Goal: Task Accomplishment & Management: Complete application form

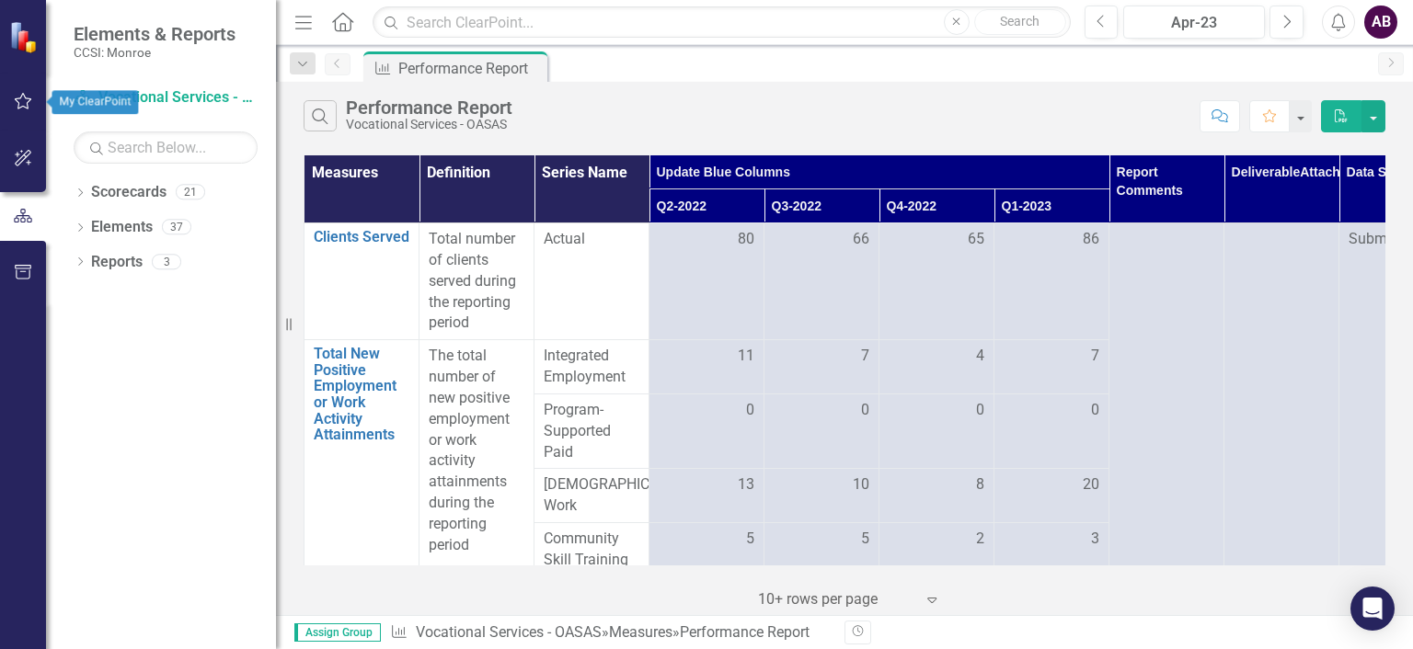
click at [29, 92] on button "button" at bounding box center [23, 102] width 41 height 39
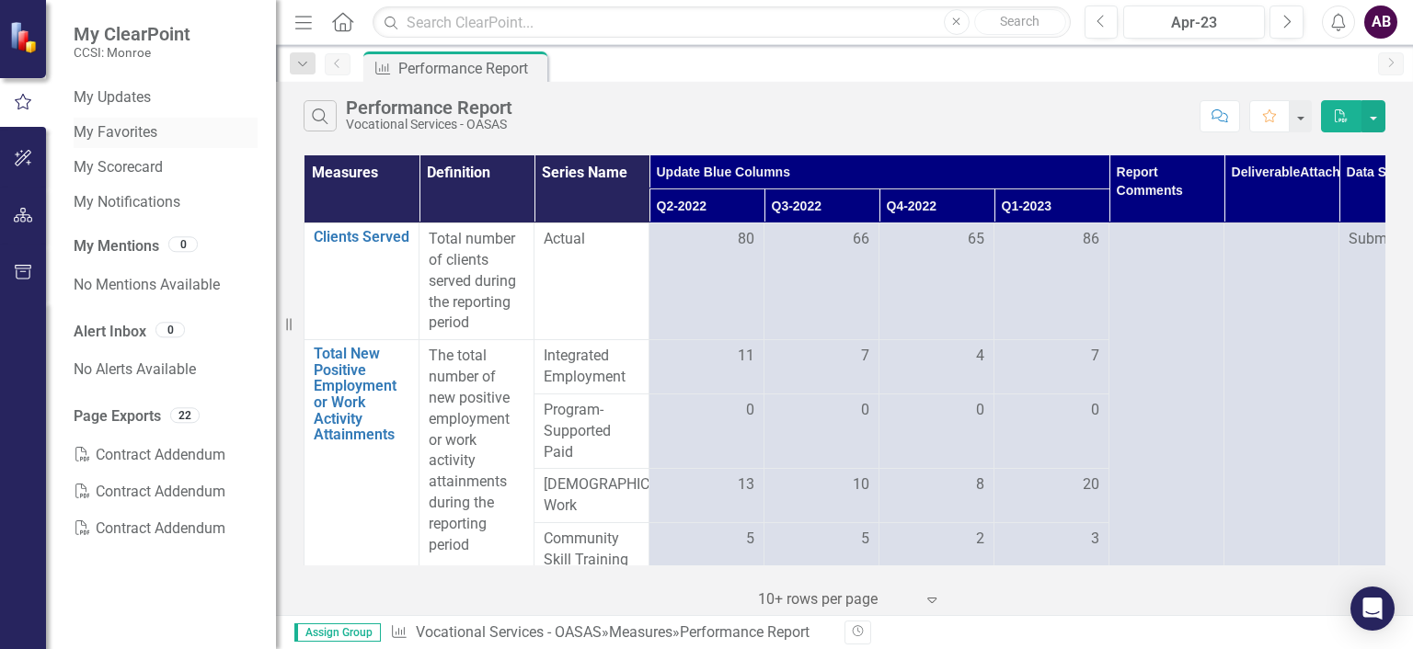
click at [140, 132] on link "My Favorites" at bounding box center [166, 132] width 184 height 21
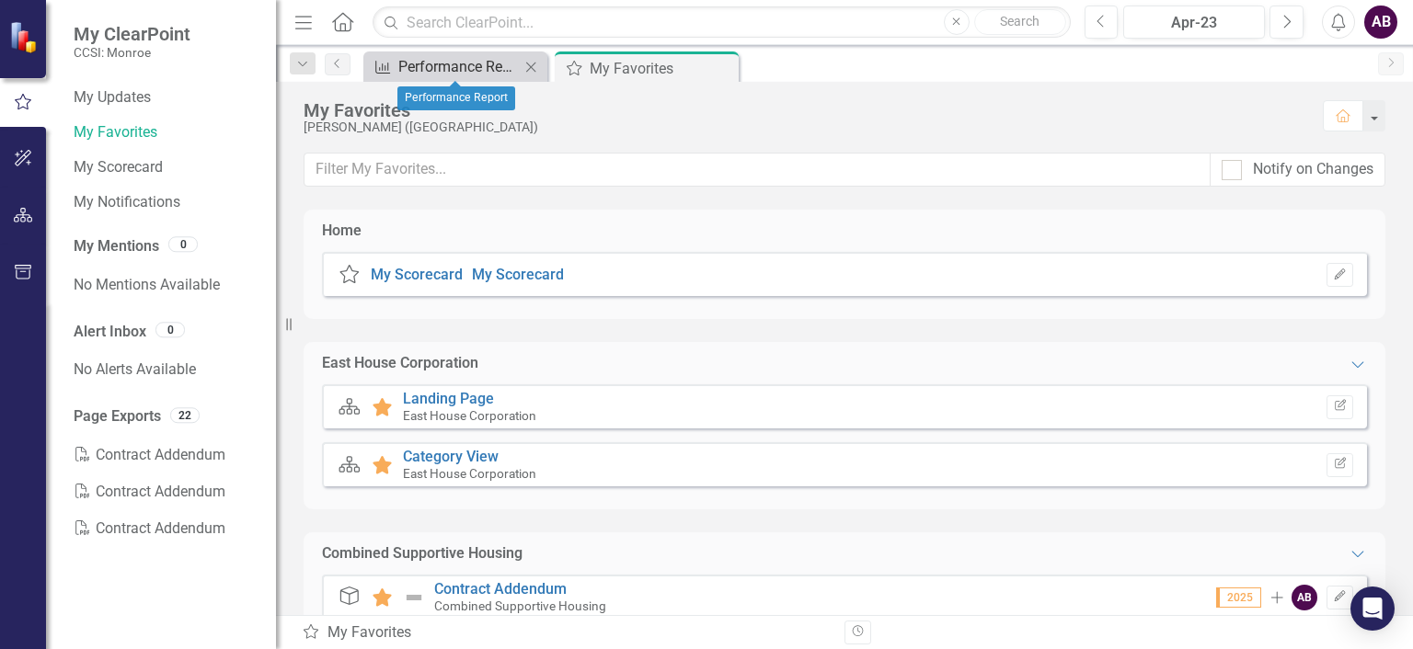
click at [428, 76] on div "Performance Report" at bounding box center [458, 66] width 121 height 23
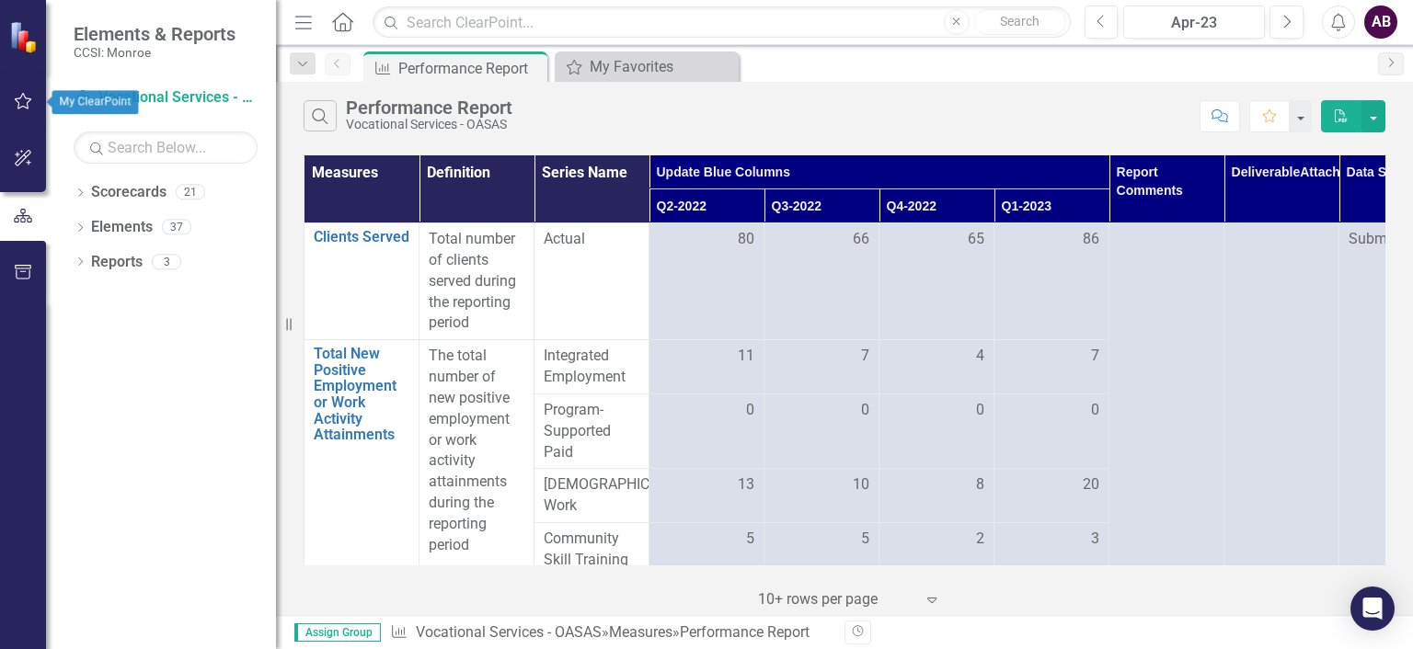
click at [15, 102] on icon "button" at bounding box center [23, 101] width 19 height 15
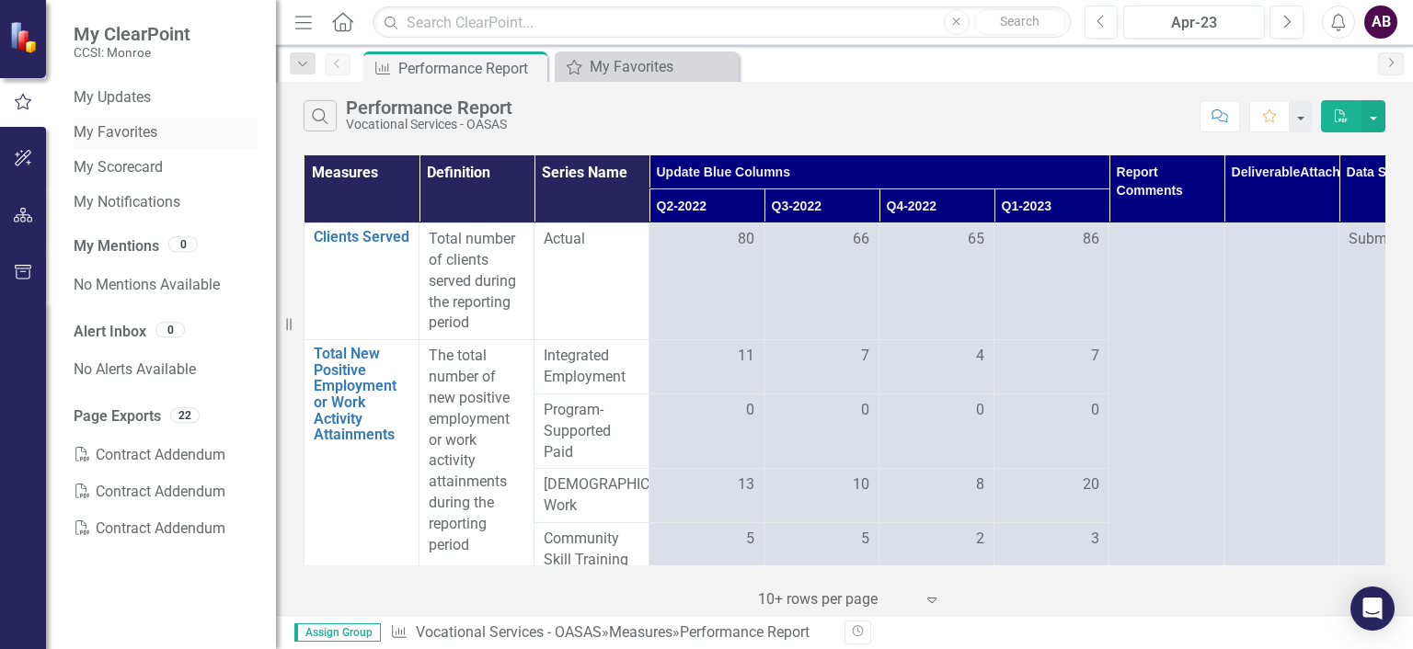
click at [110, 133] on link "My Favorites" at bounding box center [166, 132] width 184 height 21
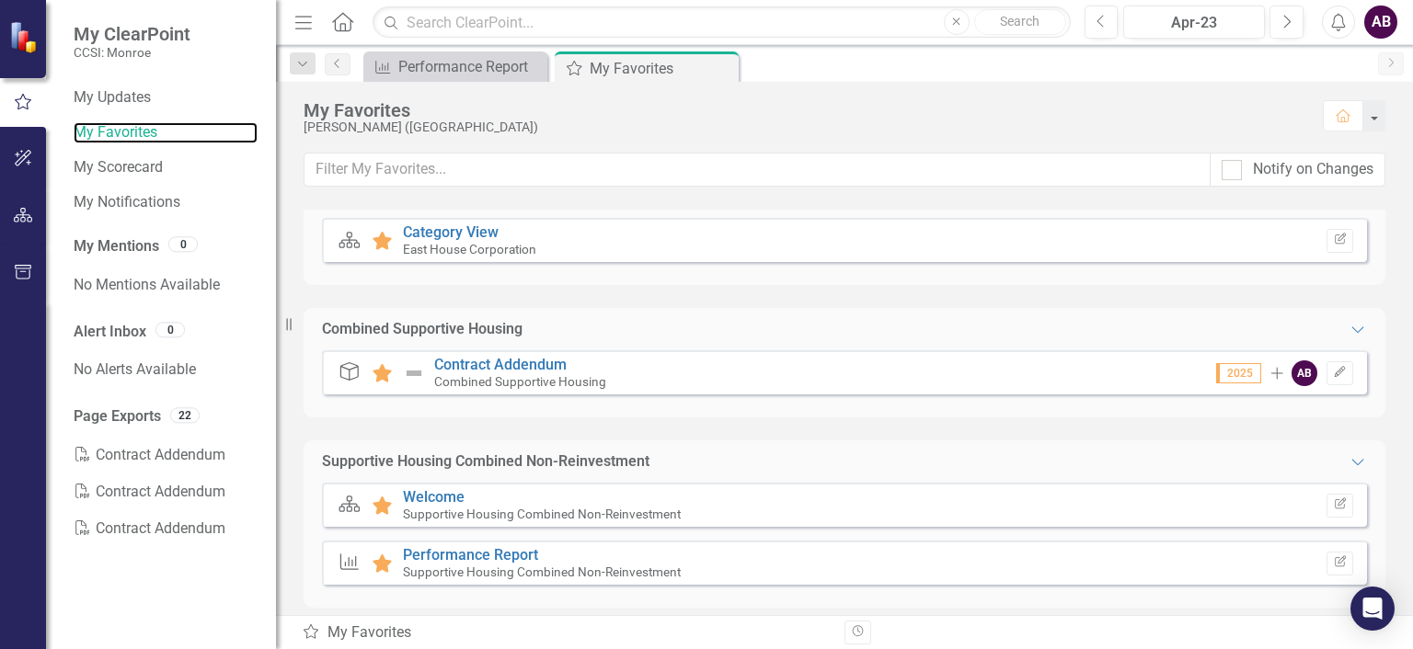
scroll to position [372, 0]
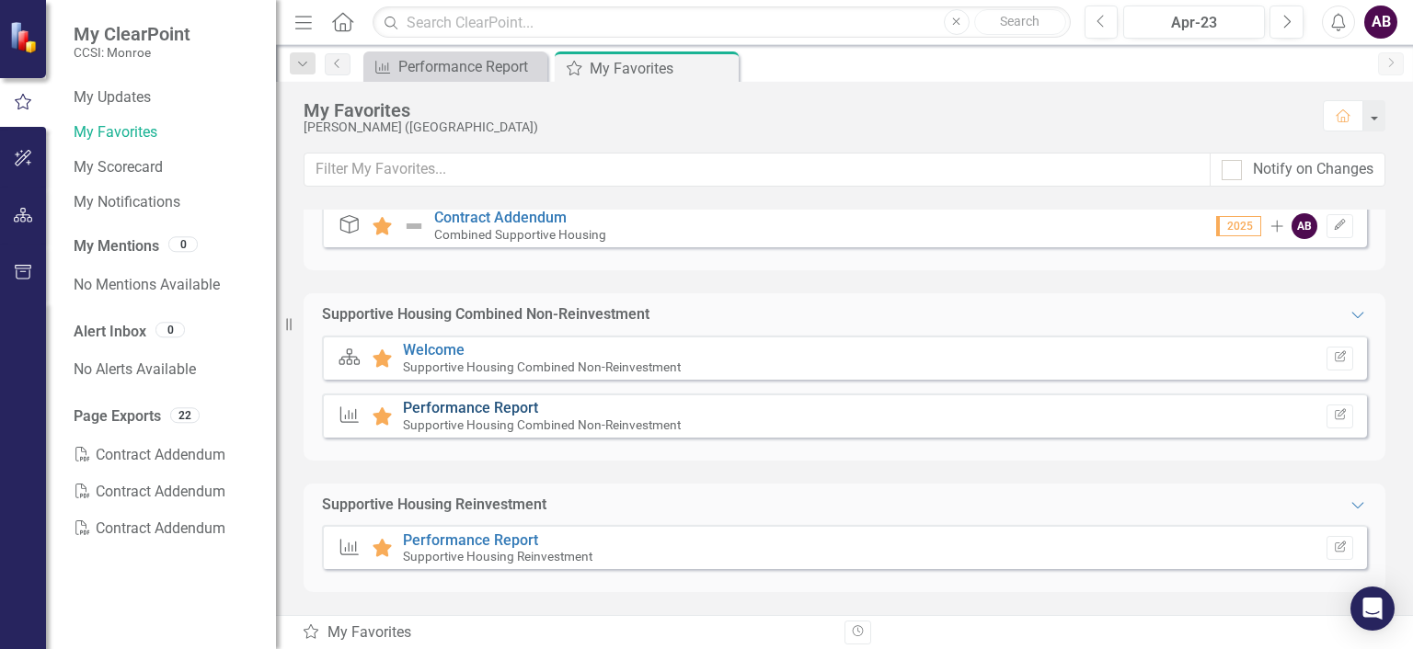
click at [486, 407] on link "Performance Report" at bounding box center [470, 407] width 135 height 17
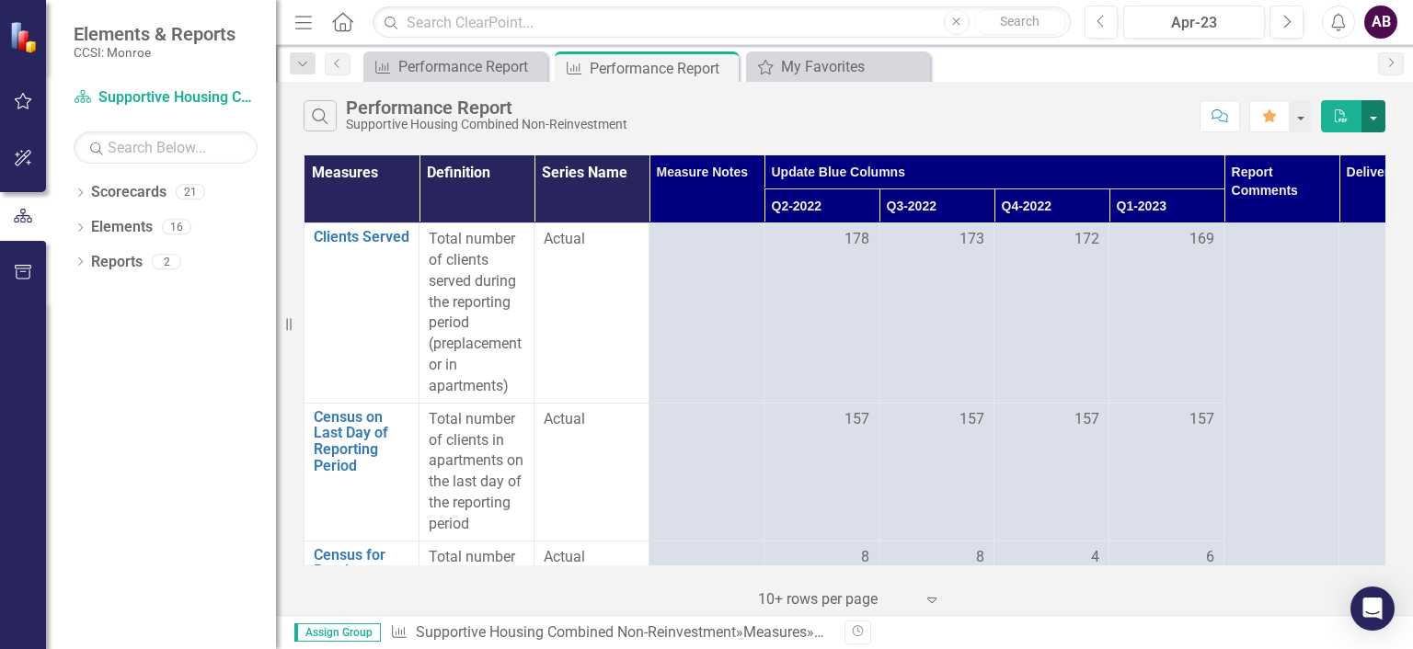
click at [1365, 114] on button "button" at bounding box center [1373, 116] width 24 height 32
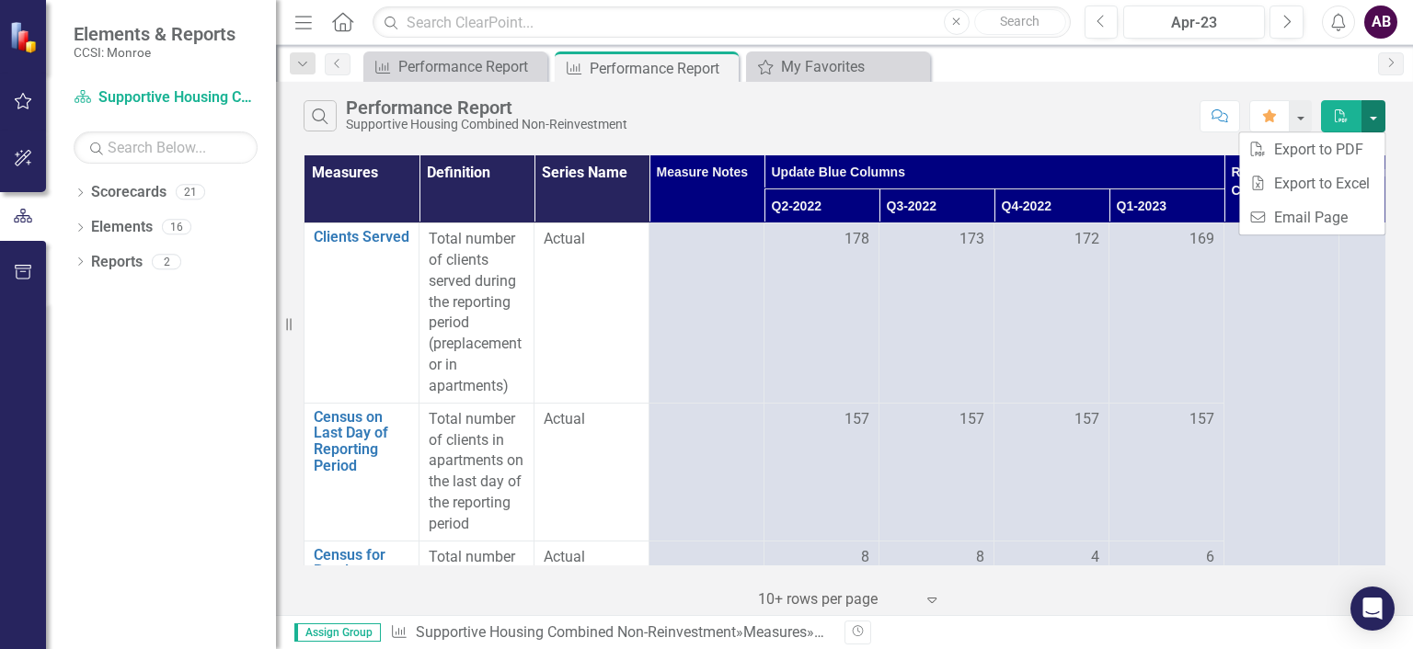
click at [1365, 114] on button "button" at bounding box center [1373, 116] width 24 height 32
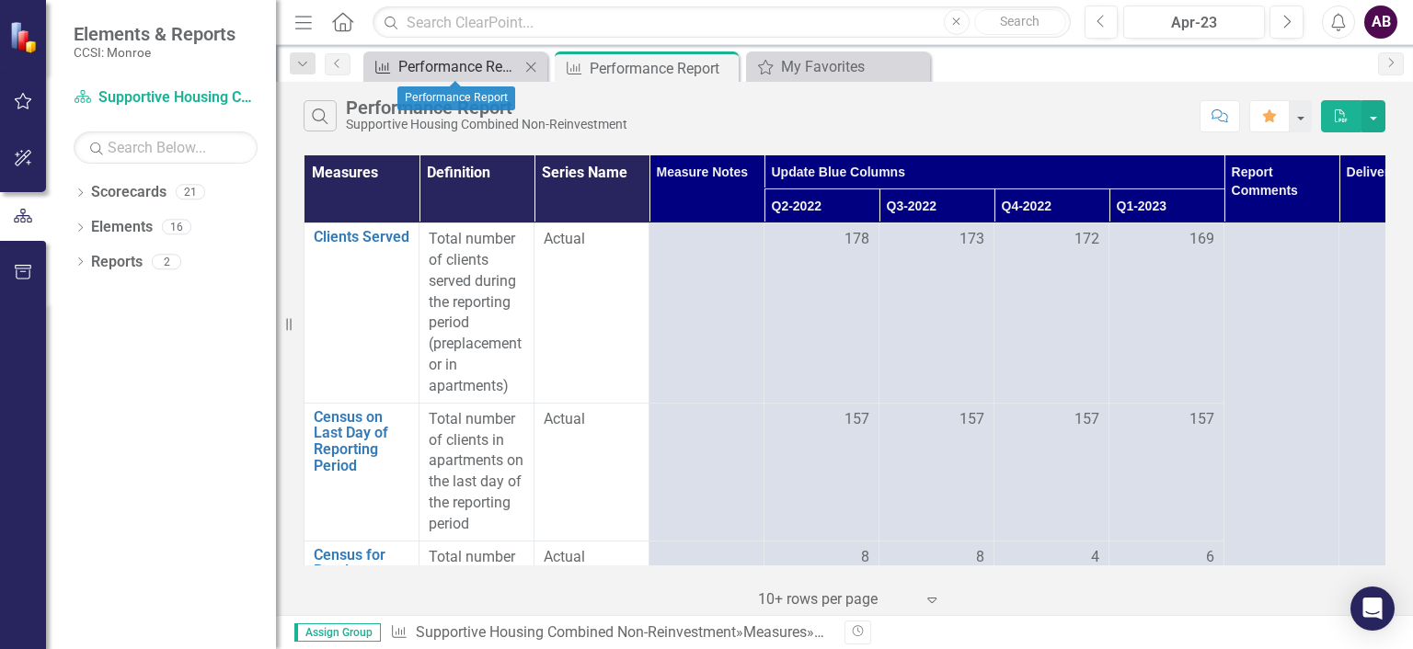
click at [472, 64] on div "Performance Report" at bounding box center [458, 66] width 121 height 23
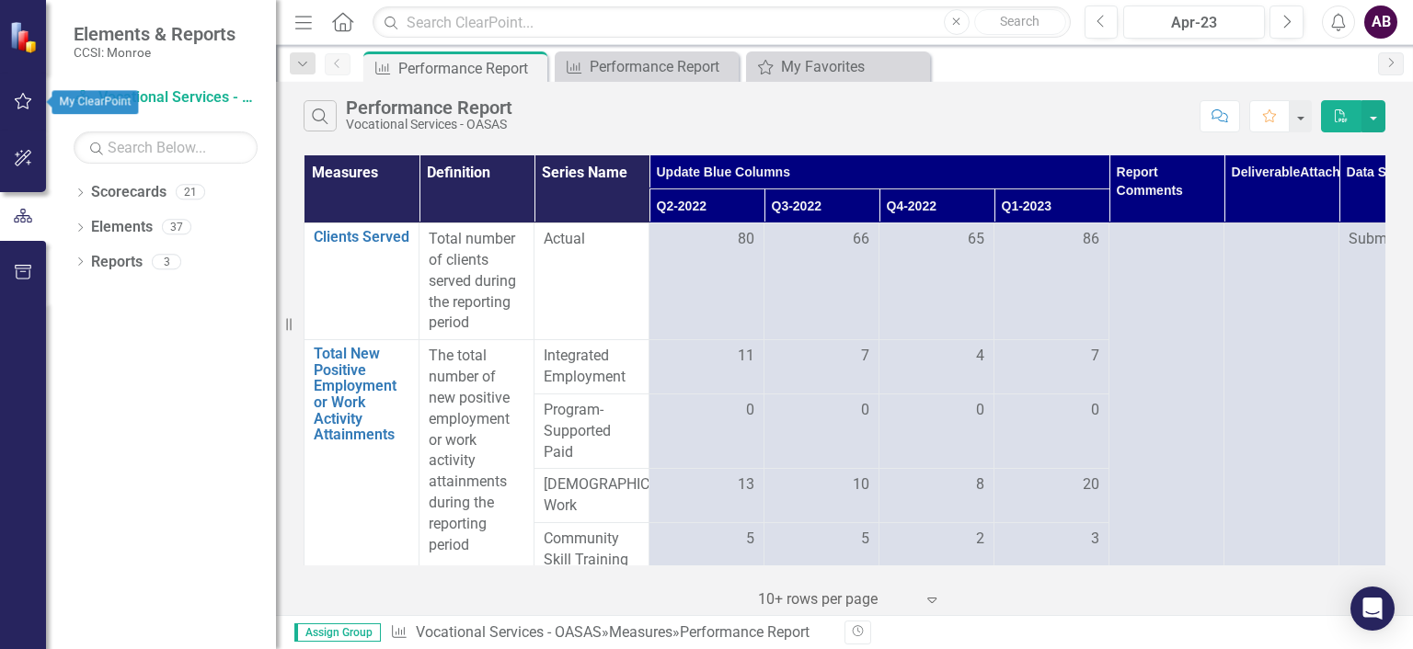
click at [27, 107] on icon "button" at bounding box center [23, 101] width 19 height 15
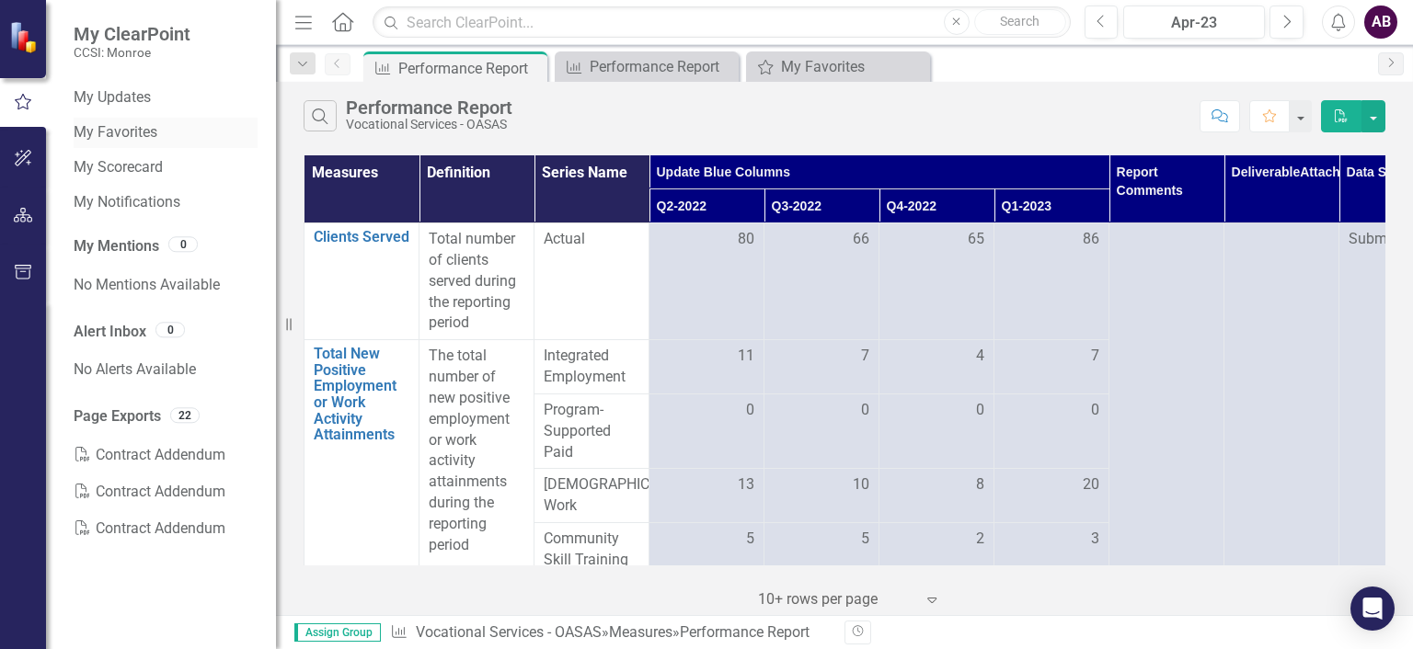
click at [143, 136] on link "My Favorites" at bounding box center [166, 132] width 184 height 21
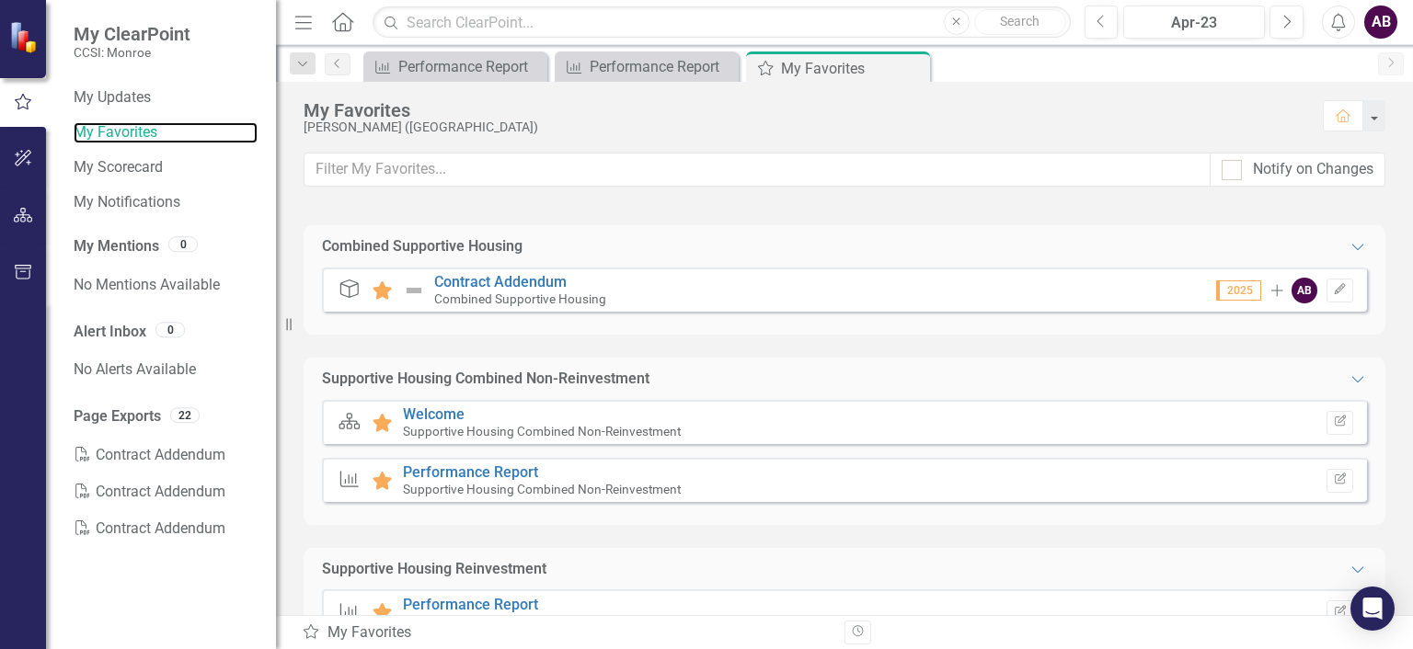
scroll to position [372, 0]
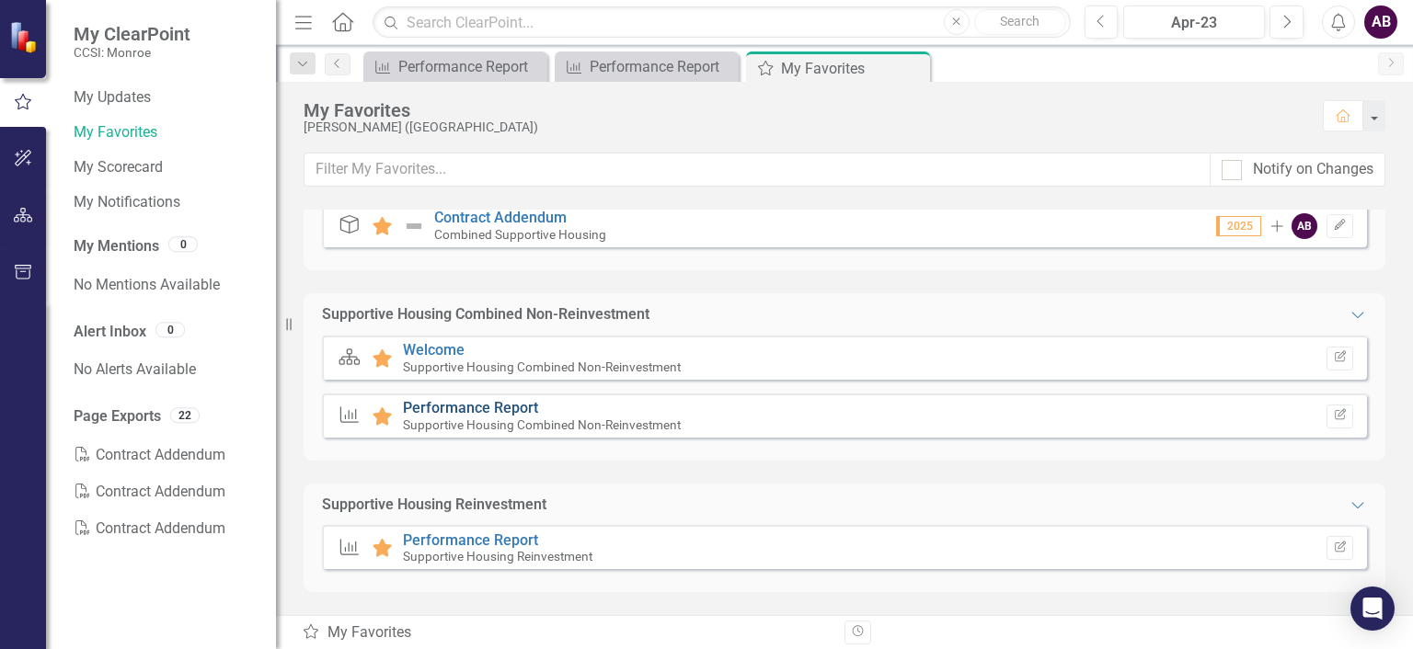
click at [504, 409] on link "Performance Report" at bounding box center [470, 407] width 135 height 17
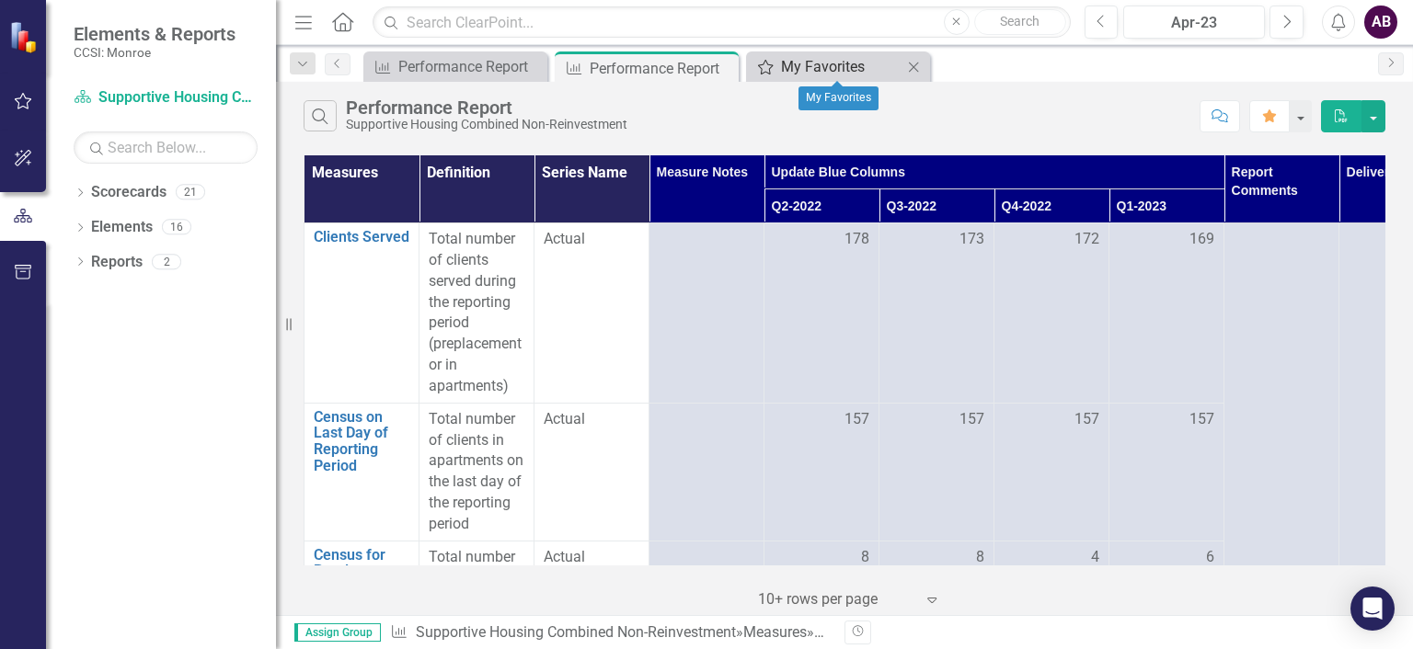
click at [861, 69] on div "My Favorites" at bounding box center [841, 66] width 121 height 23
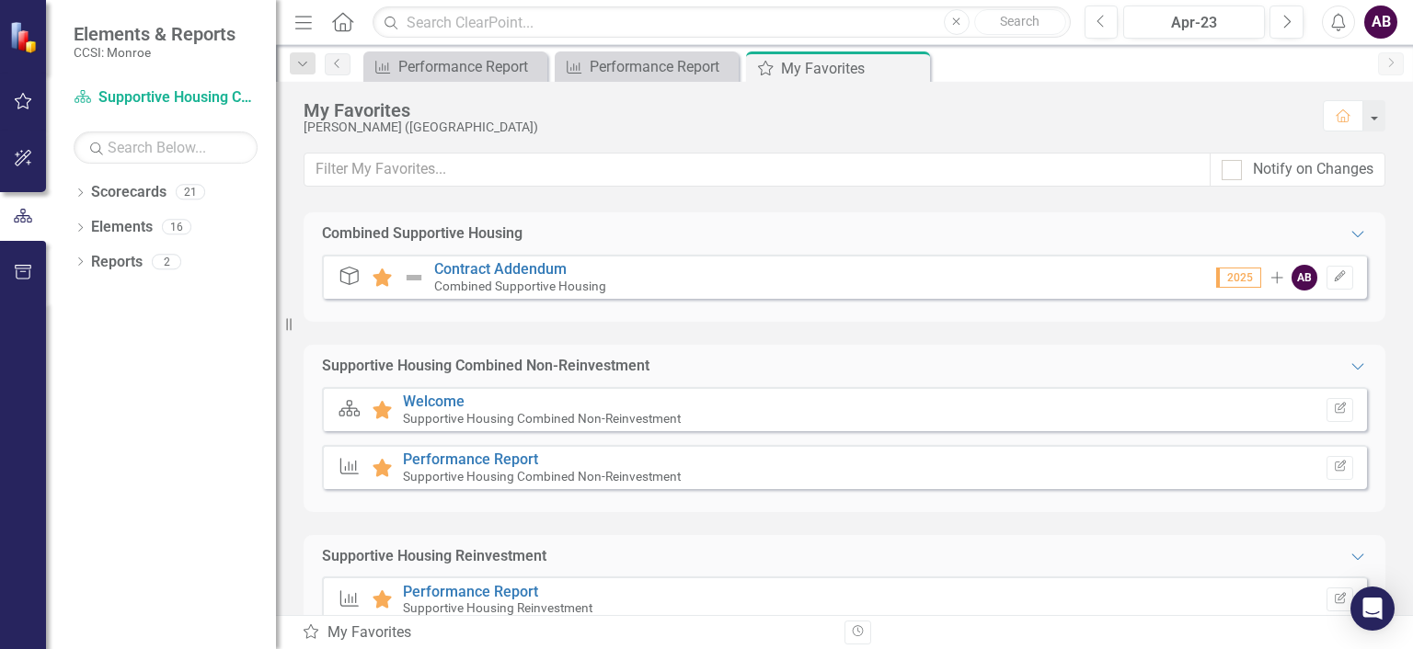
scroll to position [372, 0]
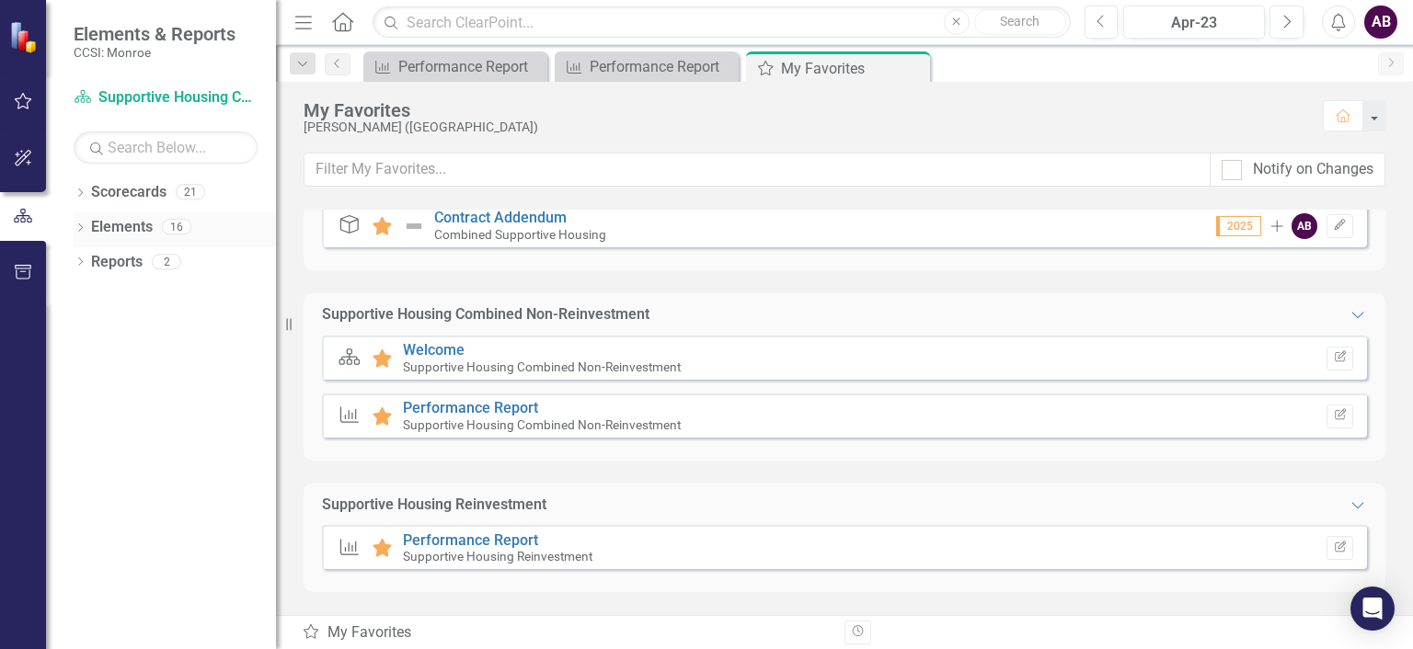
click at [129, 227] on link "Elements" at bounding box center [122, 227] width 62 height 21
click at [182, 230] on div "16" at bounding box center [176, 228] width 29 height 16
click at [1326, 407] on button "Edit Report" at bounding box center [1339, 417] width 27 height 24
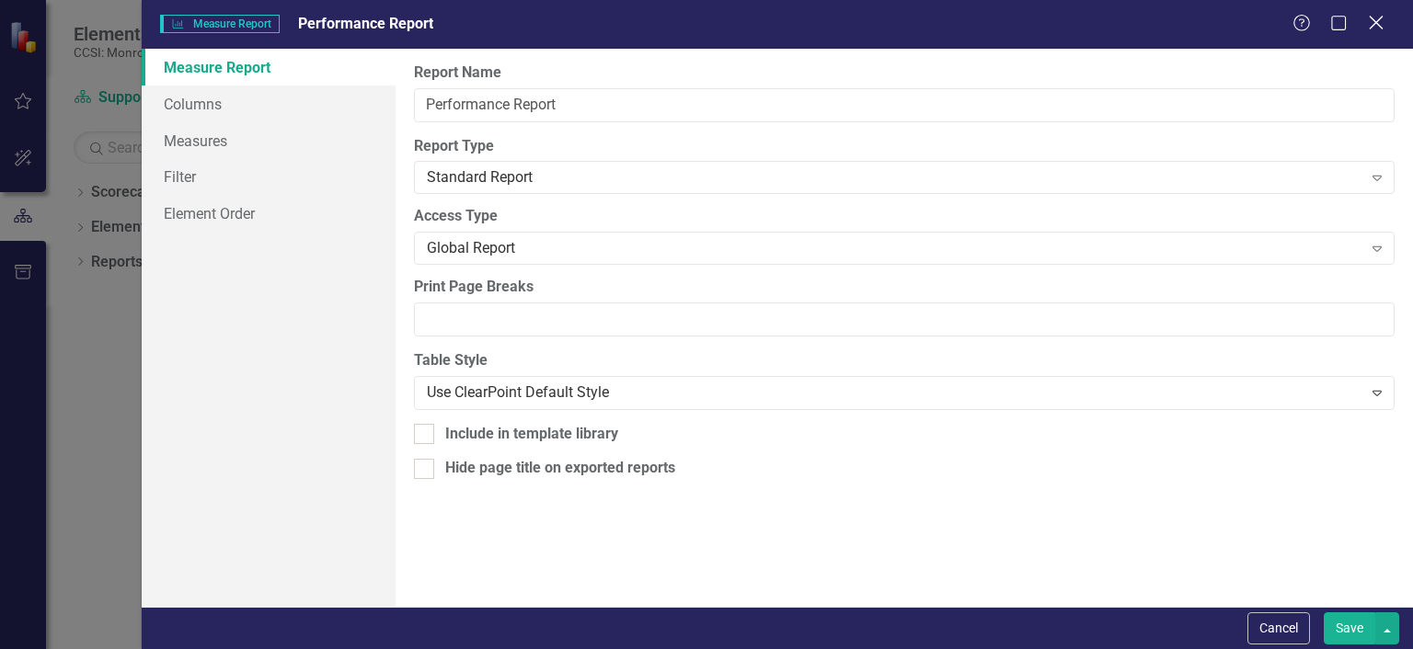
click at [1380, 21] on icon "Close" at bounding box center [1375, 22] width 23 height 17
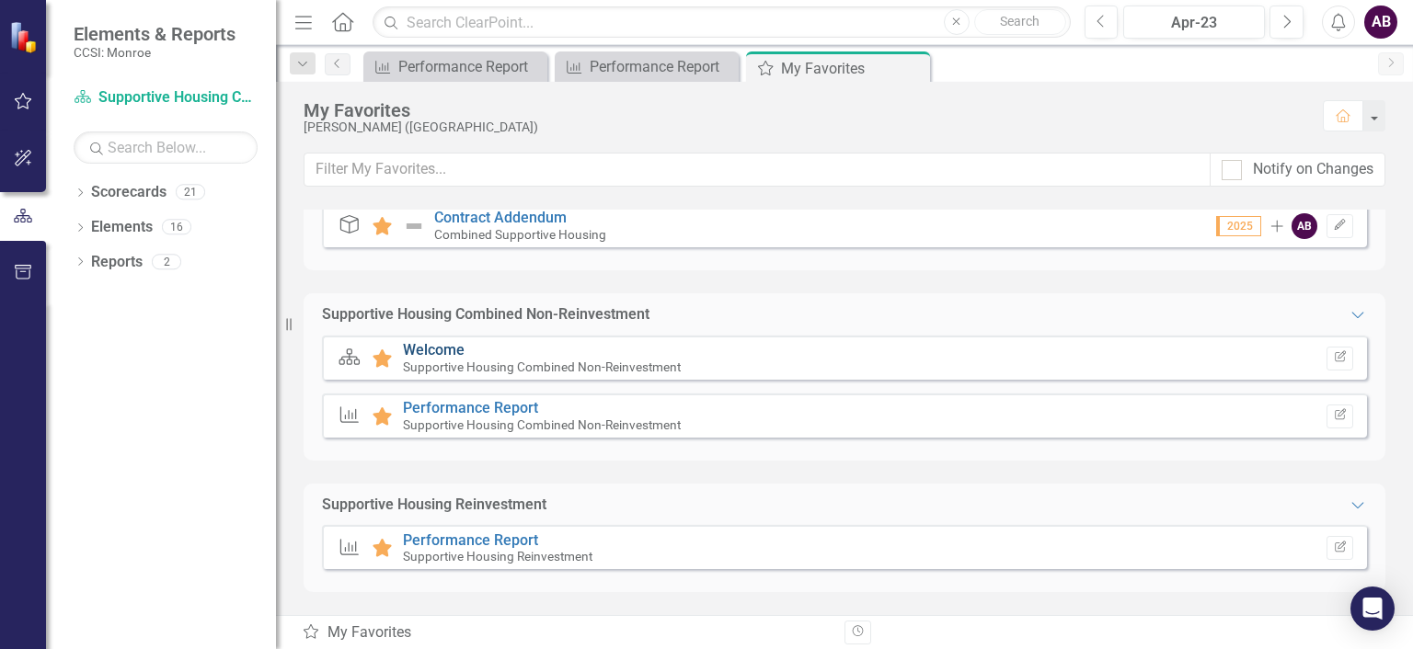
click at [432, 345] on link "Welcome" at bounding box center [434, 349] width 62 height 17
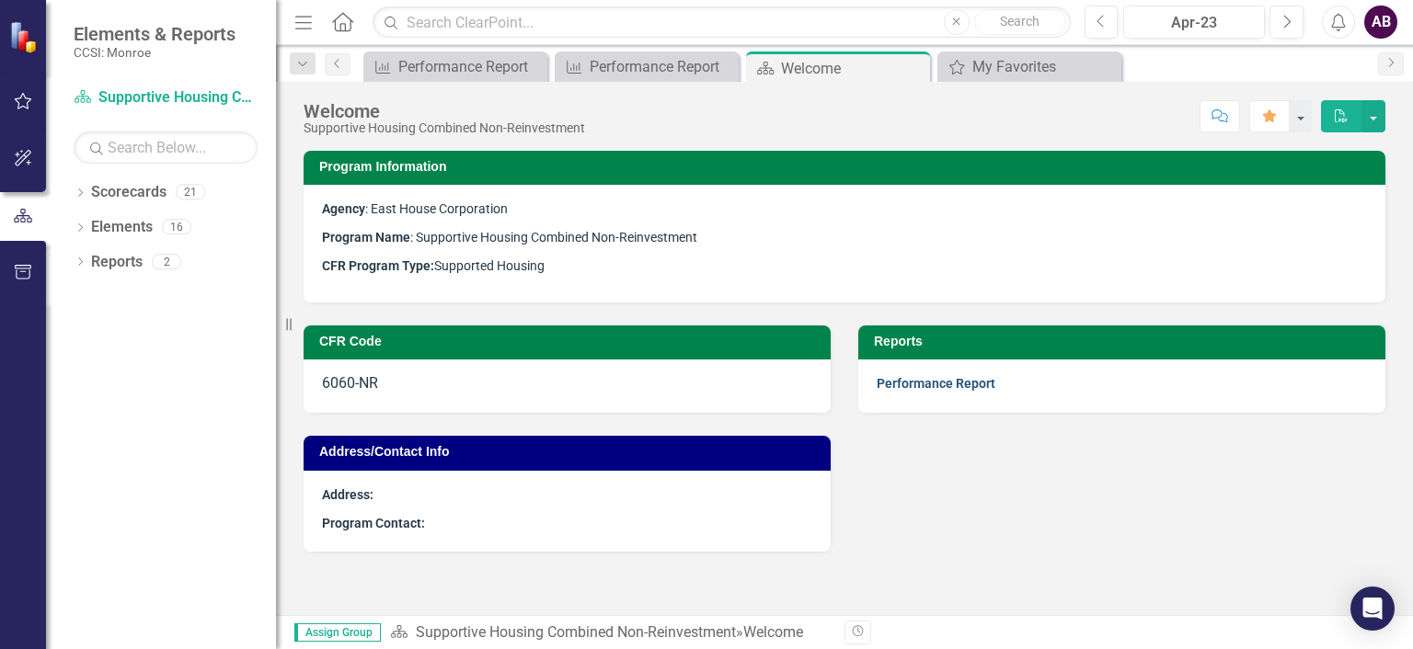
click at [931, 382] on link "Performance Report" at bounding box center [936, 383] width 119 height 15
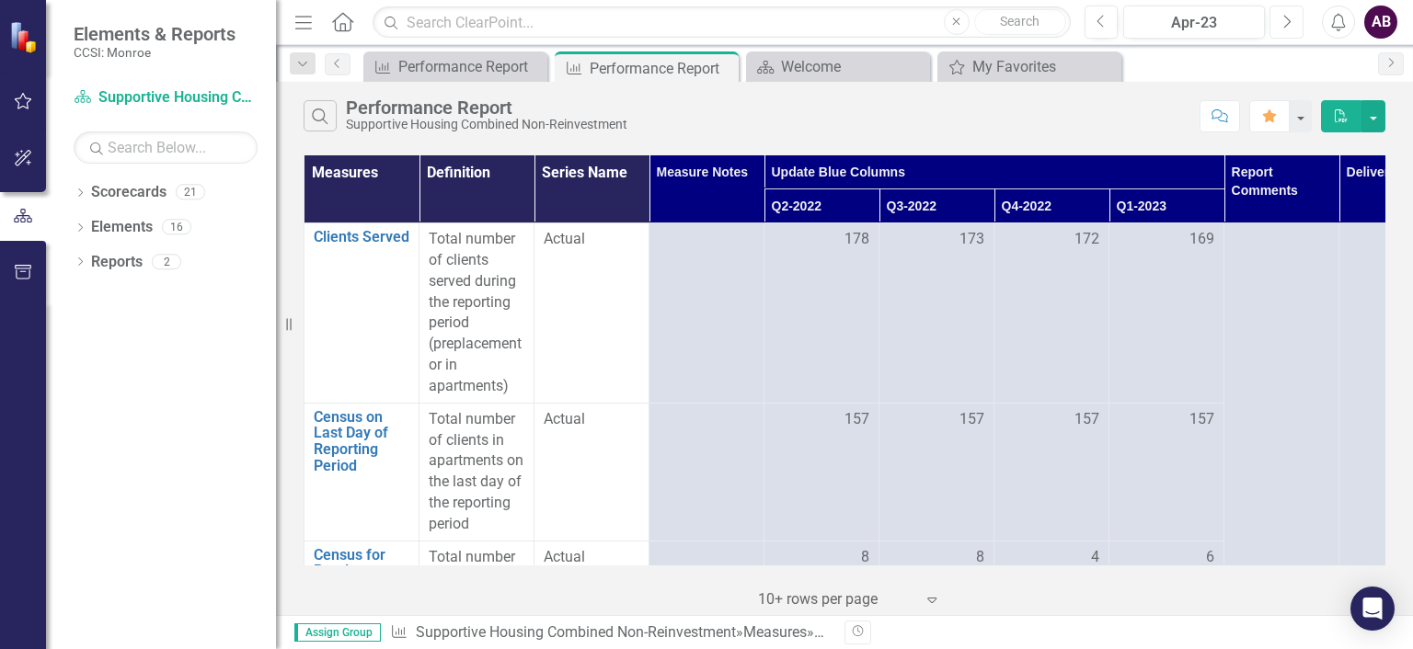
click at [1283, 14] on icon "Next" at bounding box center [1286, 22] width 10 height 17
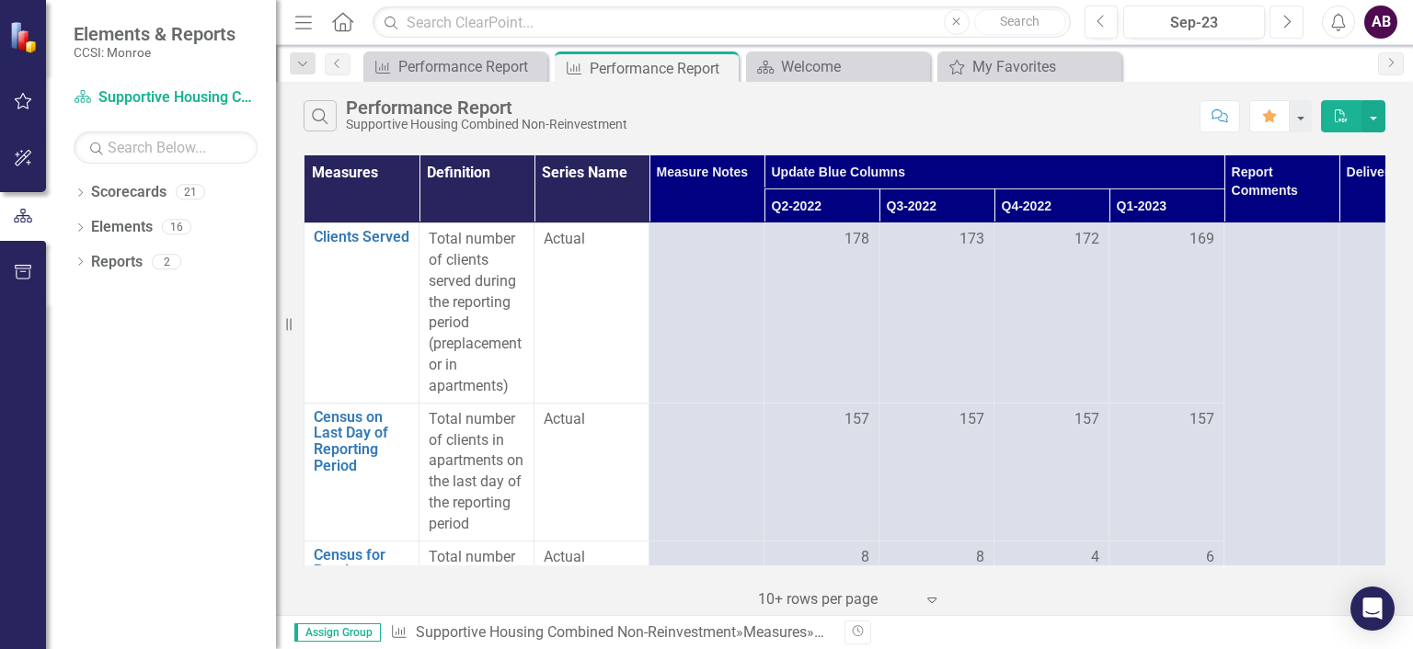
click at [1283, 14] on icon "Next" at bounding box center [1286, 22] width 10 height 17
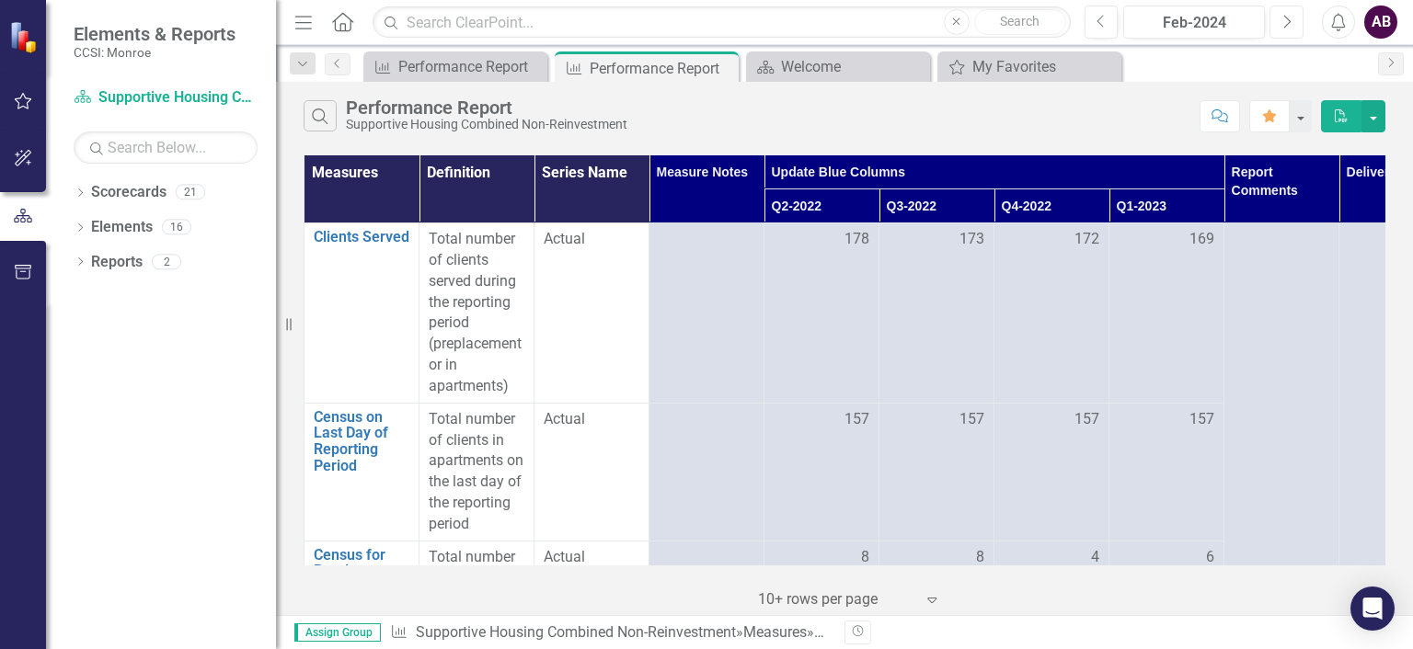
click at [1283, 14] on icon "Next" at bounding box center [1286, 22] width 10 height 17
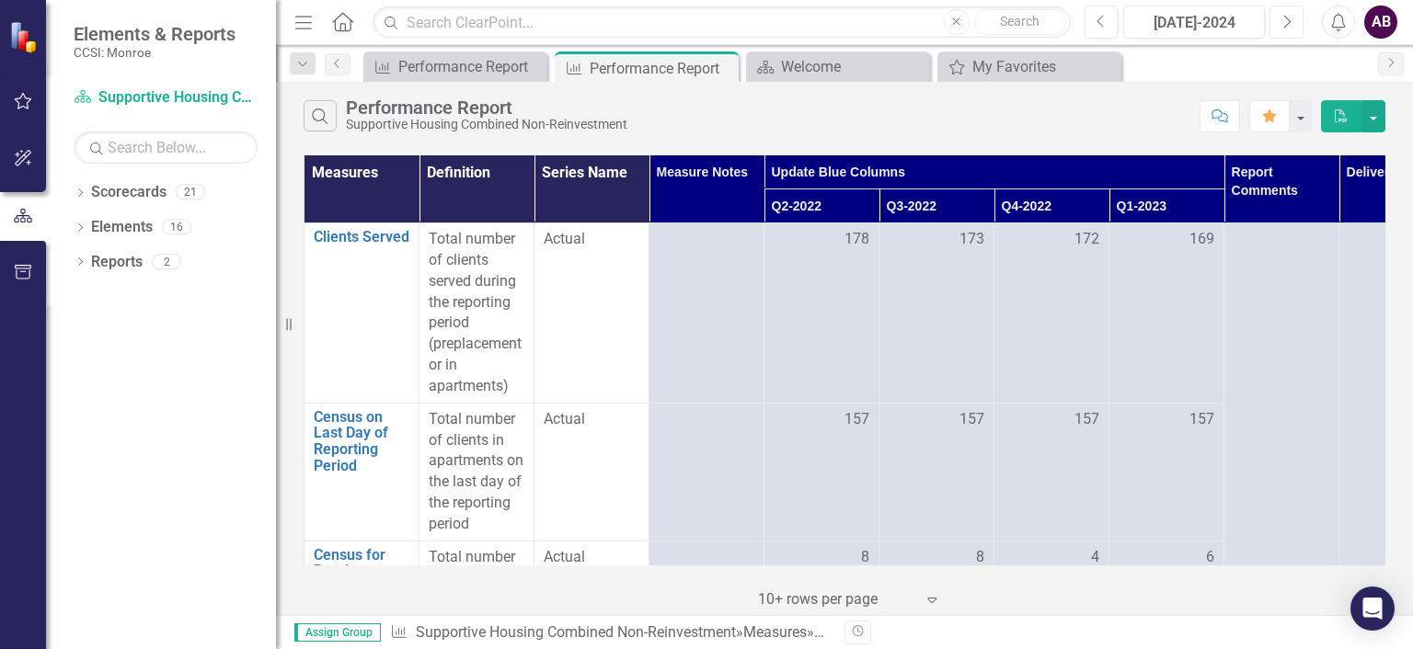
click at [1283, 14] on icon "Next" at bounding box center [1286, 22] width 10 height 17
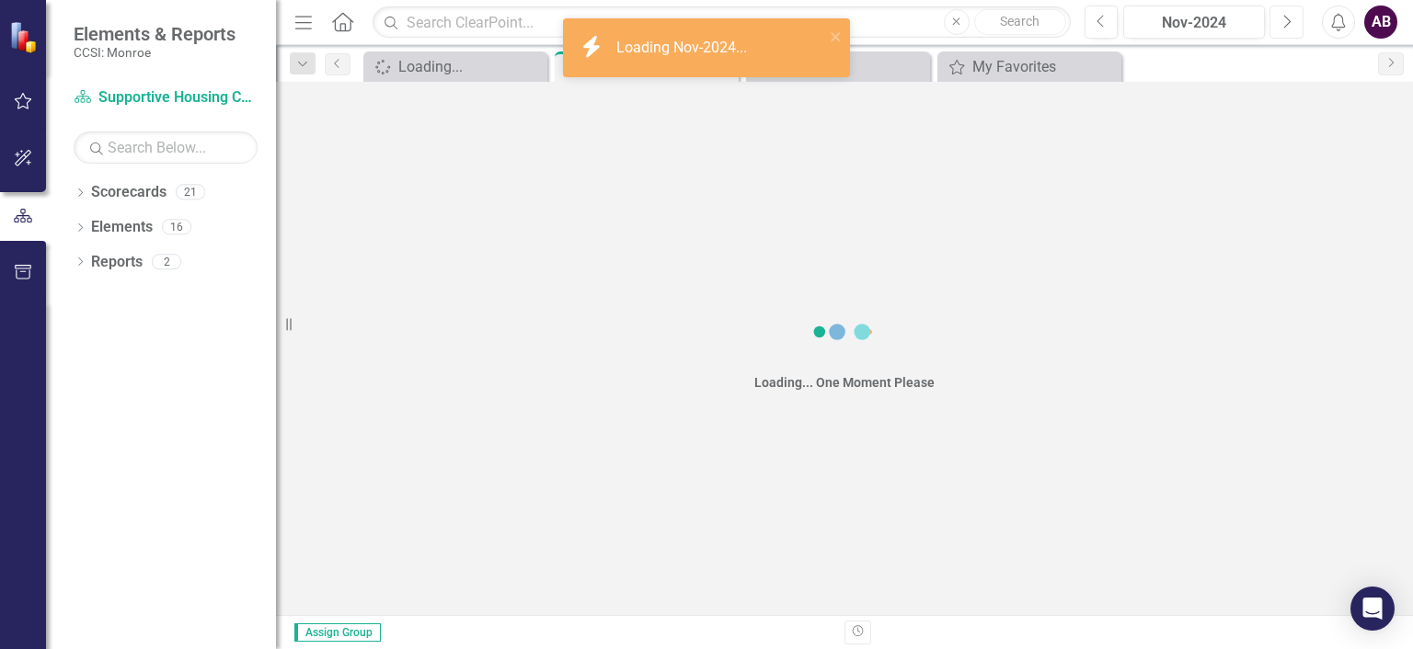
click at [1283, 14] on icon "Next" at bounding box center [1286, 22] width 10 height 17
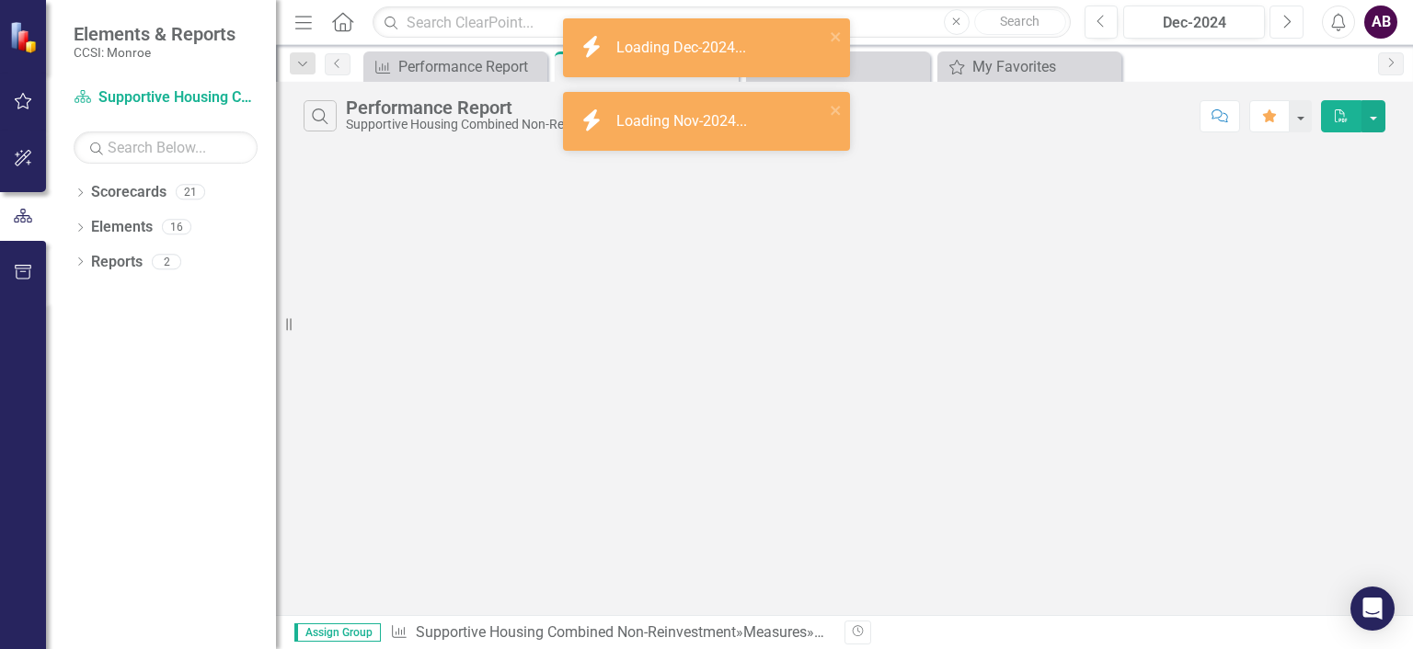
click at [1283, 14] on icon "Next" at bounding box center [1286, 22] width 10 height 17
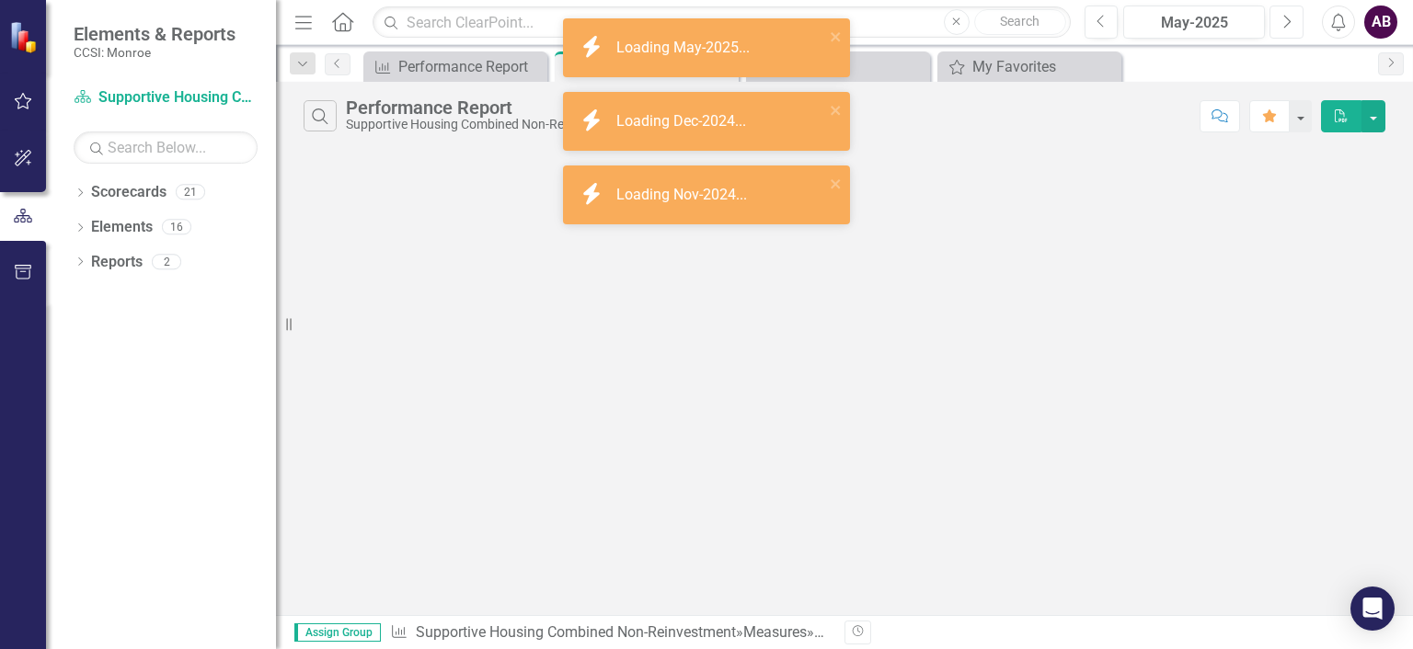
click at [1283, 14] on icon "Next" at bounding box center [1286, 22] width 10 height 17
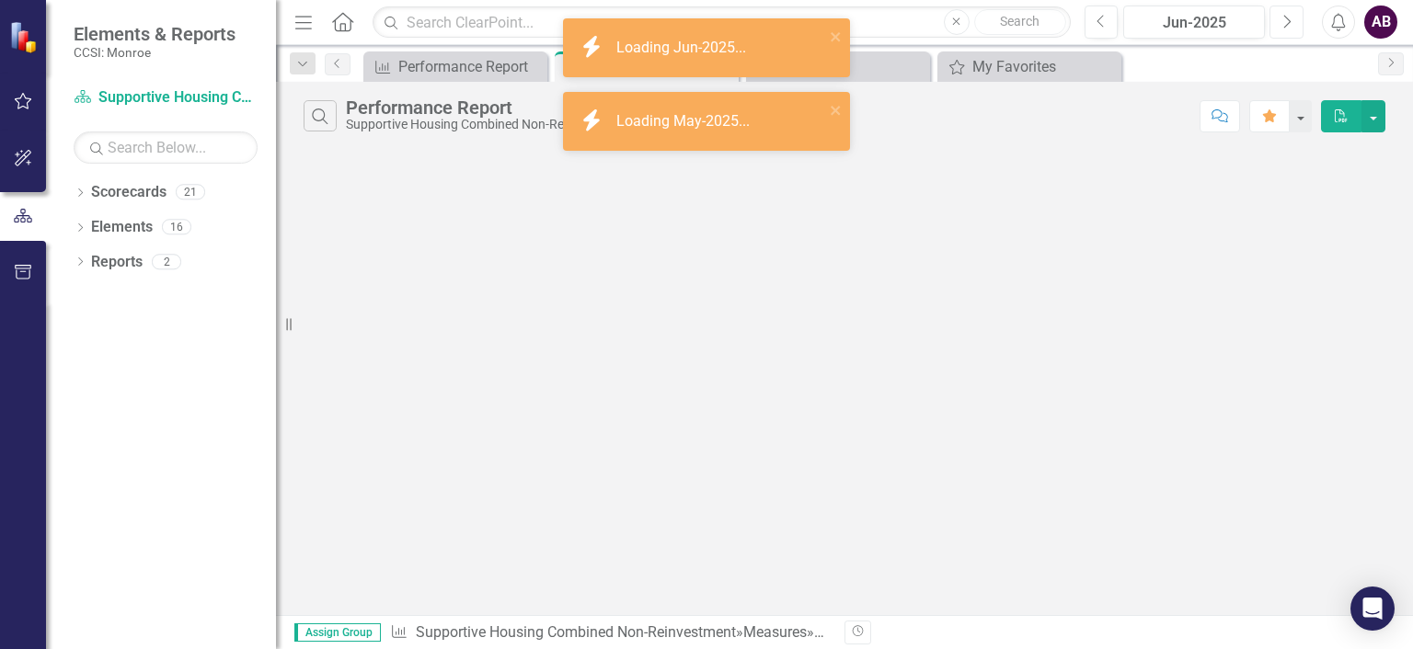
click at [1283, 14] on icon "Next" at bounding box center [1286, 22] width 10 height 17
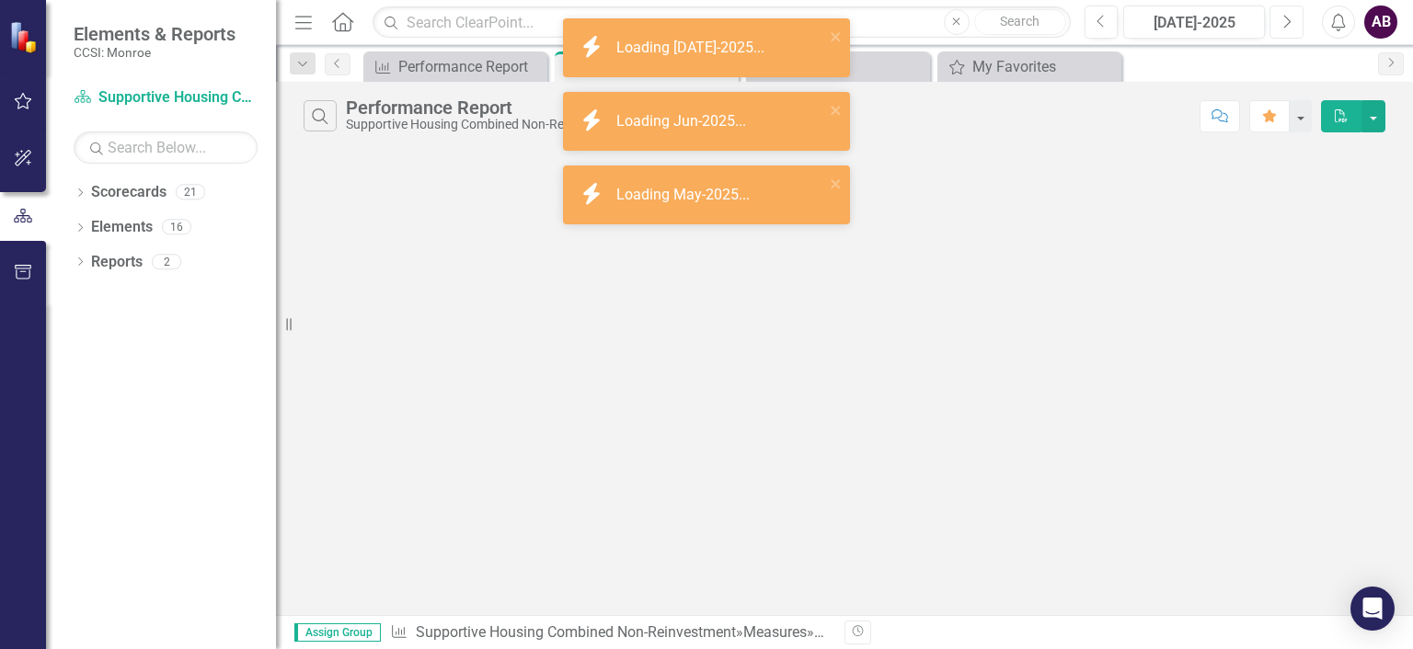
click at [1283, 14] on icon "Next" at bounding box center [1286, 22] width 10 height 17
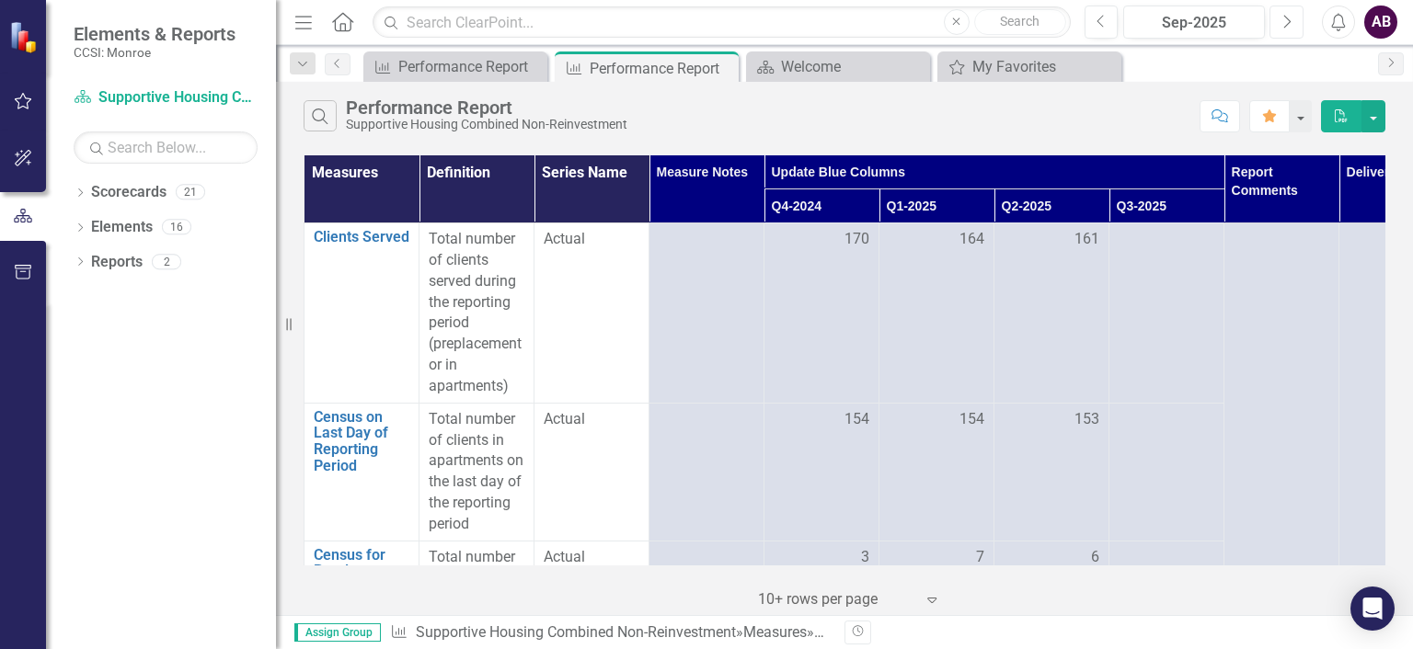
click at [1283, 14] on icon "Next" at bounding box center [1286, 22] width 10 height 17
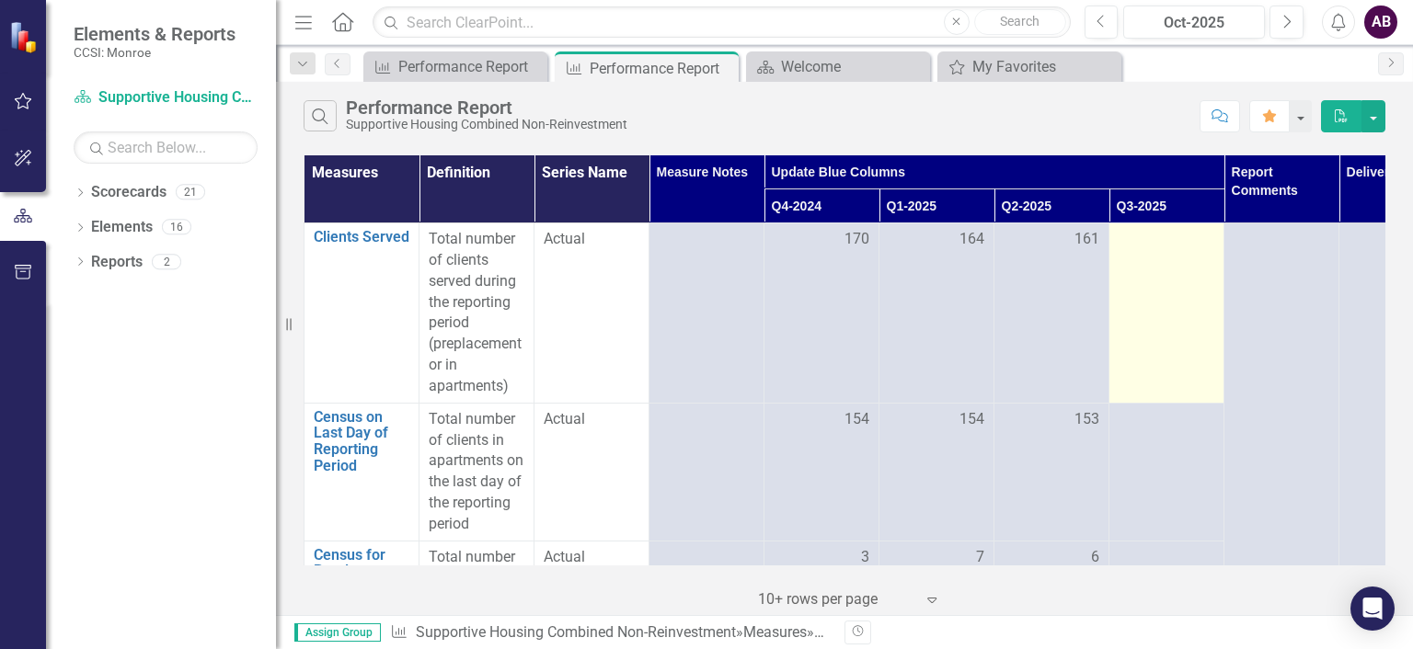
click at [1168, 239] on div at bounding box center [1166, 240] width 96 height 22
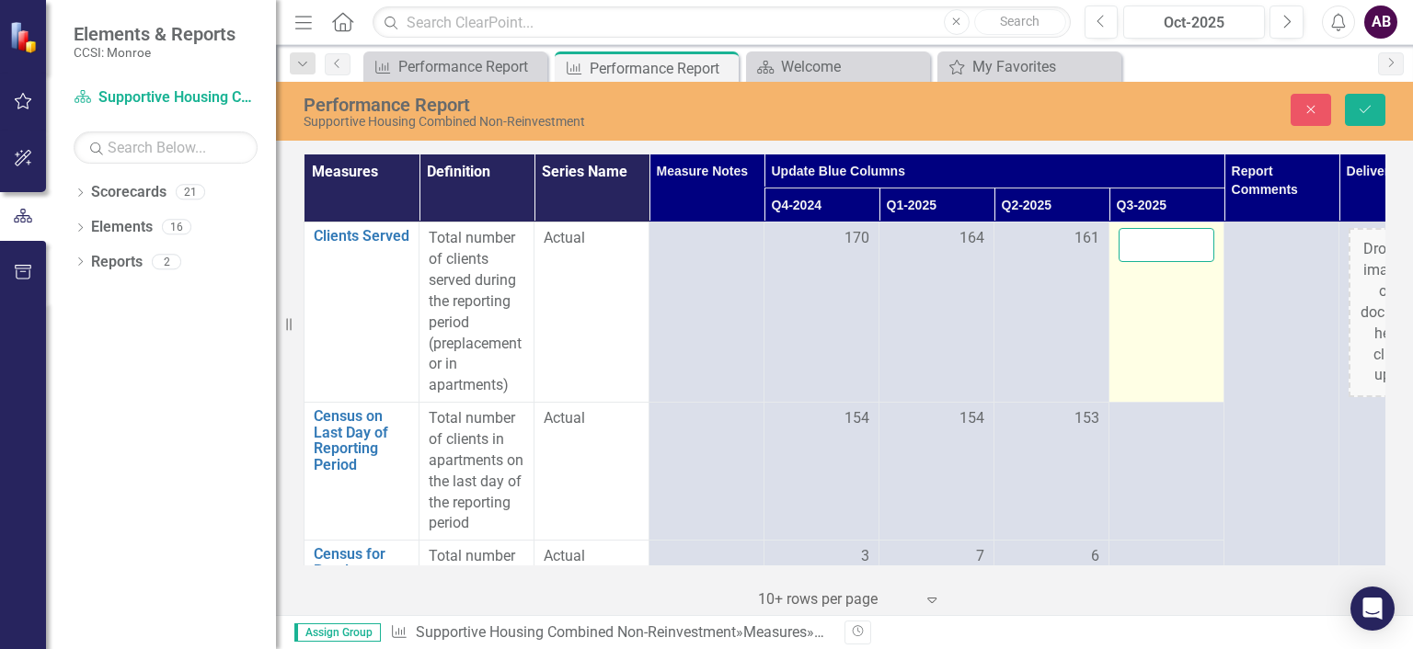
click at [1168, 239] on input "number" at bounding box center [1166, 245] width 96 height 34
type input "164"
click at [1170, 399] on td "164" at bounding box center [1166, 313] width 115 height 180
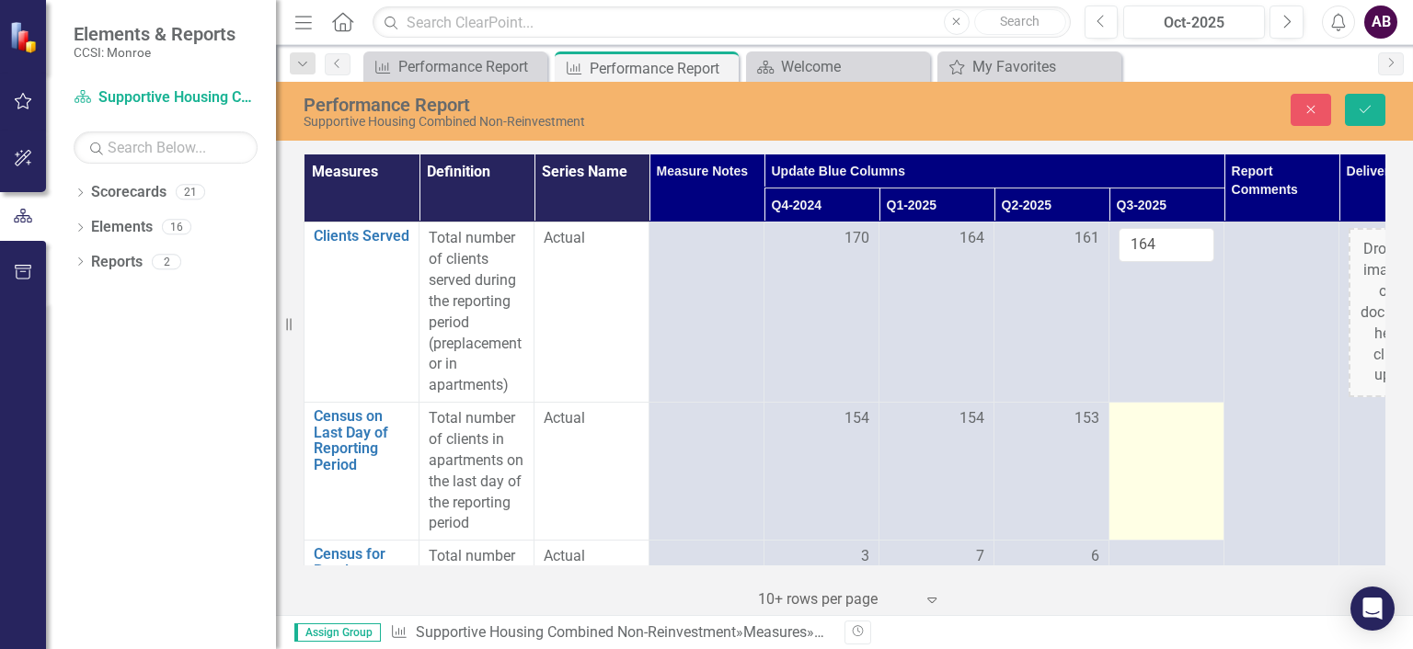
click at [1170, 420] on div at bounding box center [1166, 419] width 96 height 22
click at [1170, 420] on input "number" at bounding box center [1166, 425] width 96 height 34
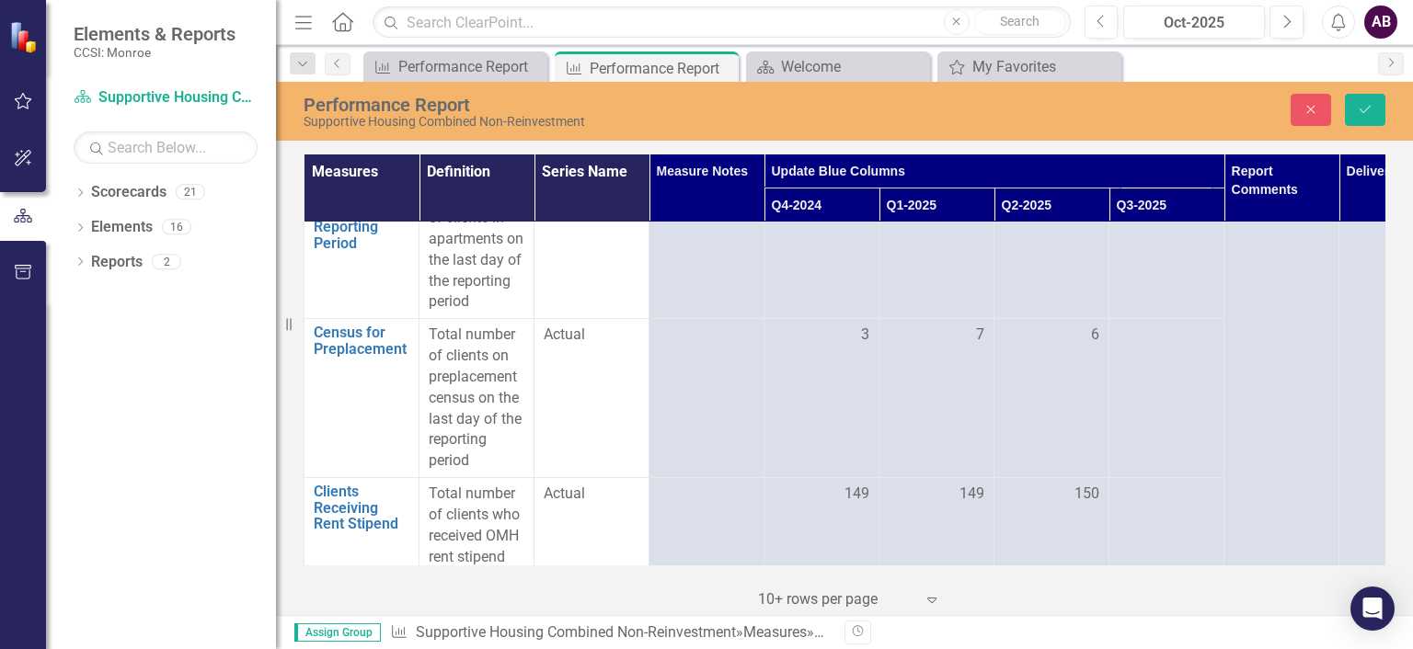
scroll to position [227, 0]
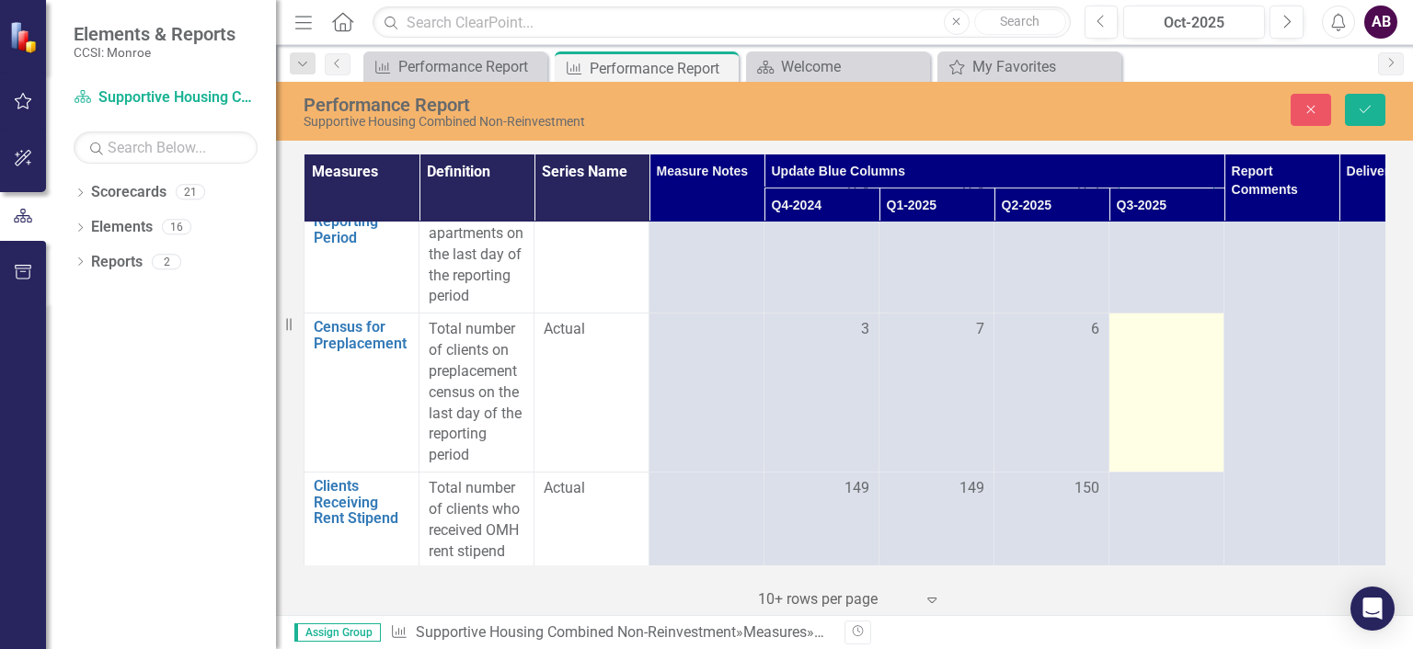
type input "154"
click at [1180, 345] on td at bounding box center [1166, 393] width 115 height 159
click at [1180, 337] on div at bounding box center [1166, 330] width 96 height 22
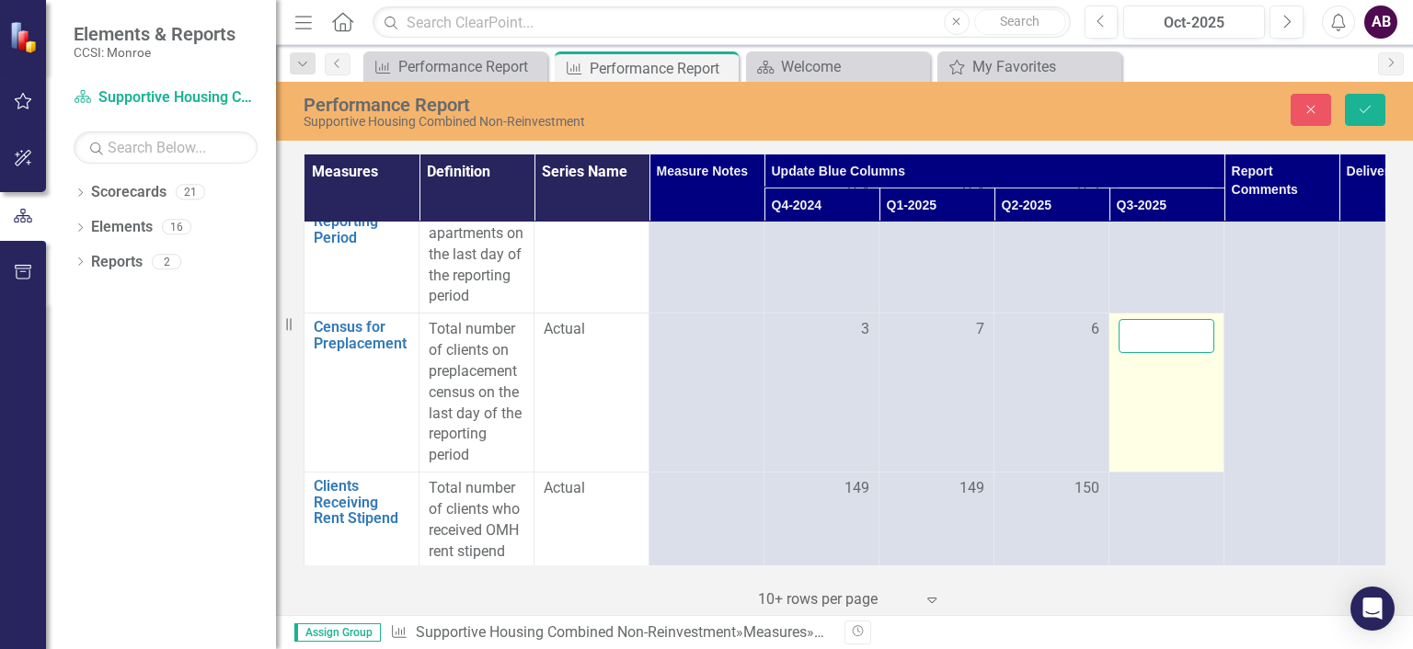
click at [1180, 337] on input "number" at bounding box center [1166, 336] width 96 height 34
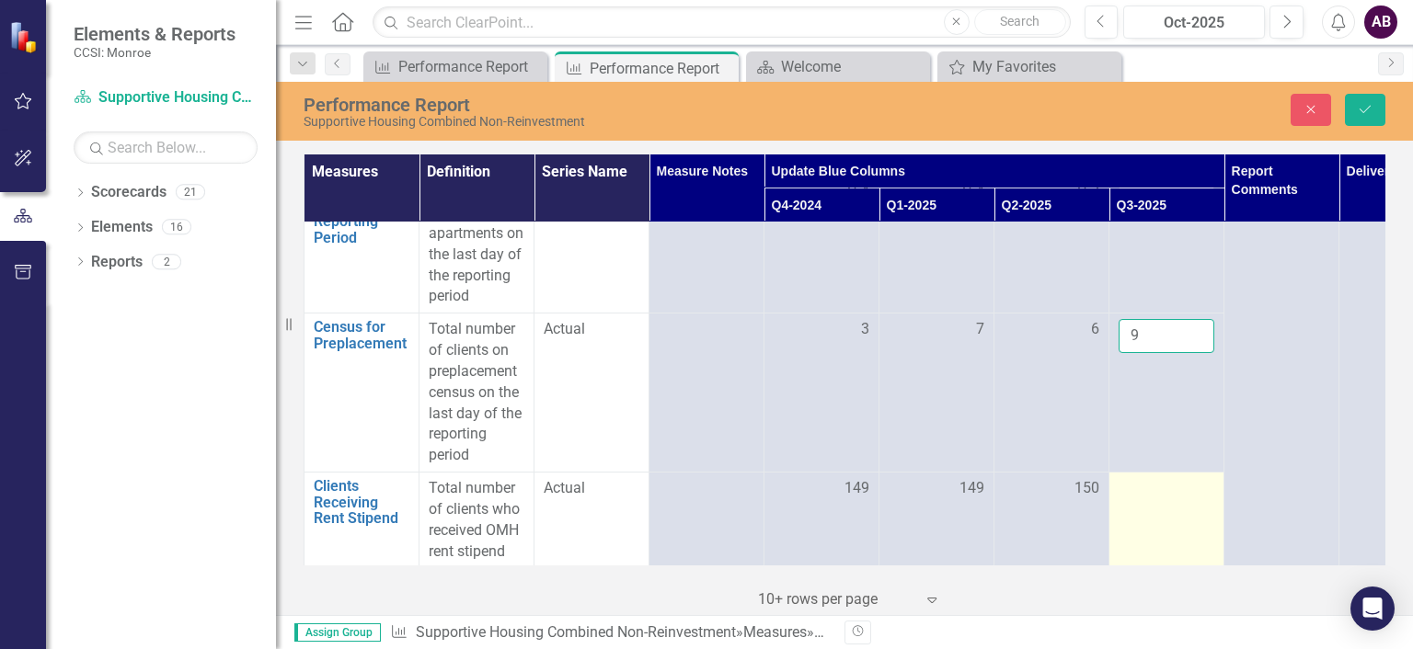
type input "9"
click at [1180, 481] on div at bounding box center [1166, 489] width 96 height 22
click at [1178, 490] on input "number" at bounding box center [1166, 495] width 96 height 34
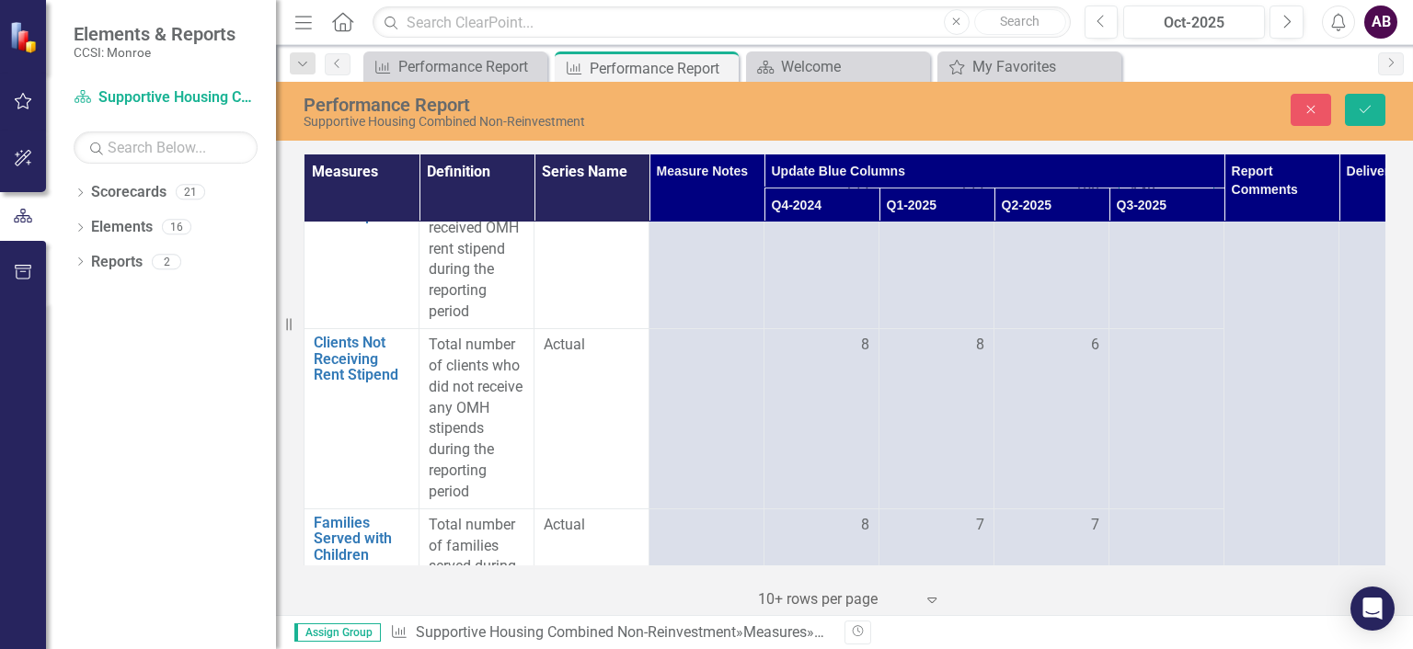
scroll to position [573, 0]
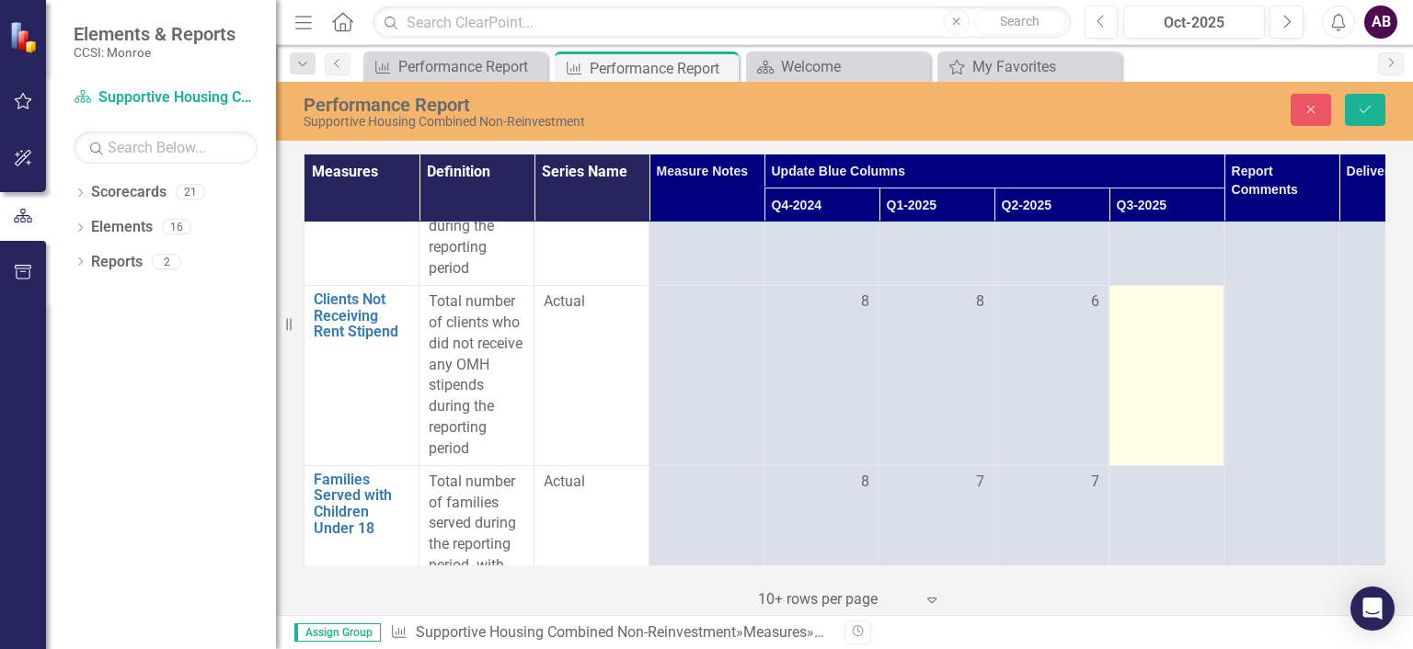
type input "148"
click at [1179, 318] on td at bounding box center [1166, 376] width 115 height 180
click at [1181, 309] on input "number" at bounding box center [1166, 309] width 96 height 34
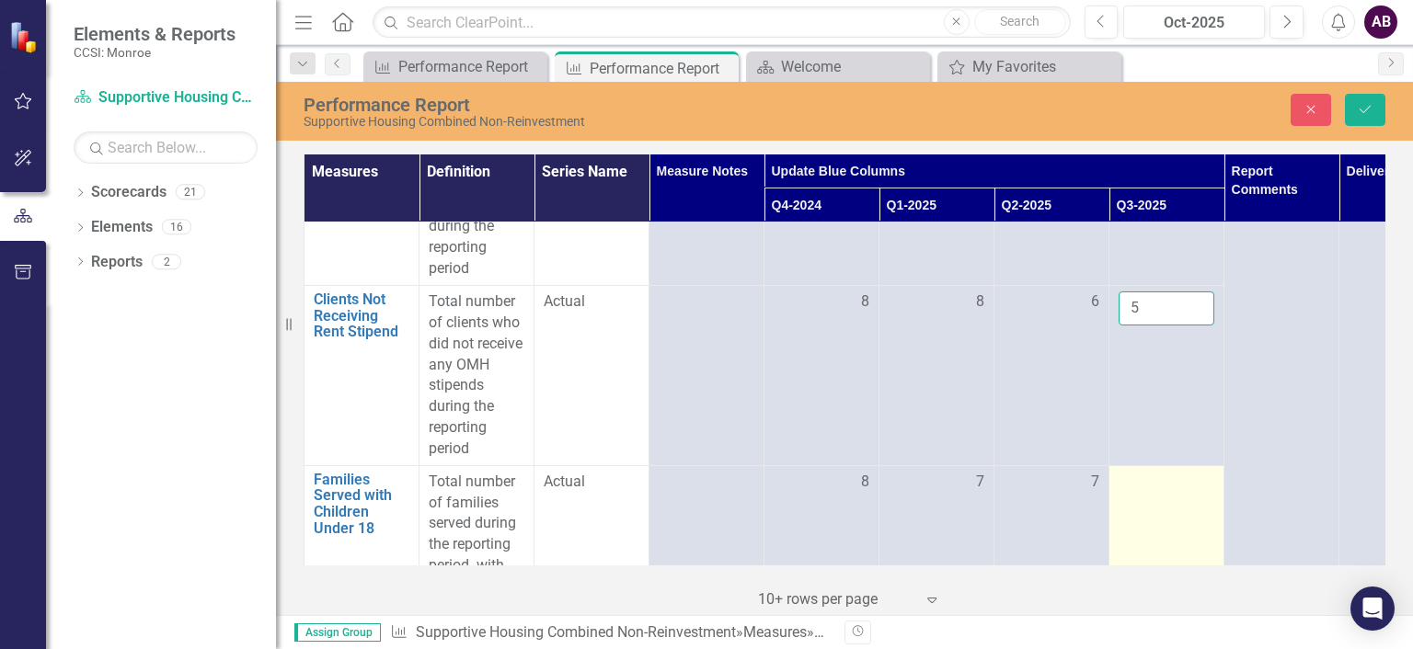
type input "5"
click at [1169, 499] on td at bounding box center [1166, 544] width 115 height 159
click at [1169, 499] on input "number" at bounding box center [1166, 489] width 96 height 34
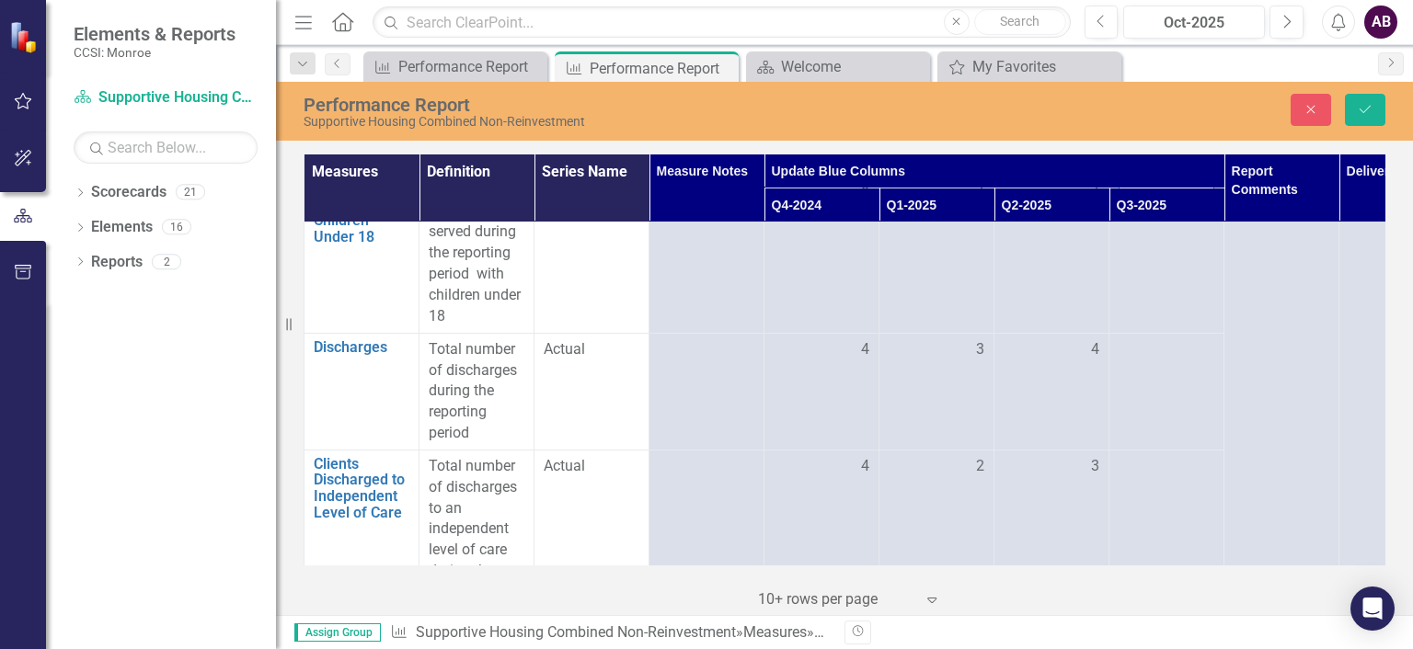
scroll to position [909, 0]
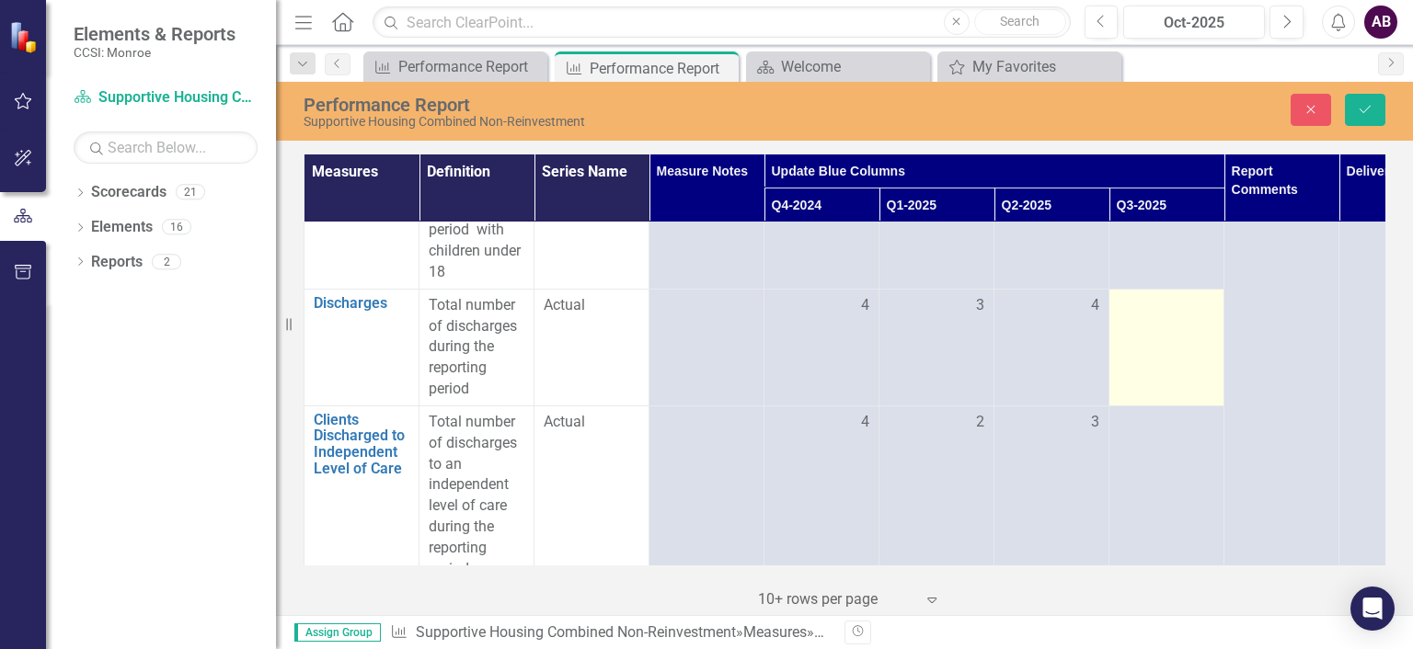
type input "7"
click at [1158, 306] on div at bounding box center [1166, 306] width 96 height 22
click at [1158, 306] on input "number" at bounding box center [1166, 312] width 96 height 34
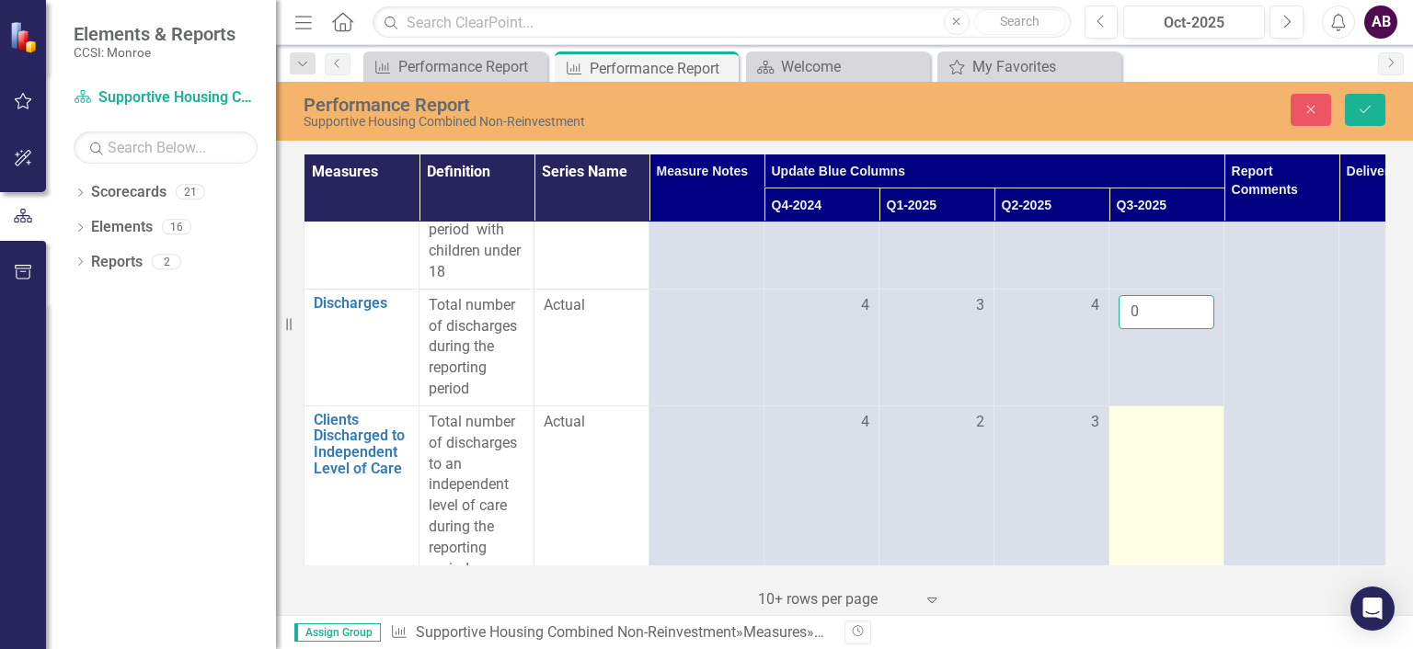
type input "0"
click at [1177, 422] on div at bounding box center [1166, 423] width 96 height 22
click at [1177, 422] on input "number" at bounding box center [1166, 429] width 96 height 34
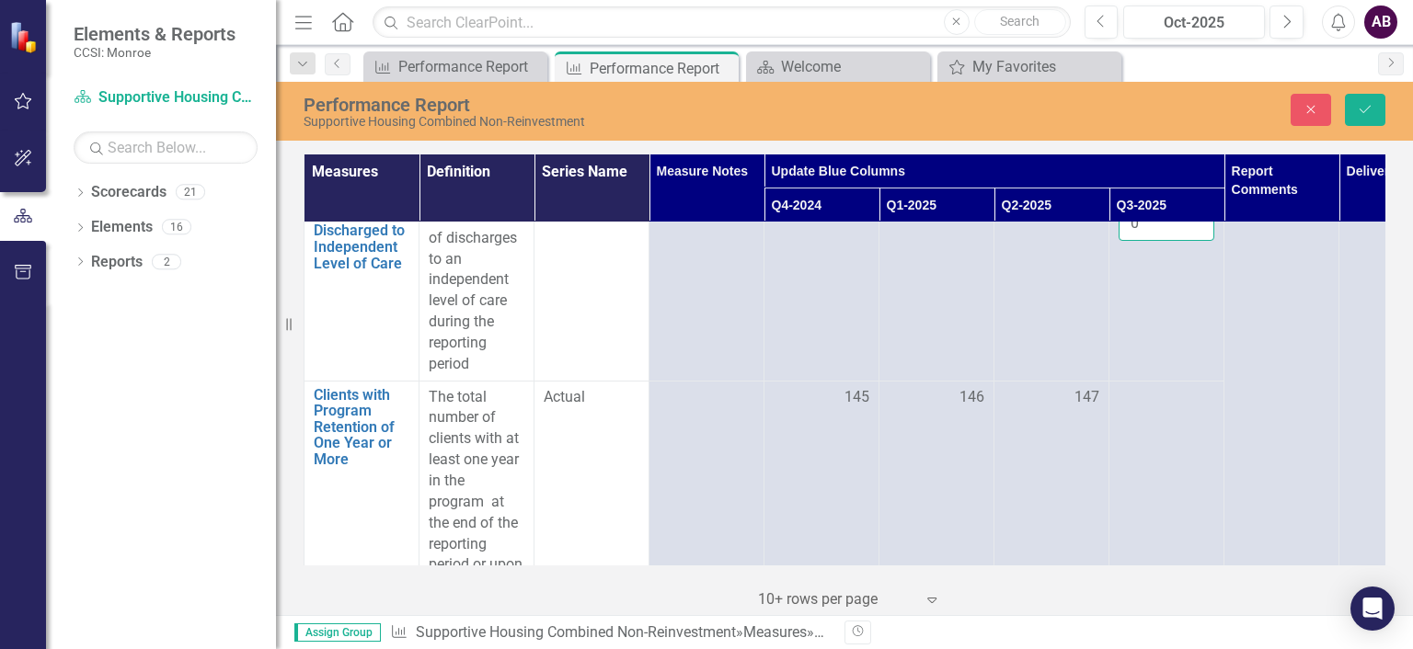
scroll to position [1153, 0]
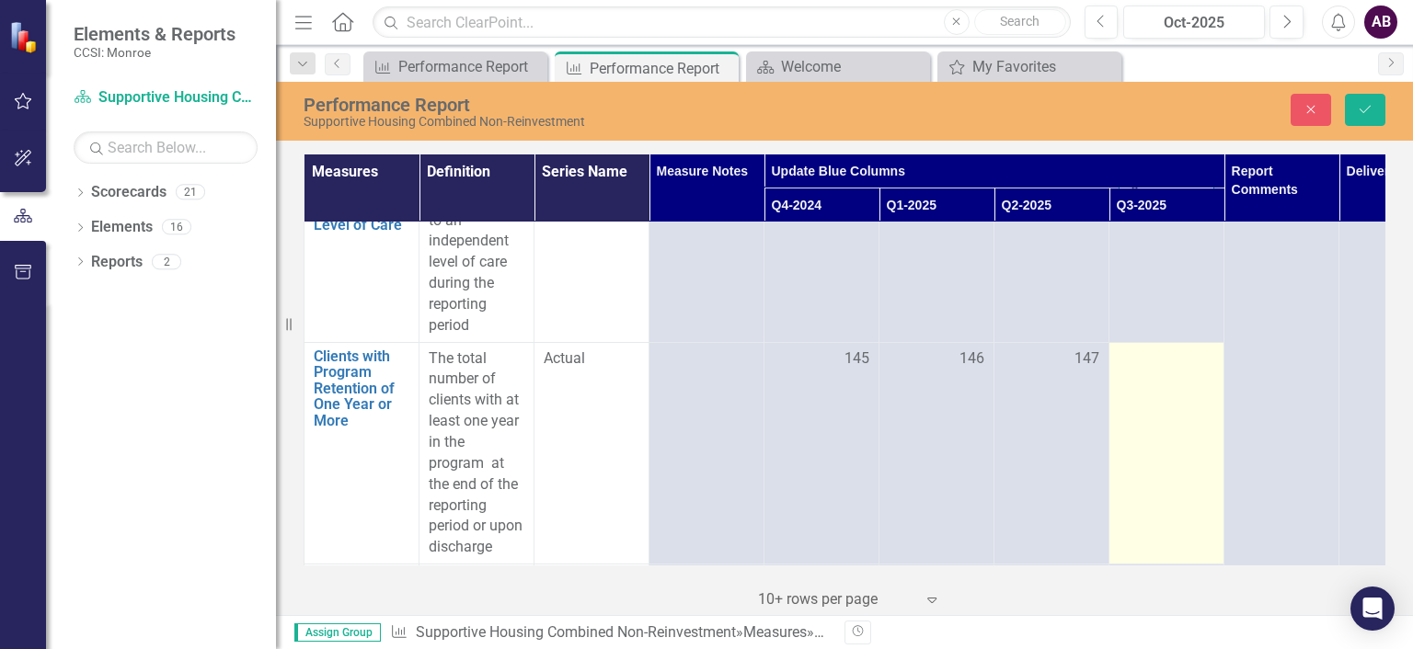
type input "0"
click at [1171, 361] on div at bounding box center [1166, 360] width 96 height 22
click at [1171, 361] on input "number" at bounding box center [1166, 366] width 96 height 34
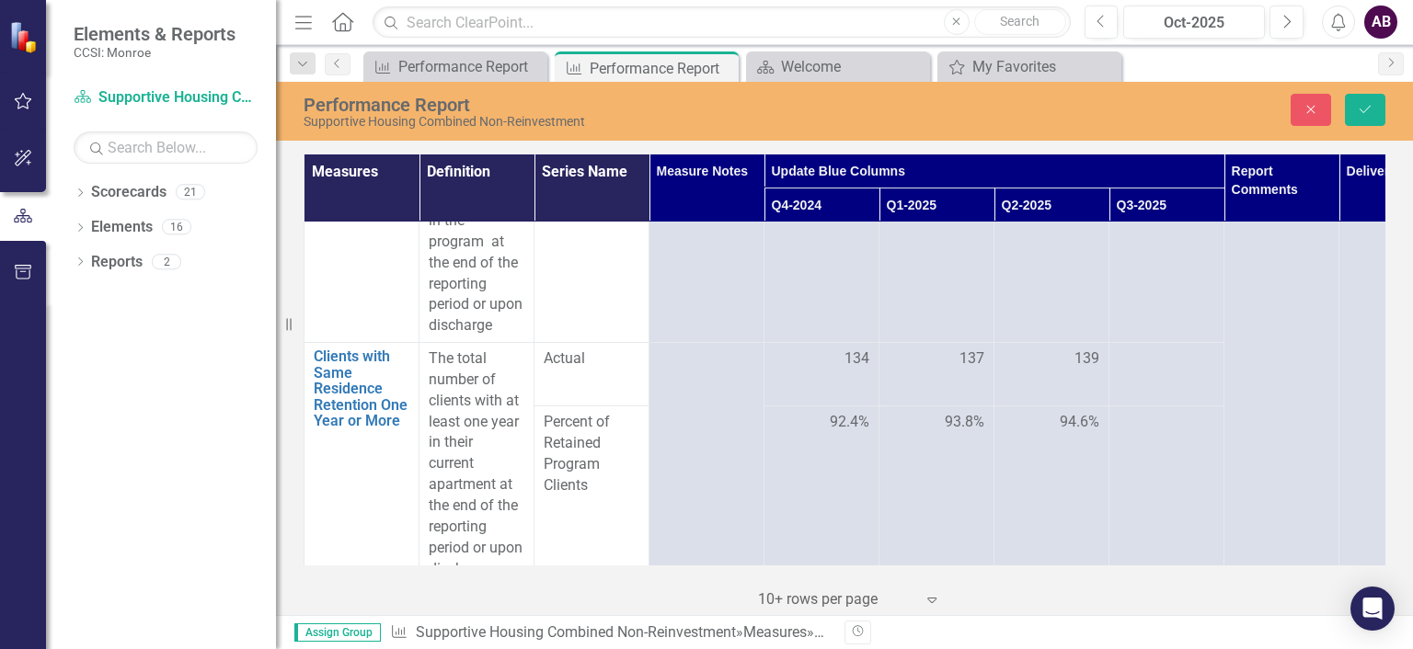
scroll to position [1405, 0]
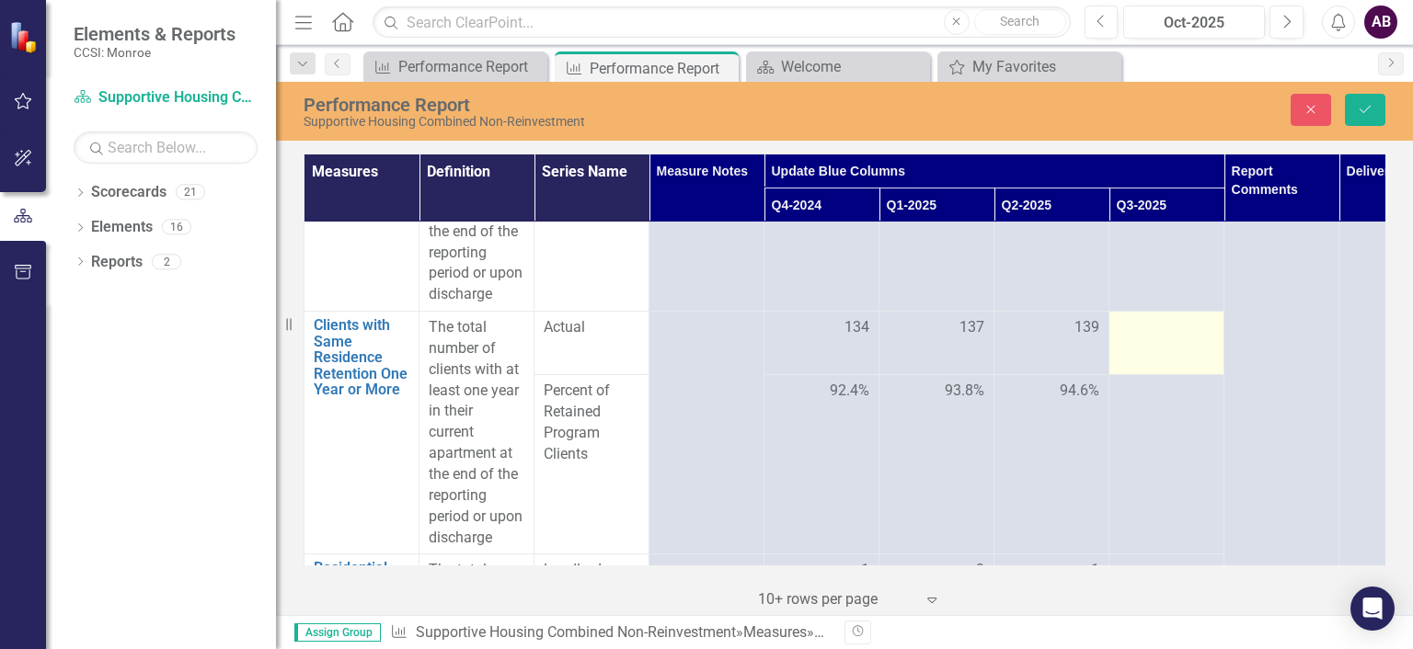
type input "144"
click at [1150, 338] on td at bounding box center [1166, 343] width 115 height 63
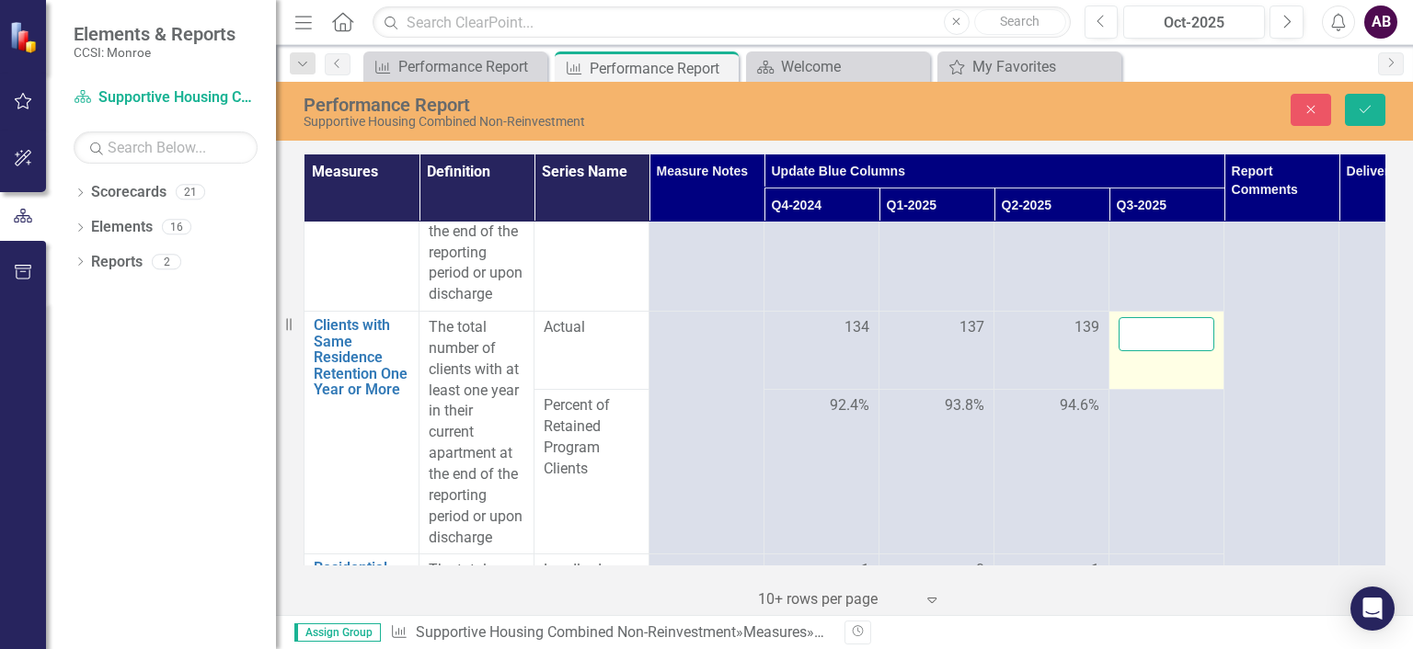
click at [1150, 338] on input "number" at bounding box center [1166, 334] width 96 height 34
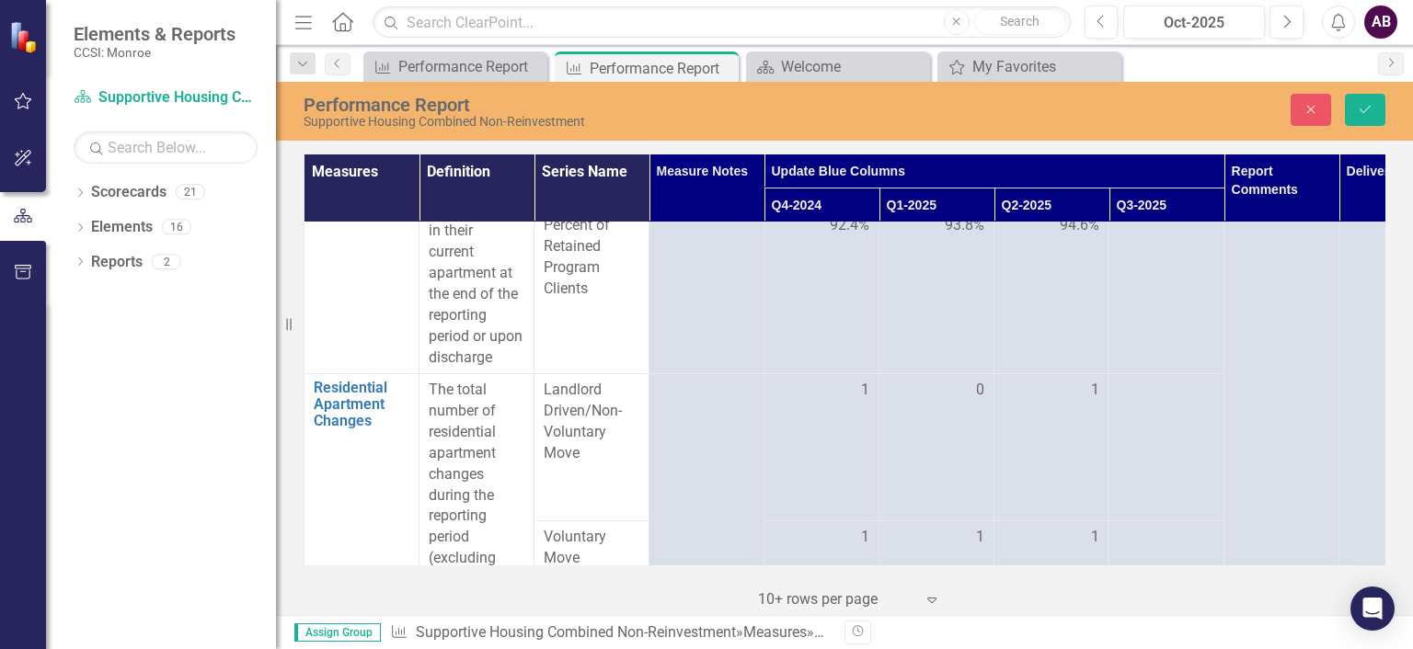
scroll to position [1612, 0]
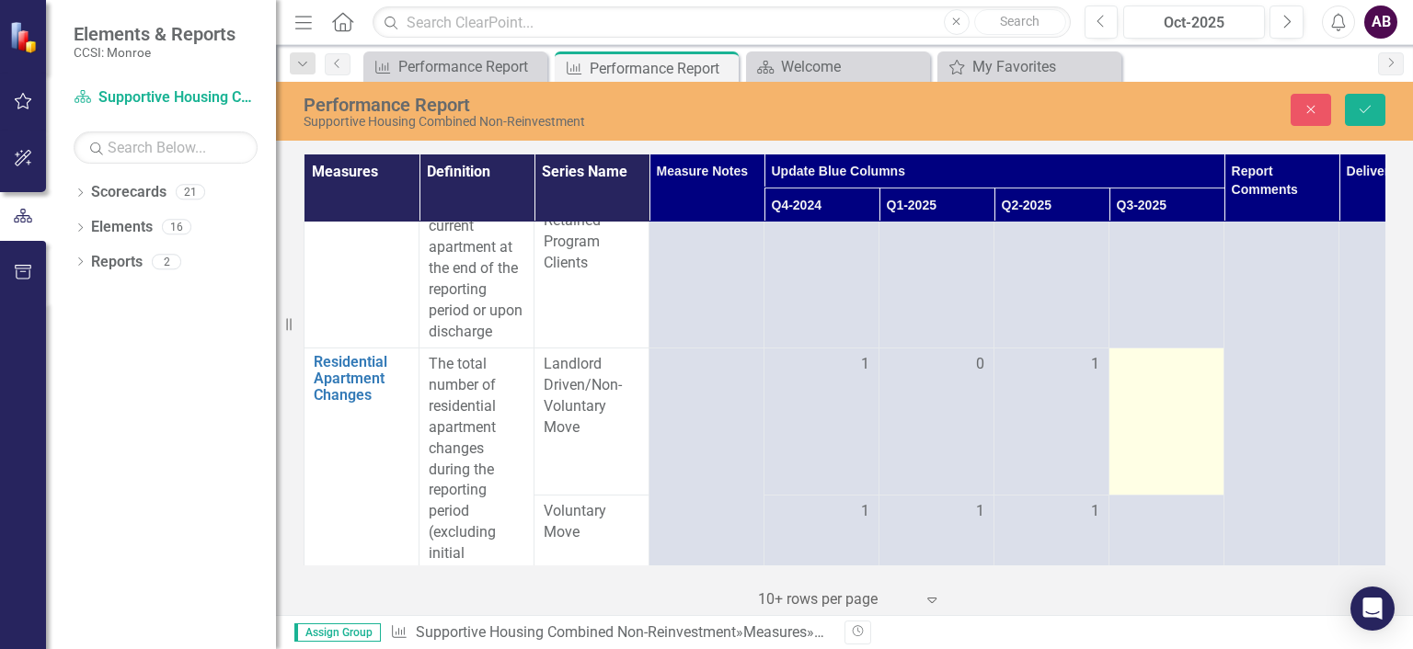
type input "137"
click at [1150, 380] on td at bounding box center [1166, 422] width 115 height 147
click at [1150, 380] on input "number" at bounding box center [1166, 371] width 96 height 34
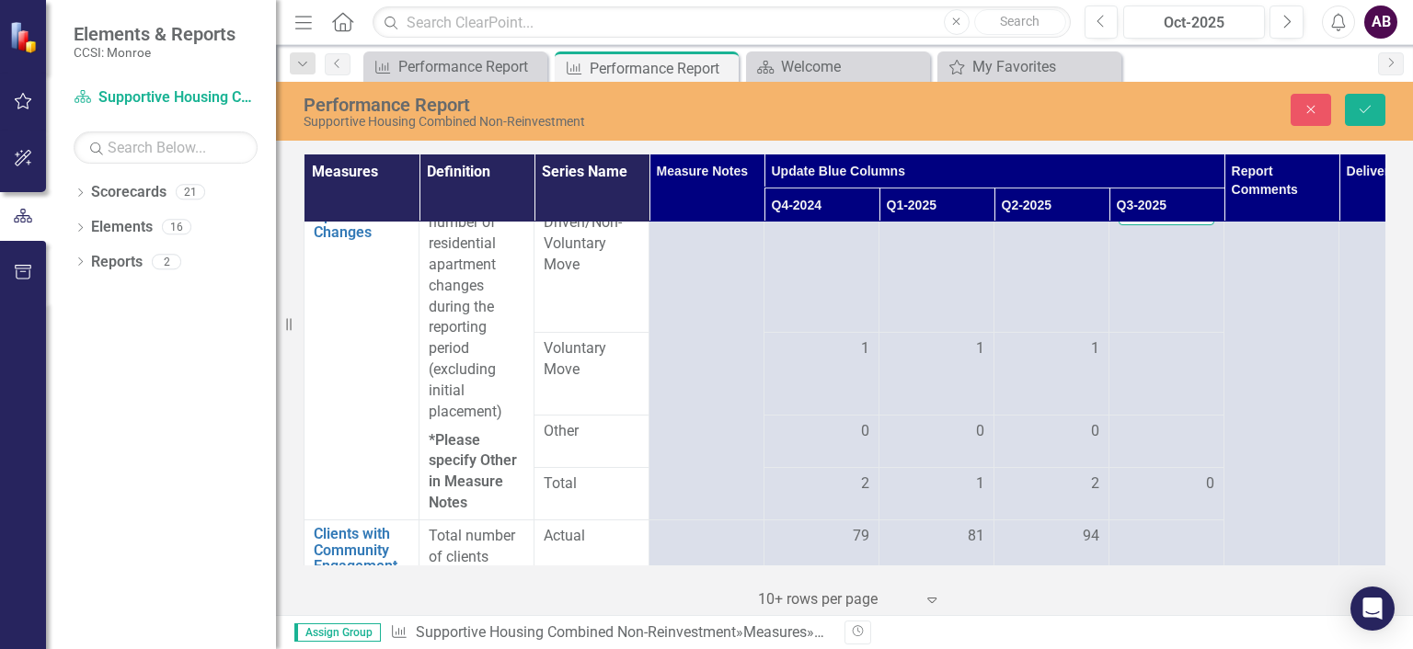
scroll to position [1807, 0]
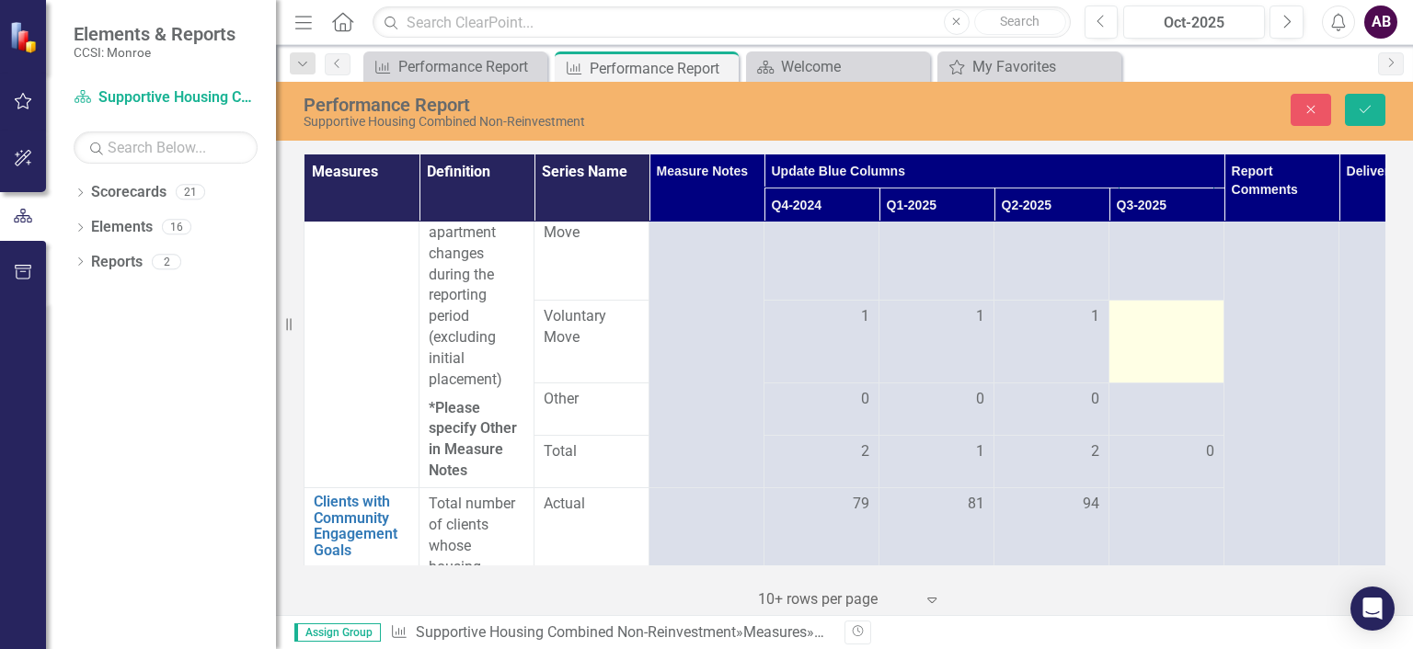
type input "0"
click at [1162, 334] on td at bounding box center [1166, 342] width 115 height 83
click at [1162, 334] on input "number" at bounding box center [1166, 323] width 96 height 34
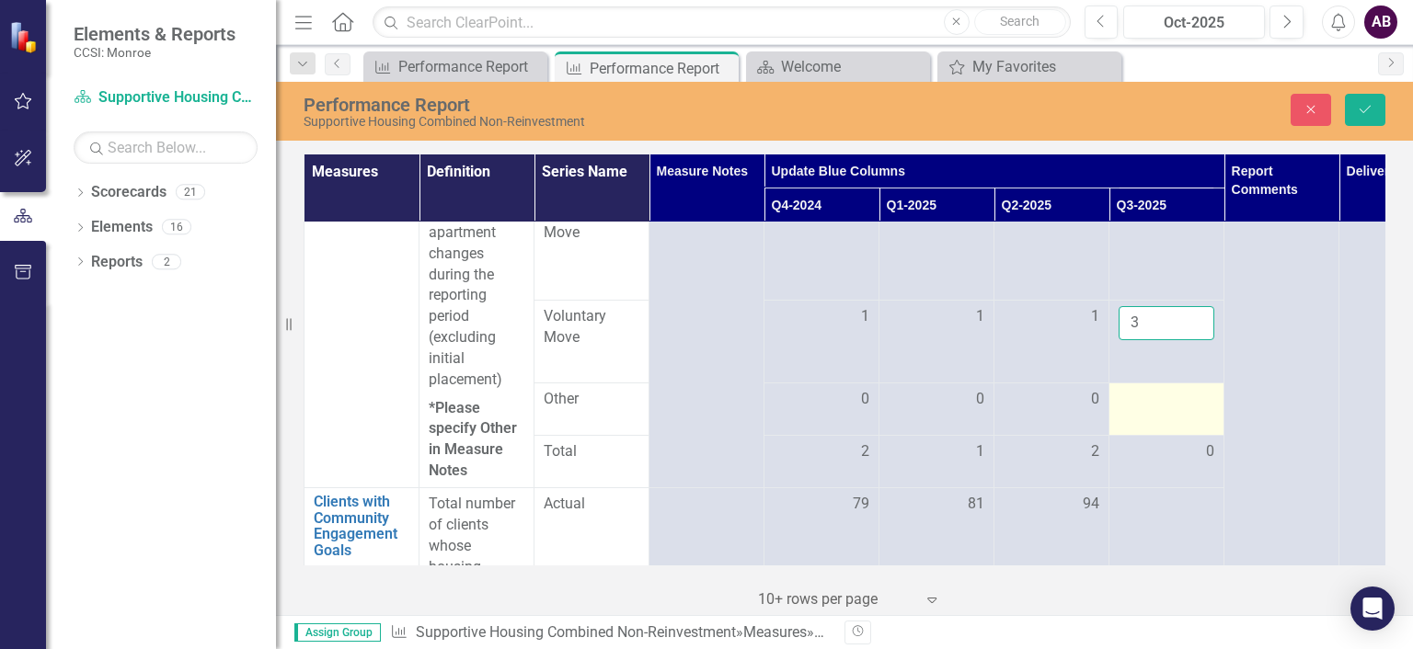
type input "3"
click at [1199, 405] on div at bounding box center [1166, 400] width 96 height 22
click at [1176, 394] on input "number" at bounding box center [1166, 395] width 96 height 34
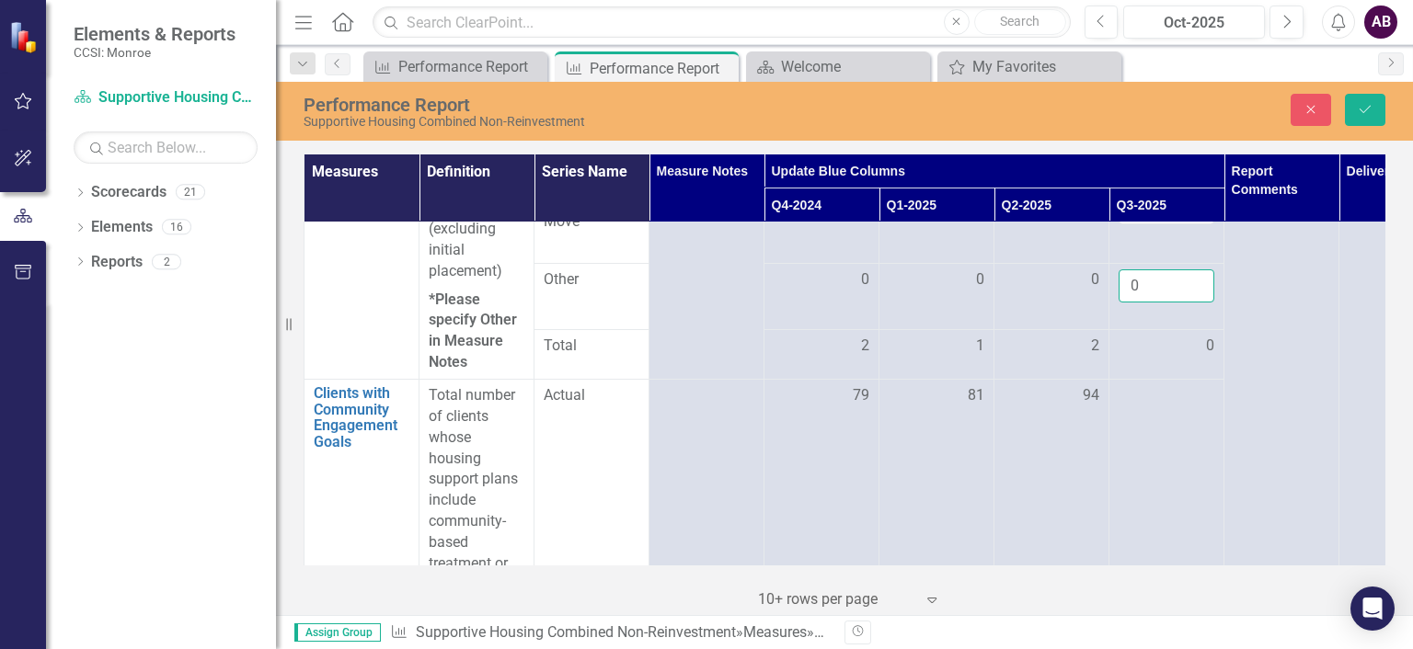
scroll to position [1979, 0]
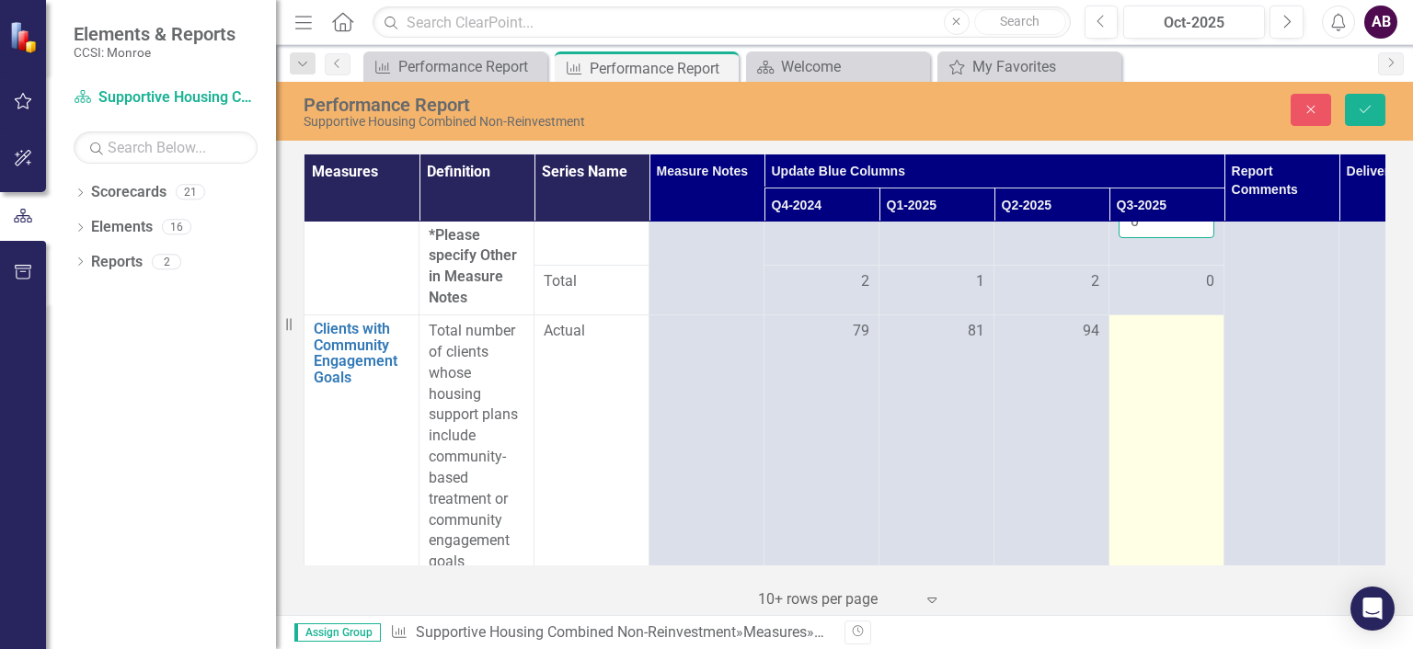
type input "0"
click at [1203, 333] on div at bounding box center [1166, 332] width 96 height 22
click at [1175, 340] on input "number" at bounding box center [1166, 338] width 96 height 34
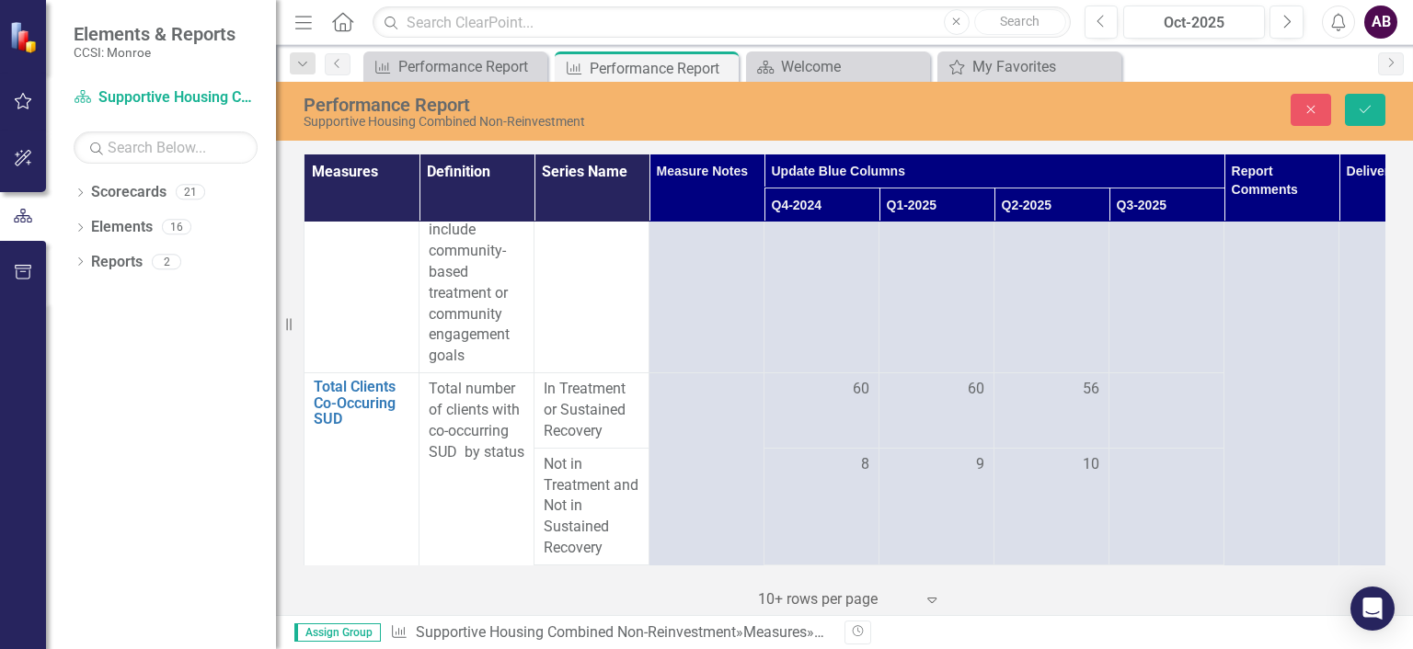
scroll to position [2185, 0]
type input "78"
click at [1153, 407] on td at bounding box center [1166, 410] width 115 height 75
click at [1152, 396] on input "number" at bounding box center [1166, 396] width 96 height 34
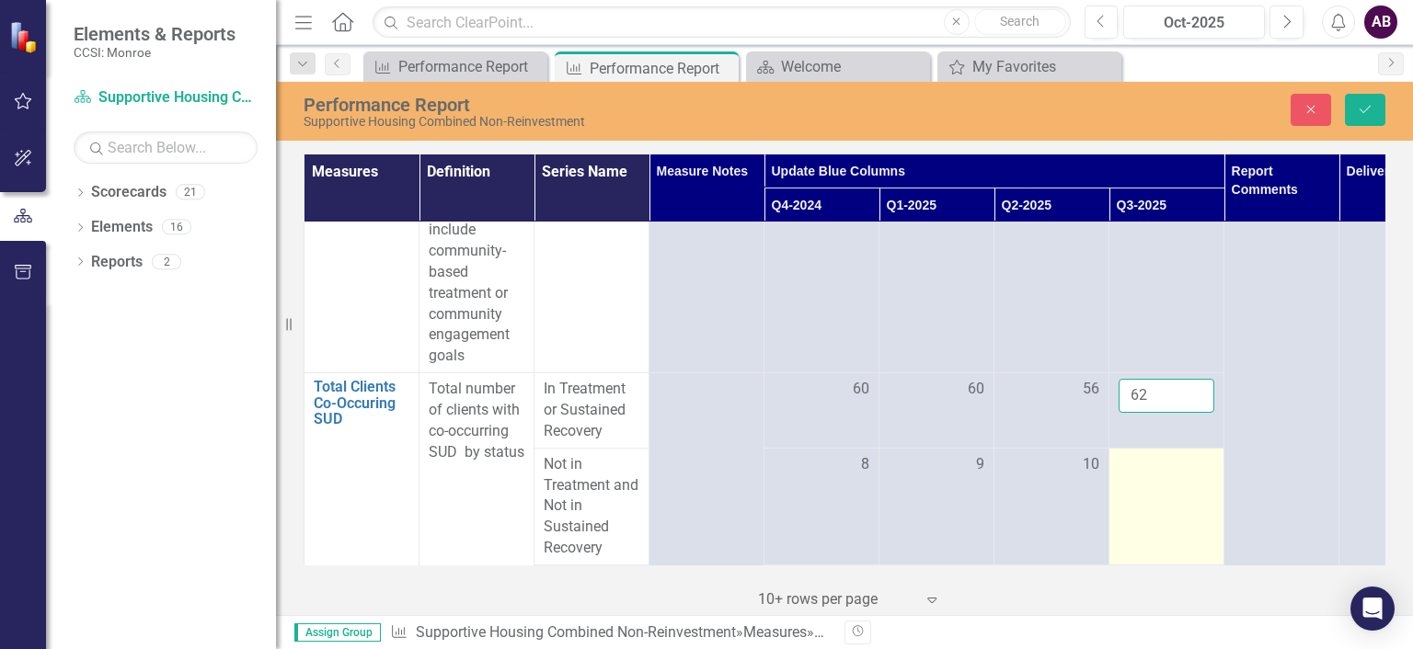
type input "62"
click at [1151, 463] on div at bounding box center [1166, 465] width 96 height 22
click at [1151, 463] on input "number" at bounding box center [1166, 471] width 96 height 34
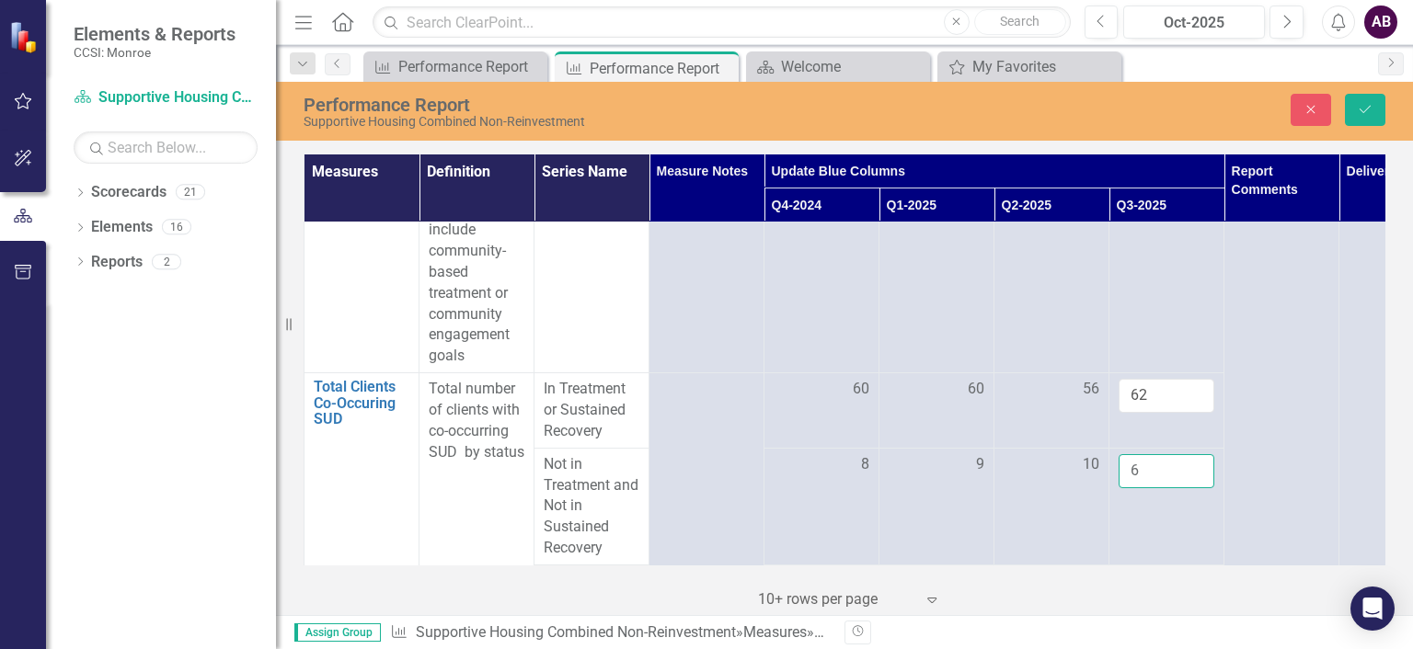
scroll to position [2527, 0]
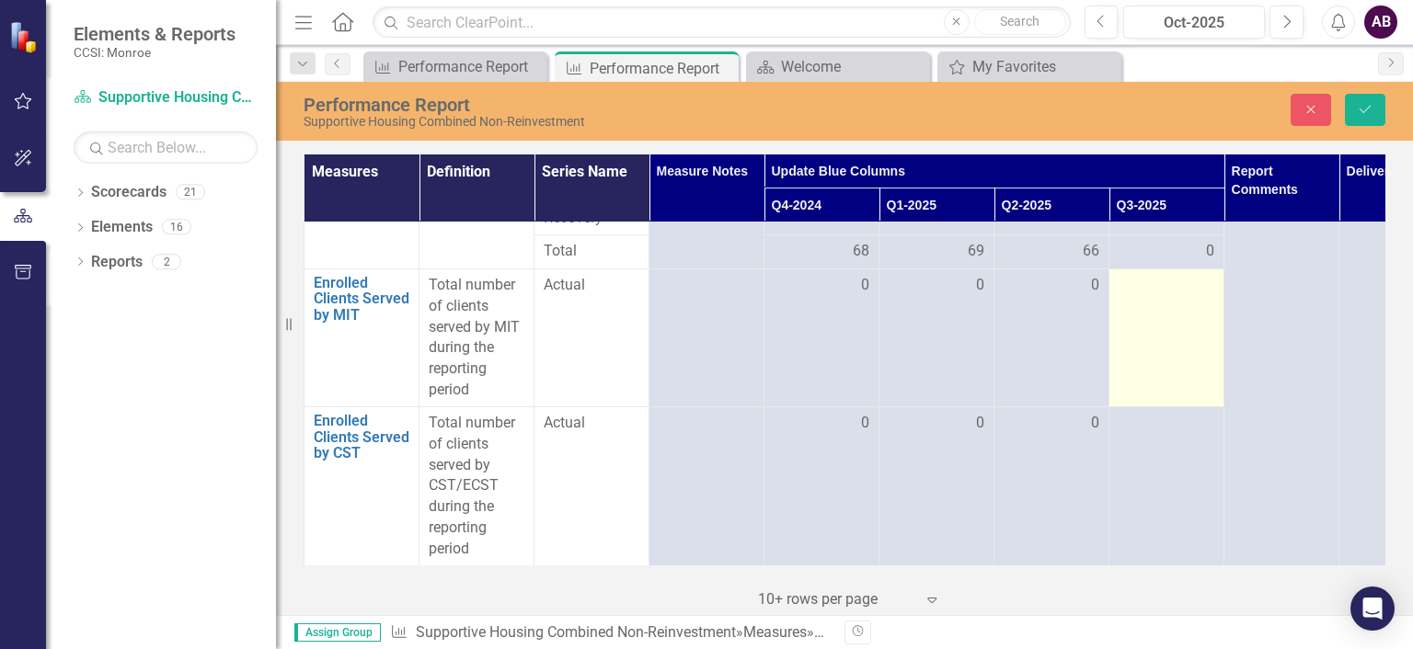
type input "6"
click at [1163, 302] on td at bounding box center [1166, 338] width 115 height 138
click at [1172, 275] on input "number" at bounding box center [1166, 292] width 96 height 34
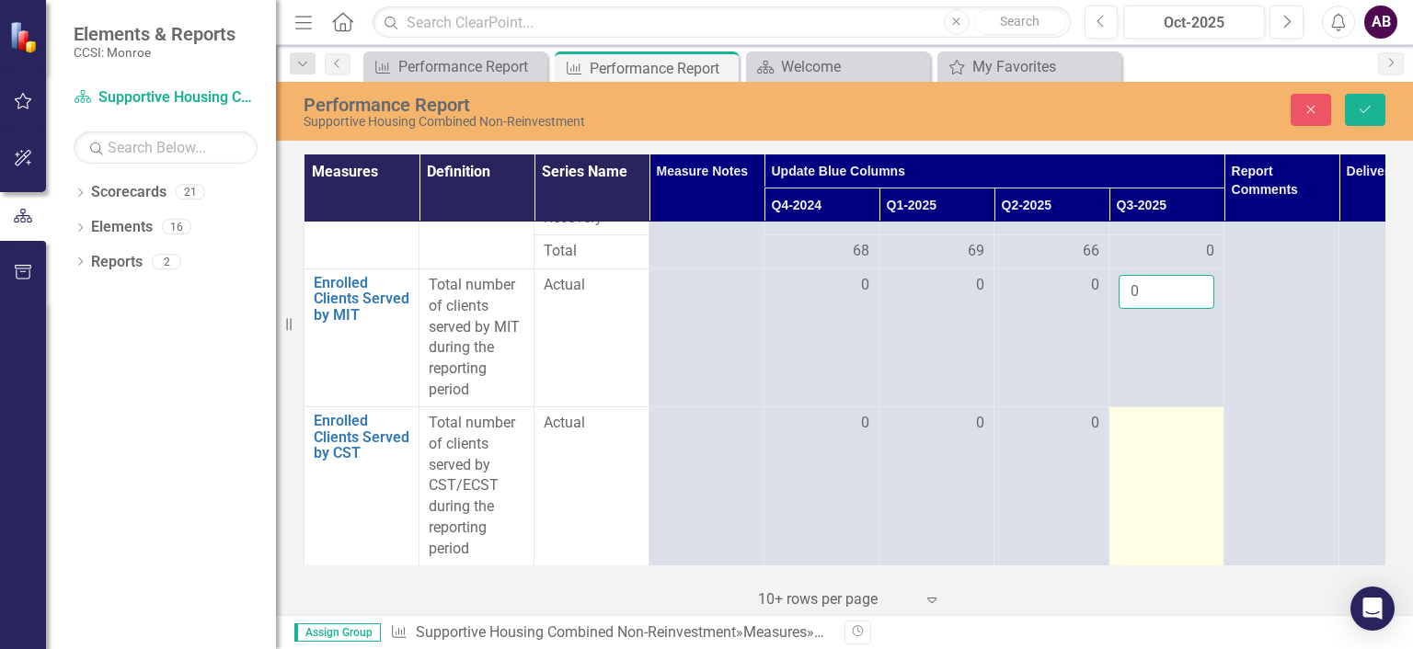
type input "0"
click at [1170, 413] on div at bounding box center [1166, 424] width 96 height 22
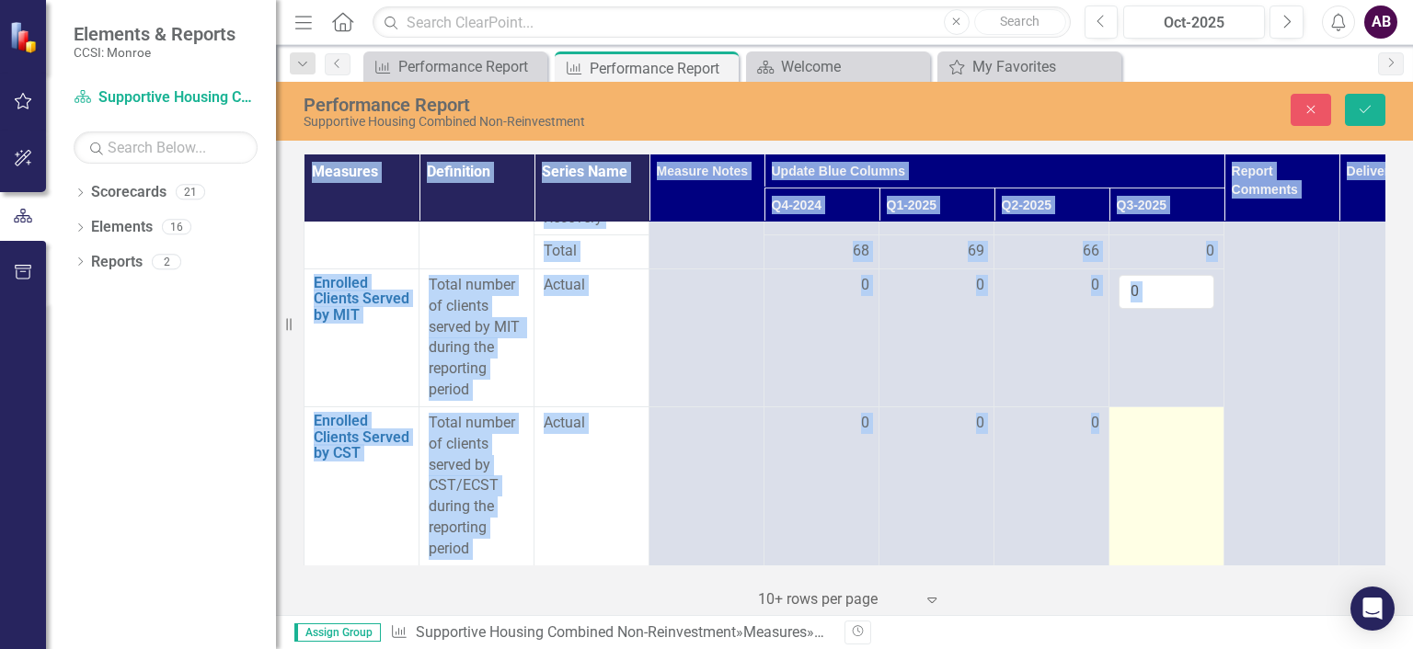
click at [1170, 413] on div at bounding box center [1166, 424] width 96 height 22
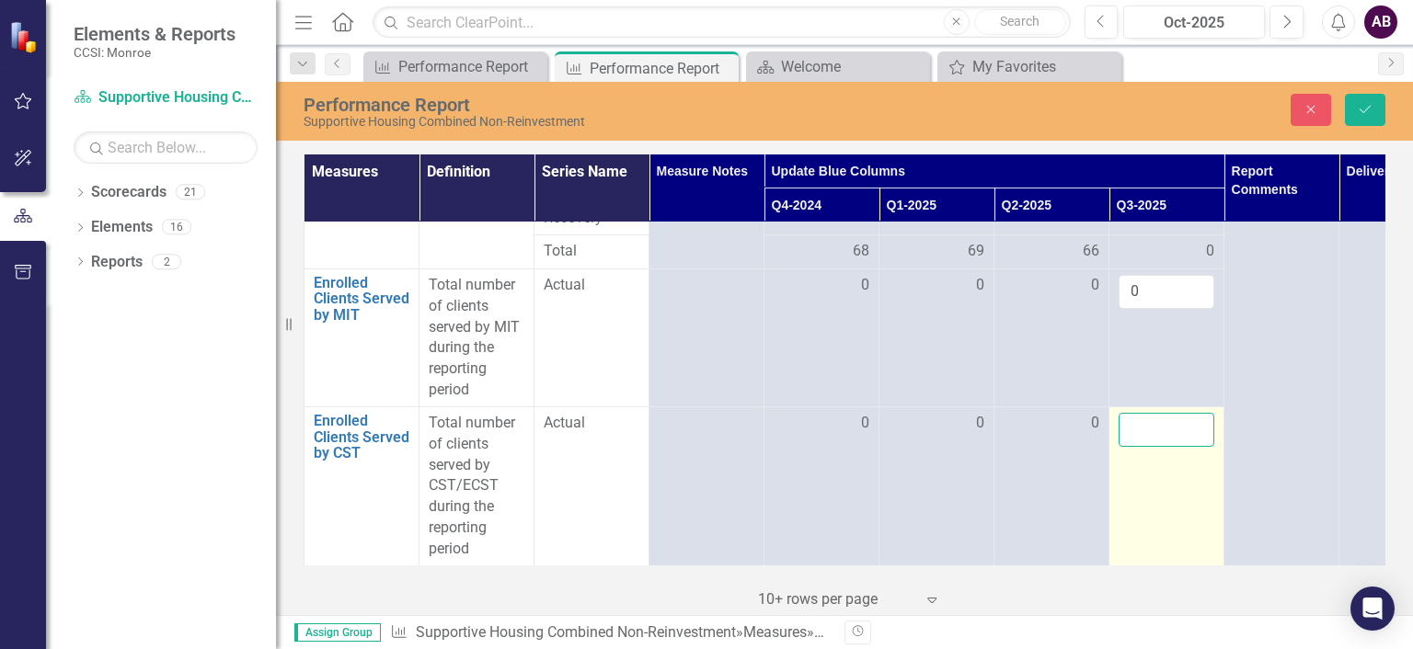
click at [1177, 422] on input "number" at bounding box center [1166, 430] width 96 height 34
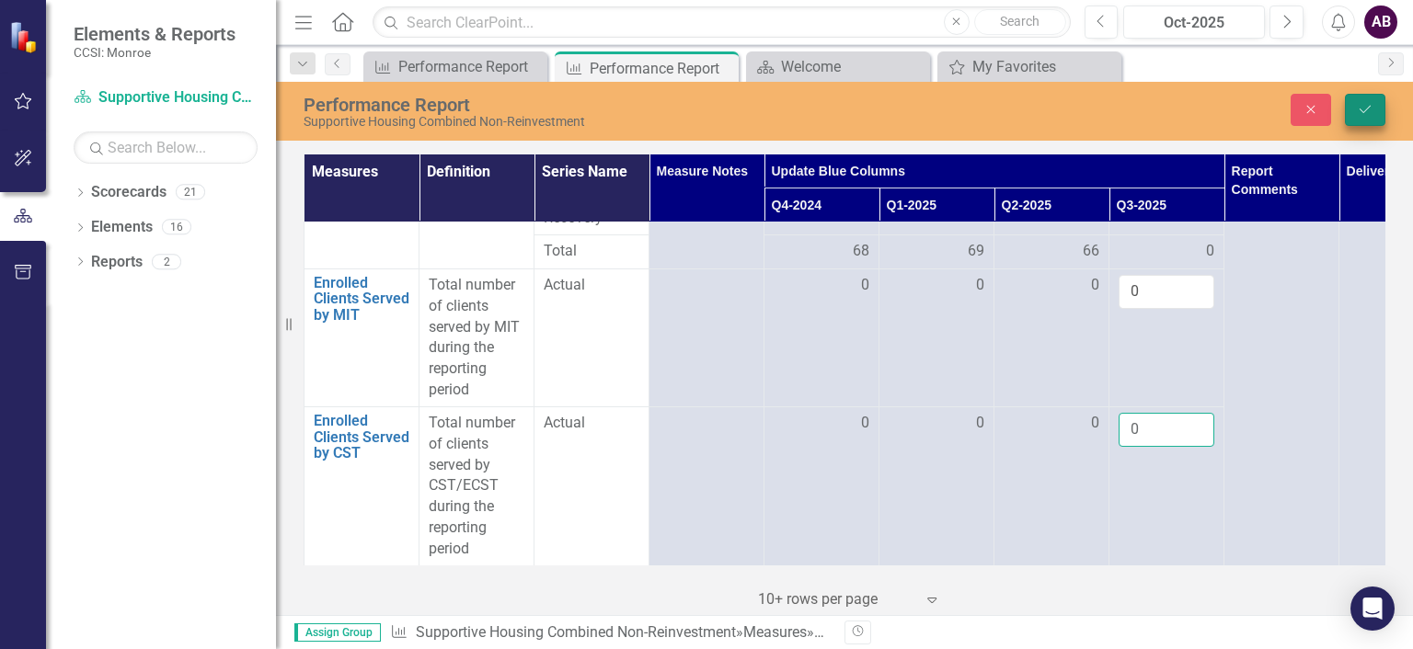
type input "0"
click at [1365, 112] on icon "Save" at bounding box center [1365, 109] width 17 height 13
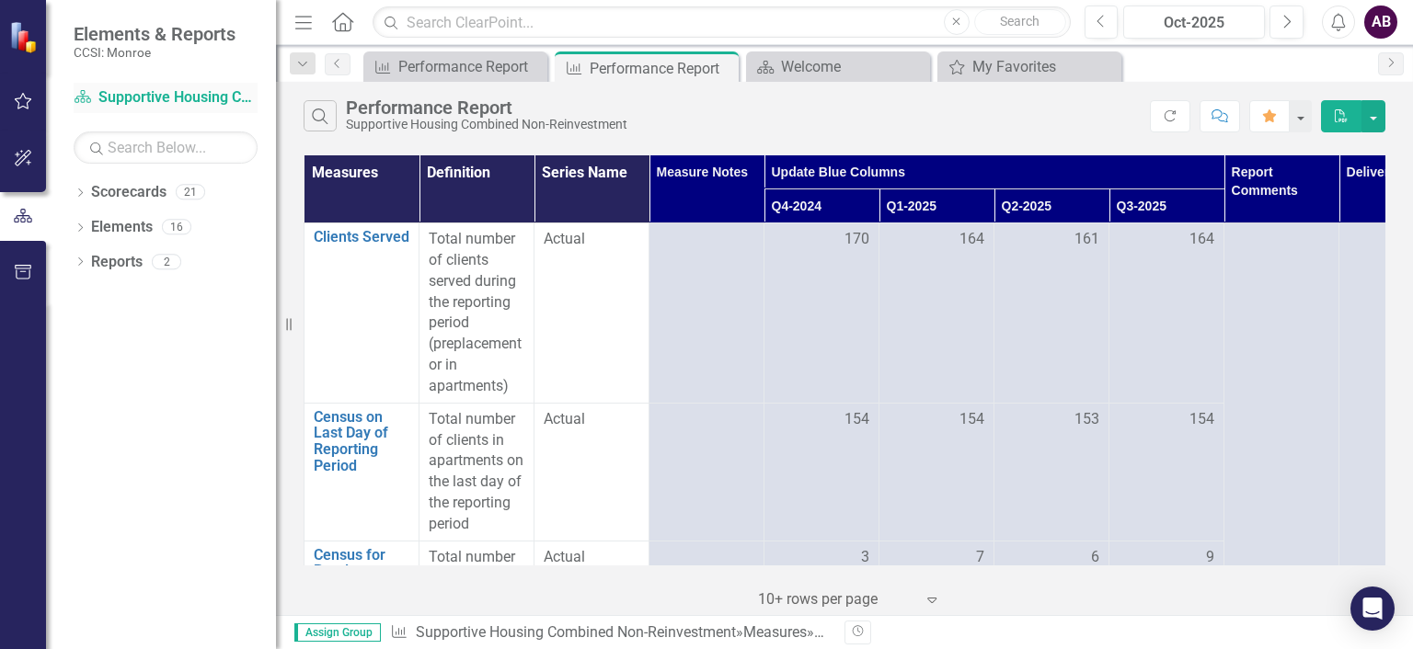
click at [143, 99] on link "Scorecard Supportive Housing Combined Non-Reinvestment" at bounding box center [166, 97] width 184 height 21
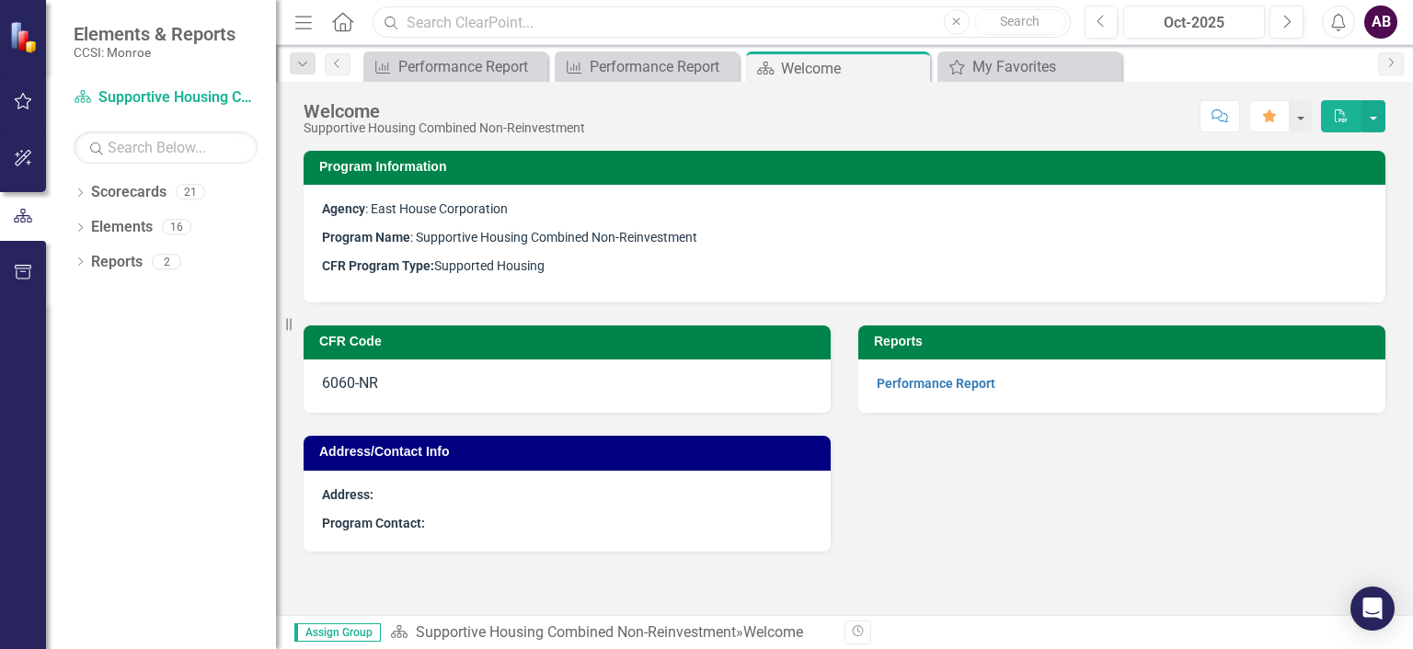
click at [472, 23] on input "text" at bounding box center [721, 22] width 697 height 32
click at [1232, 597] on div "Program Information Agency : East House Corporation Program Name : Supportive H…" at bounding box center [844, 383] width 1137 height 465
click at [177, 224] on div "16" at bounding box center [176, 228] width 29 height 16
click at [26, 213] on icon "button" at bounding box center [23, 216] width 20 height 17
click at [21, 97] on icon "button" at bounding box center [23, 101] width 17 height 17
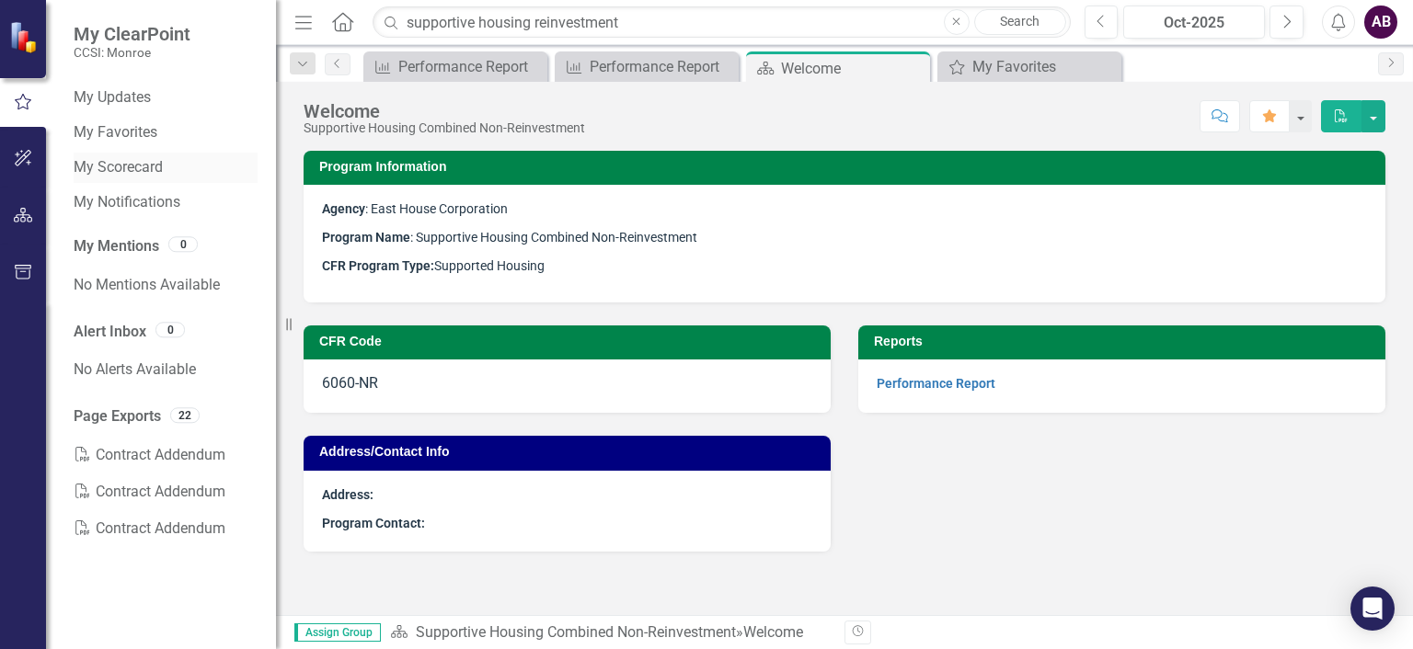
click at [109, 168] on link "My Scorecard" at bounding box center [166, 167] width 184 height 21
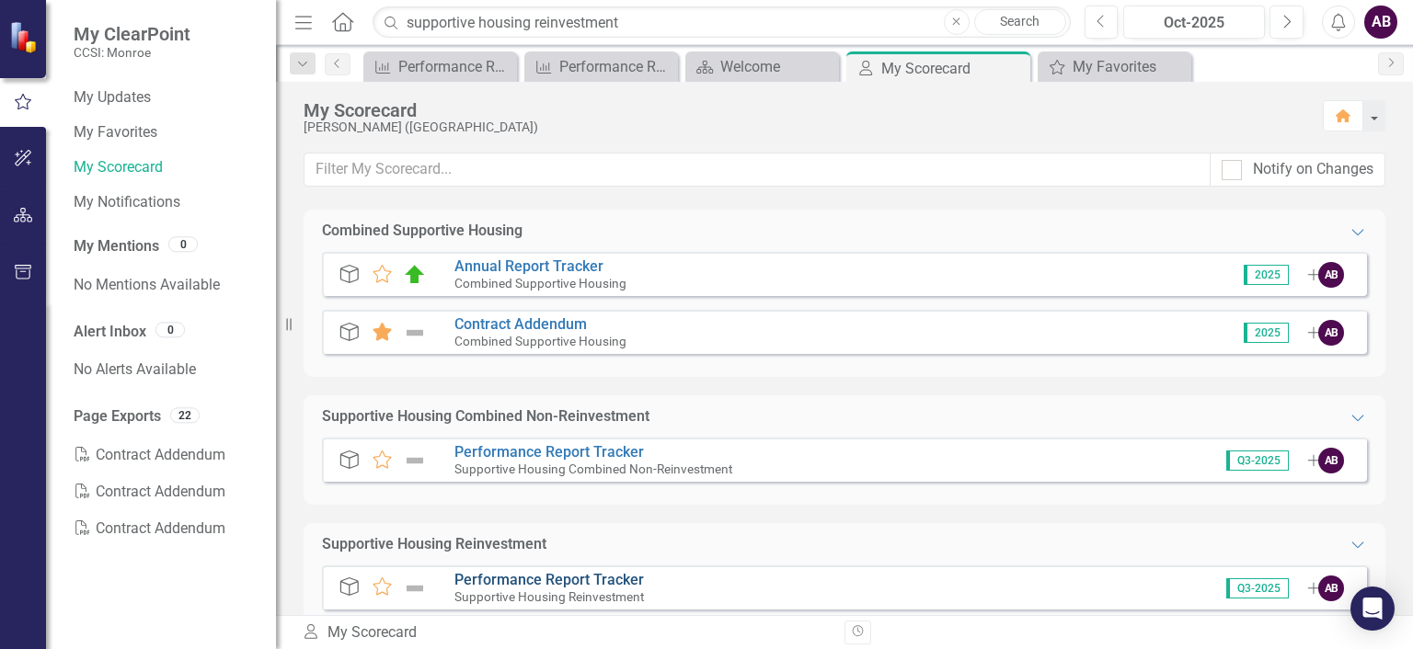
click at [598, 585] on link "Performance Report Tracker" at bounding box center [548, 579] width 189 height 17
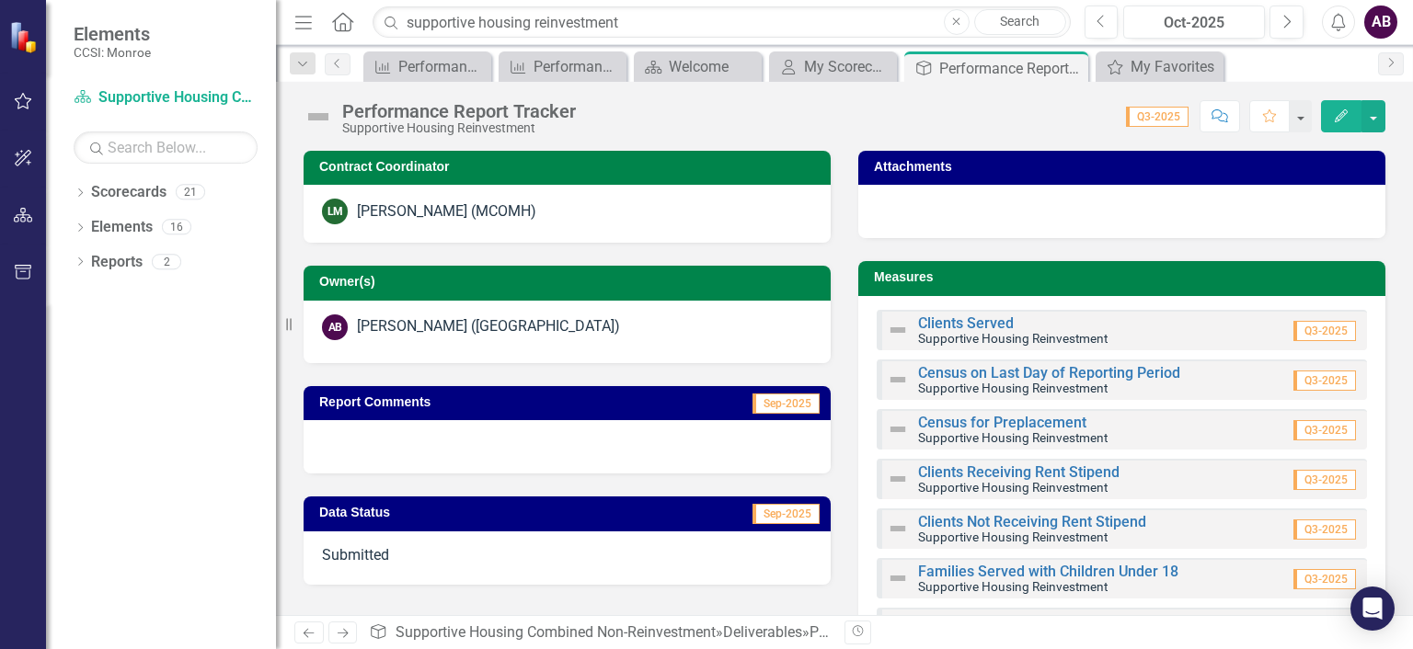
click at [1293, 334] on span "Q3-2025" at bounding box center [1324, 331] width 63 height 20
click at [1343, 120] on icon "Edit" at bounding box center [1341, 115] width 17 height 13
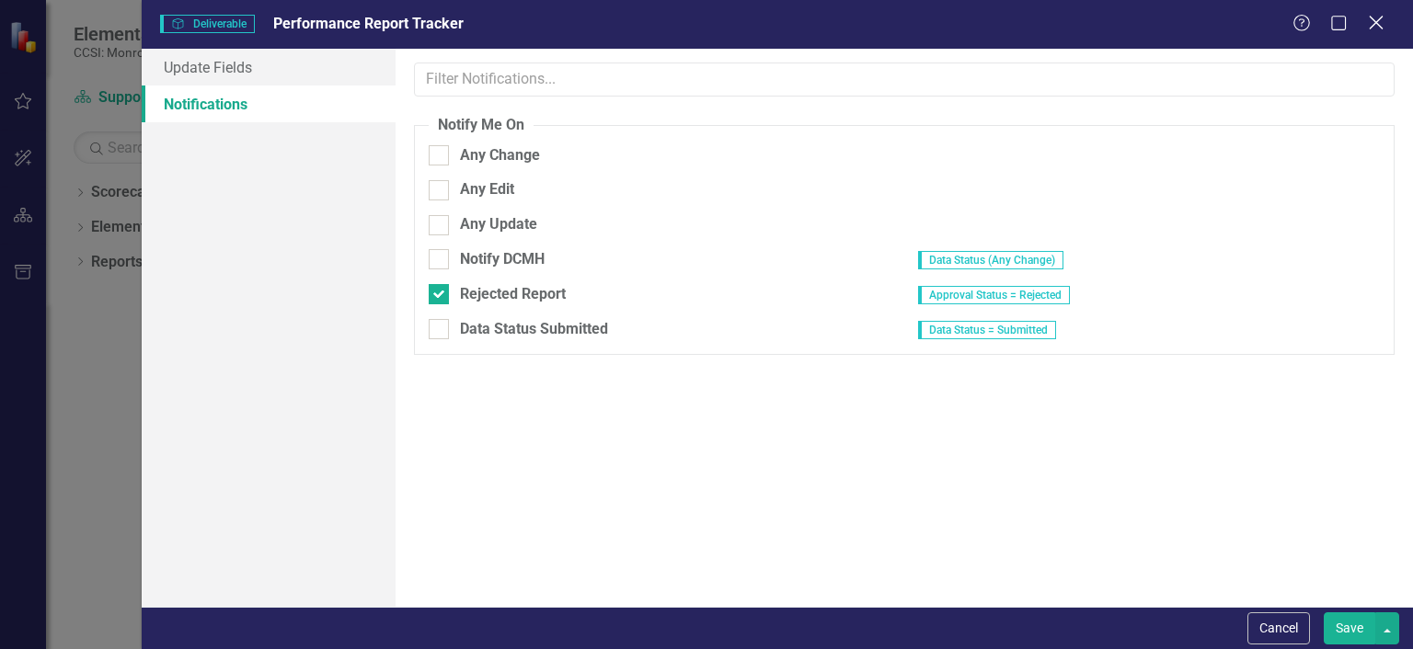
click at [1376, 19] on icon "Close" at bounding box center [1375, 22] width 23 height 17
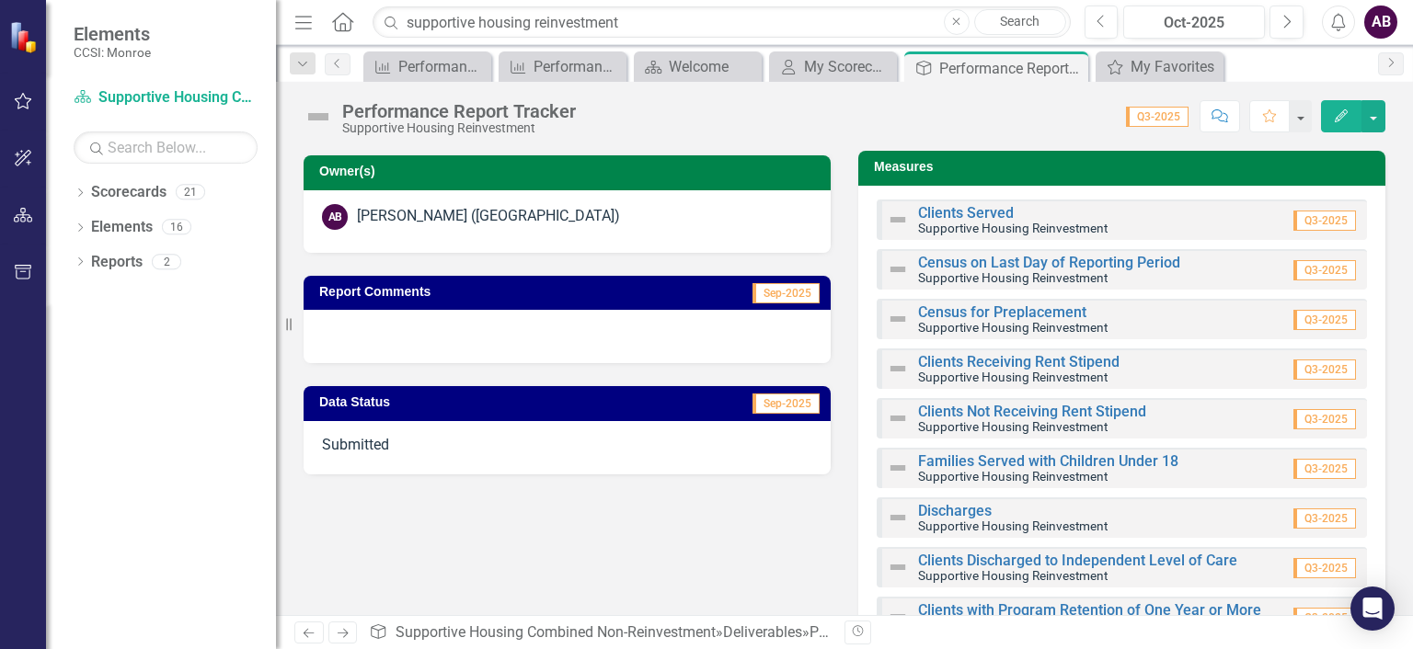
scroll to position [103, 0]
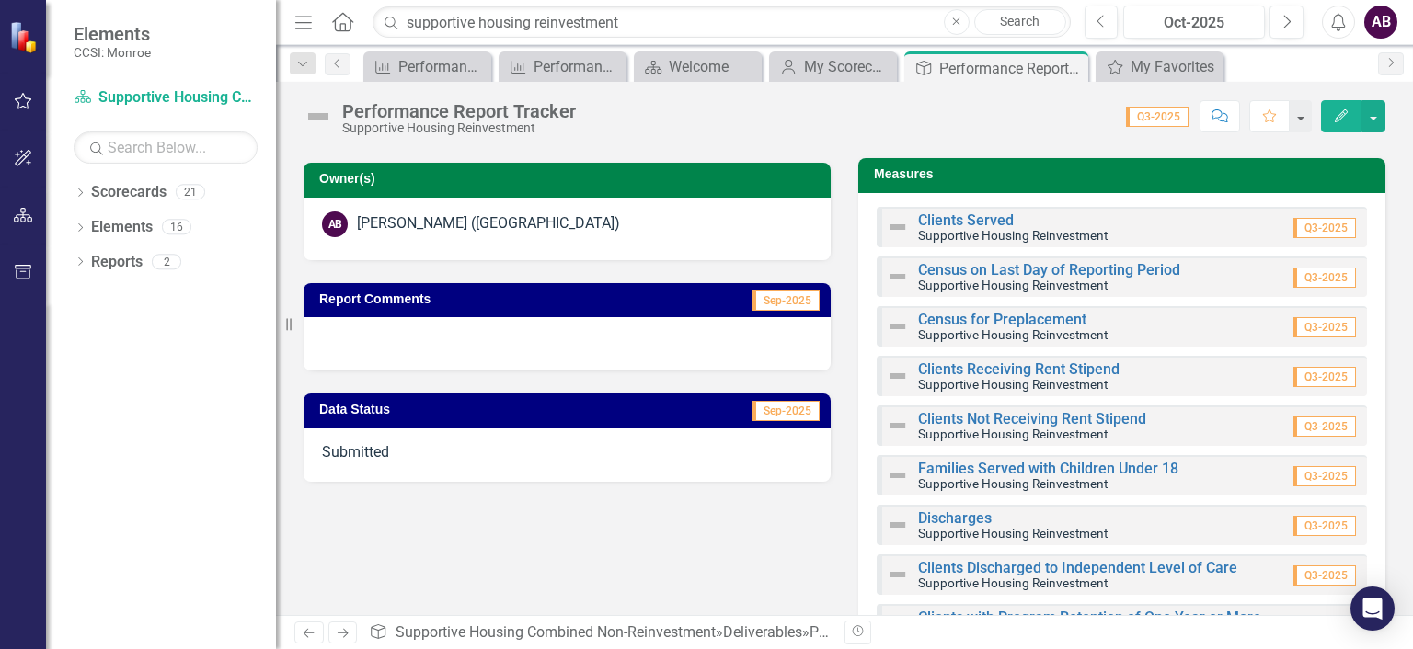
click at [1311, 229] on span "Q3-2025" at bounding box center [1324, 228] width 63 height 20
click at [1066, 66] on icon "Close" at bounding box center [1070, 68] width 18 height 15
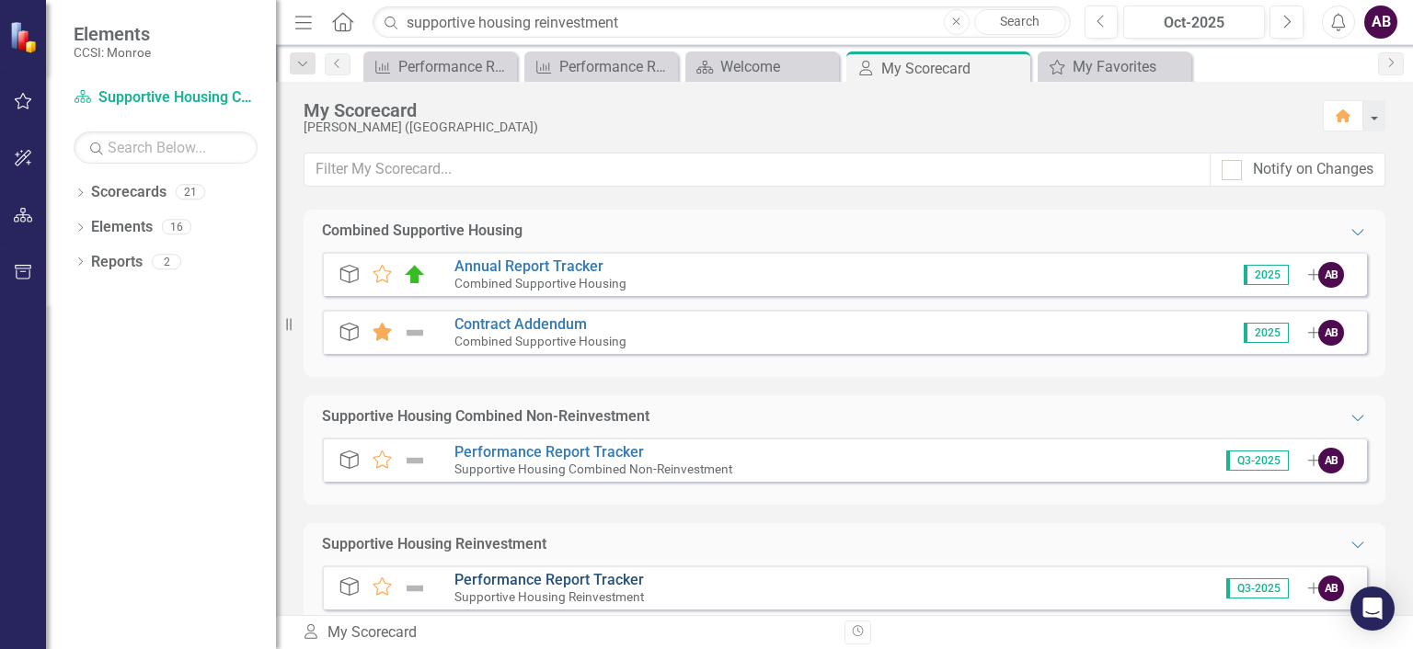
click at [564, 579] on link "Performance Report Tracker" at bounding box center [548, 579] width 189 height 17
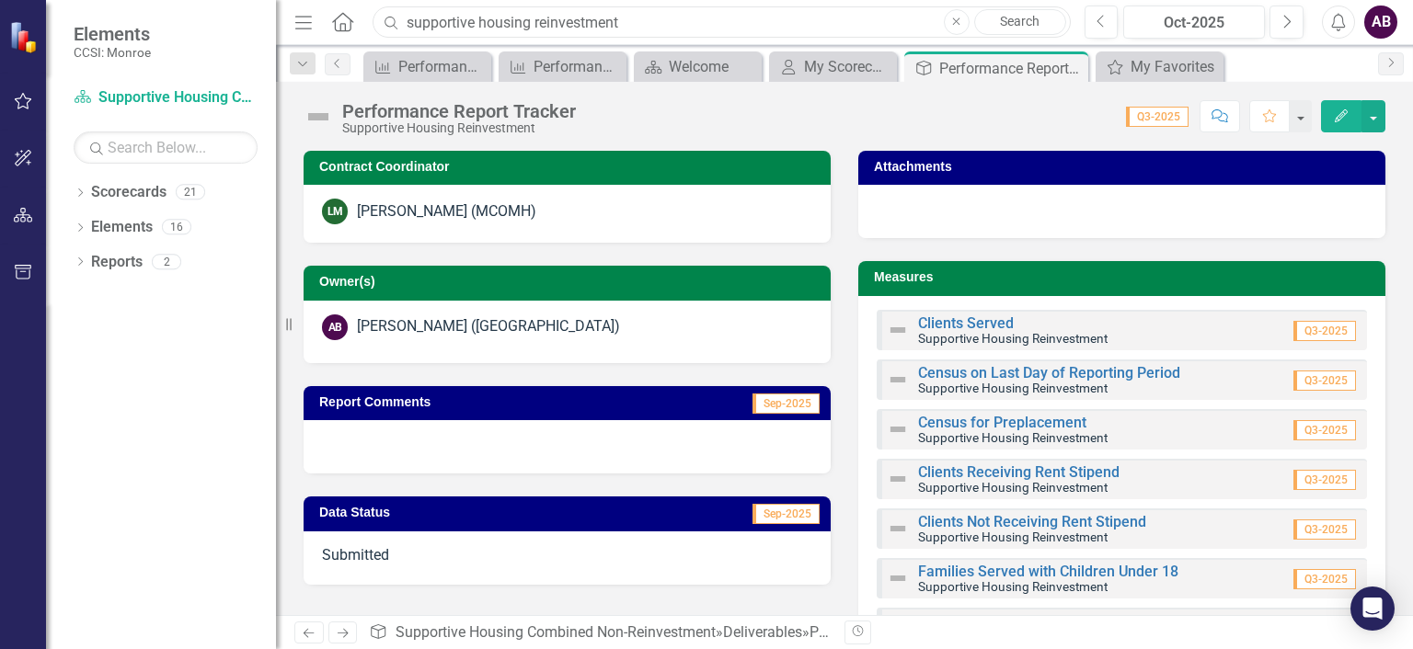
click at [666, 24] on input "supportive housing reinvestment" at bounding box center [721, 22] width 697 height 32
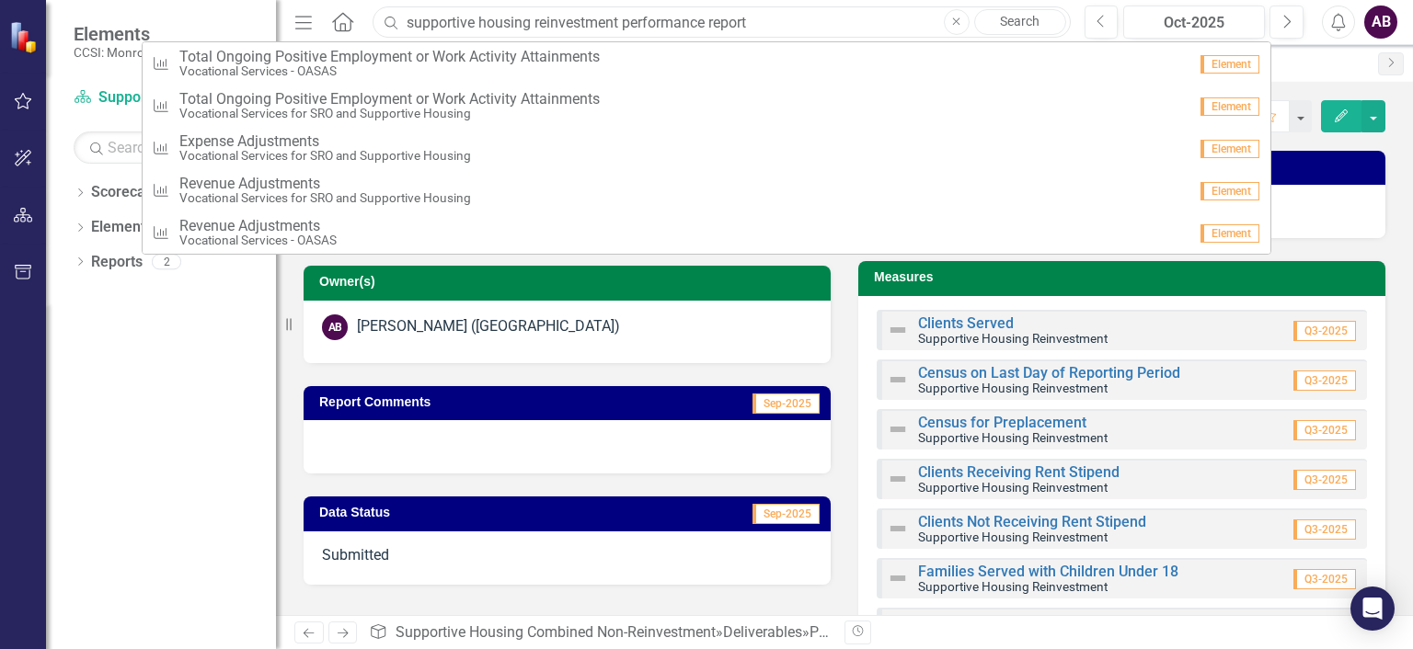
type input "supportive housing reinvestment performance report"
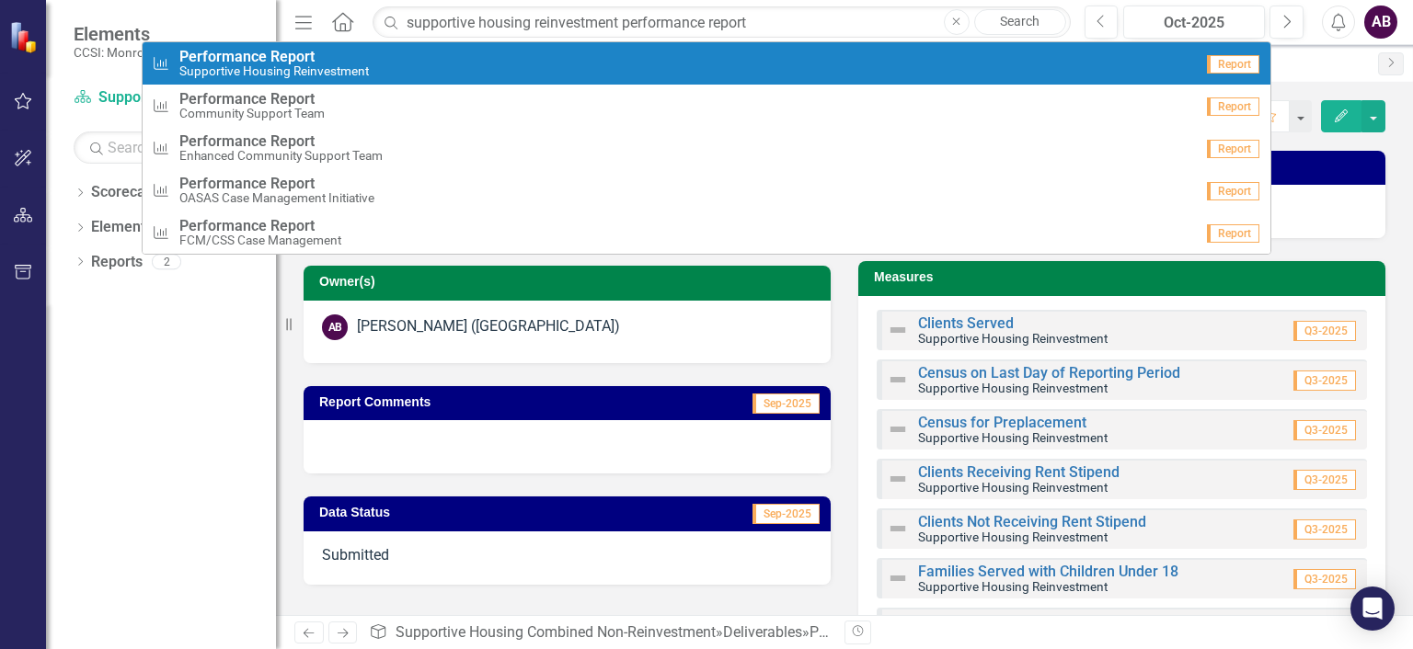
click at [292, 56] on strong "Report" at bounding box center [292, 56] width 44 height 17
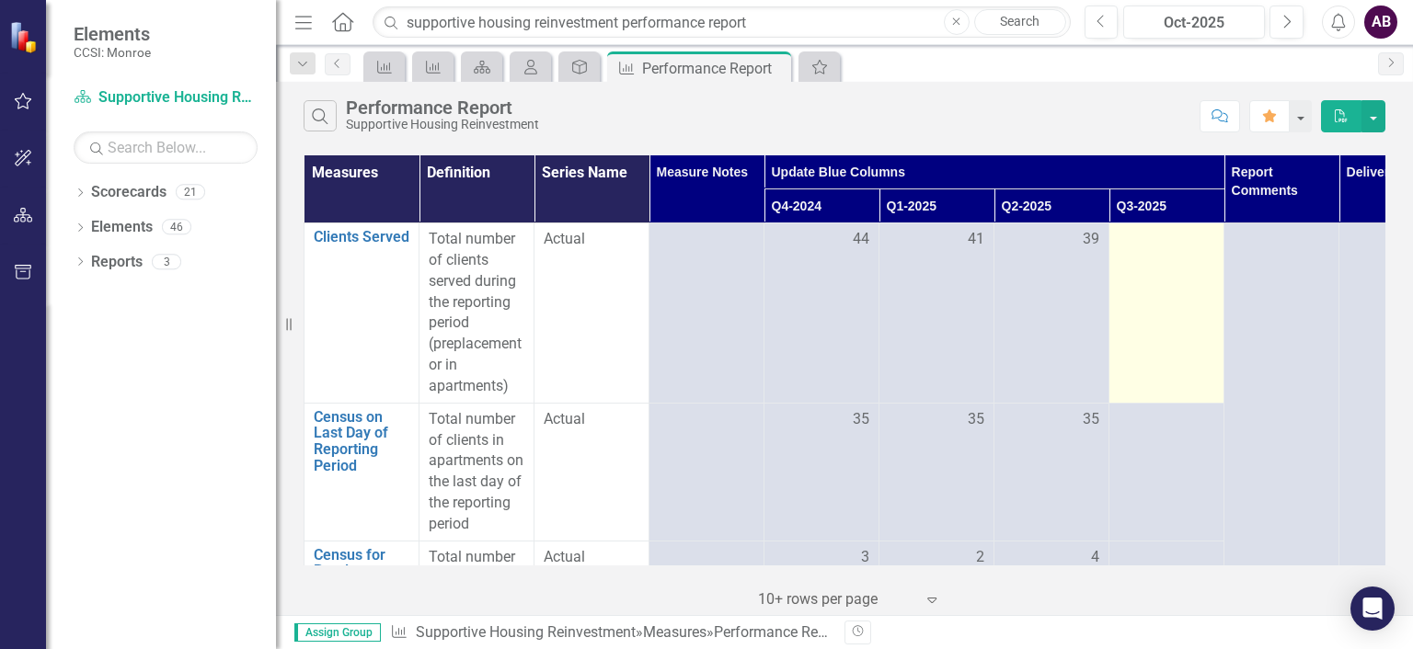
click at [1145, 247] on div at bounding box center [1166, 240] width 96 height 22
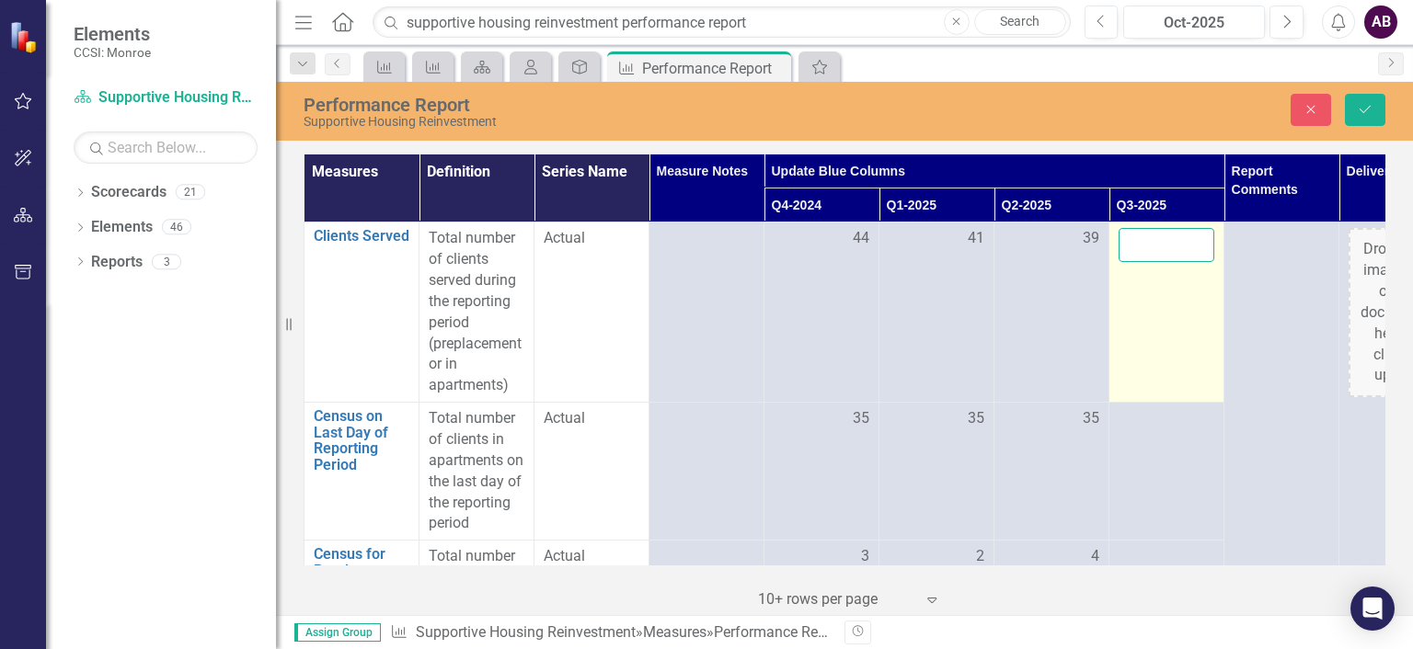
click at [1145, 247] on input "number" at bounding box center [1166, 245] width 96 height 34
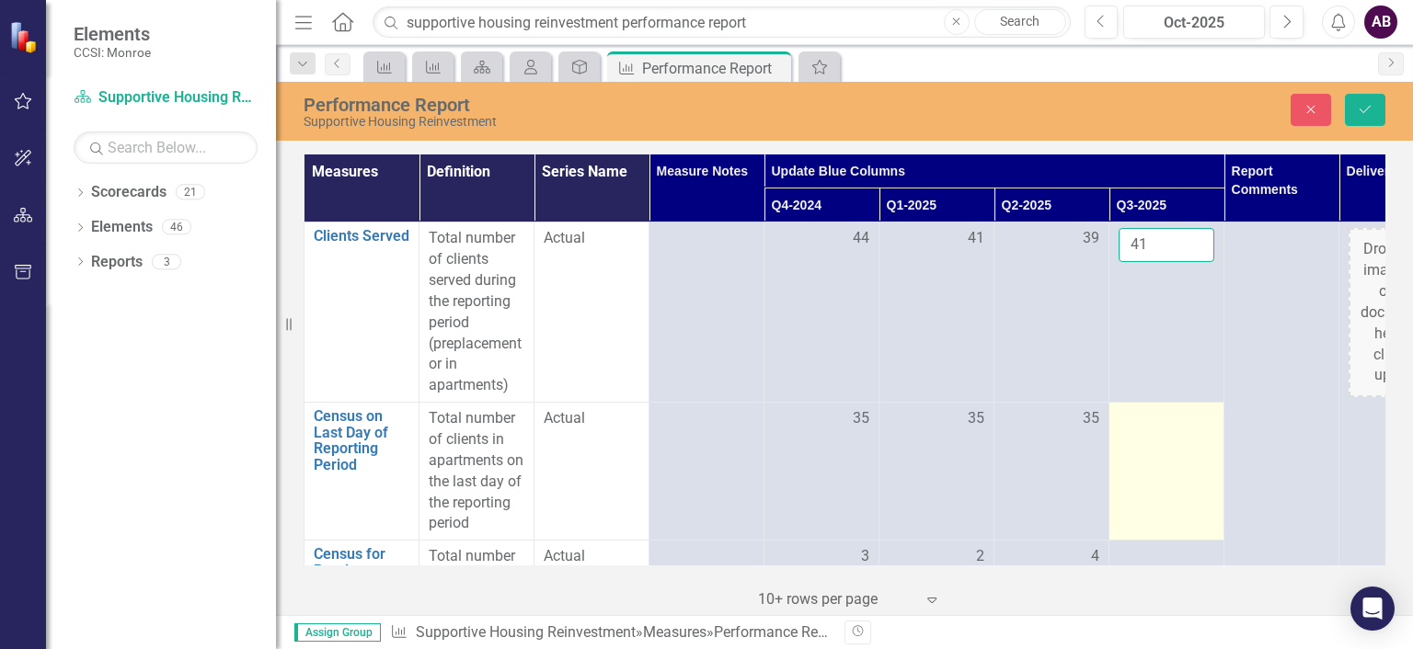
type input "41"
click at [1177, 423] on div at bounding box center [1166, 419] width 96 height 22
click at [1177, 423] on input "number" at bounding box center [1166, 425] width 96 height 34
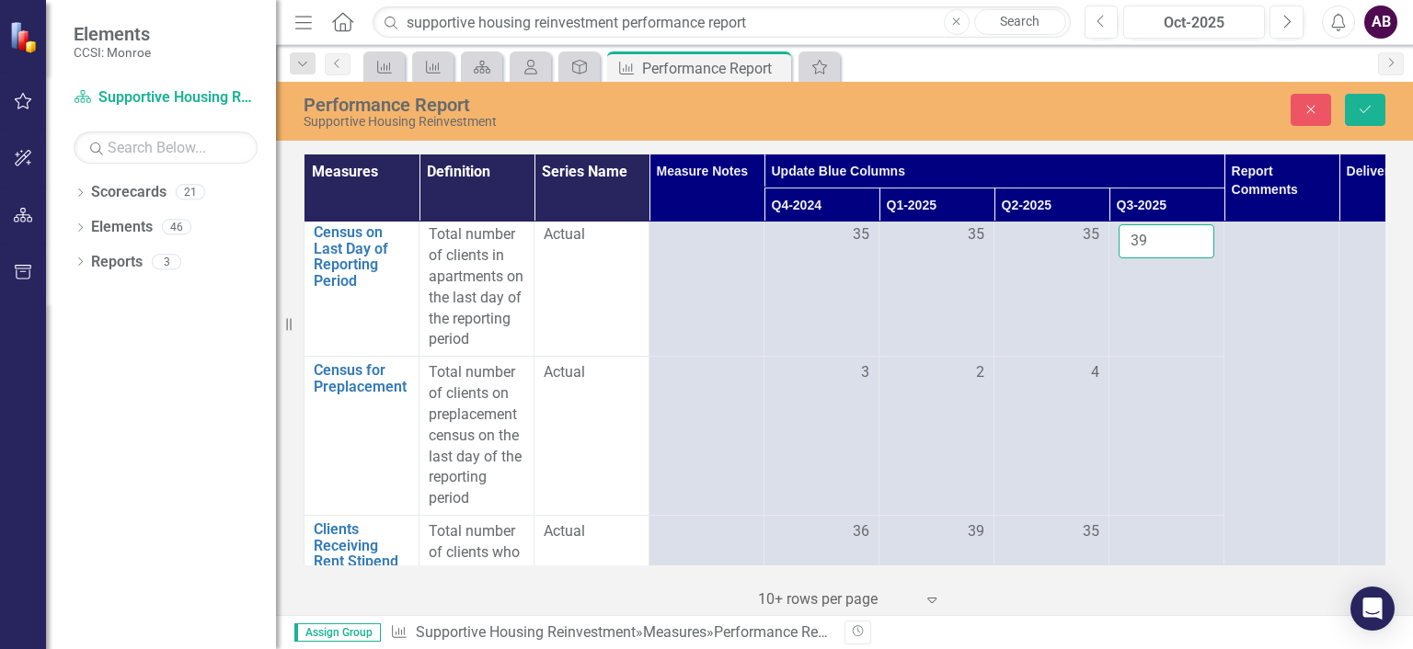
scroll to position [200, 0]
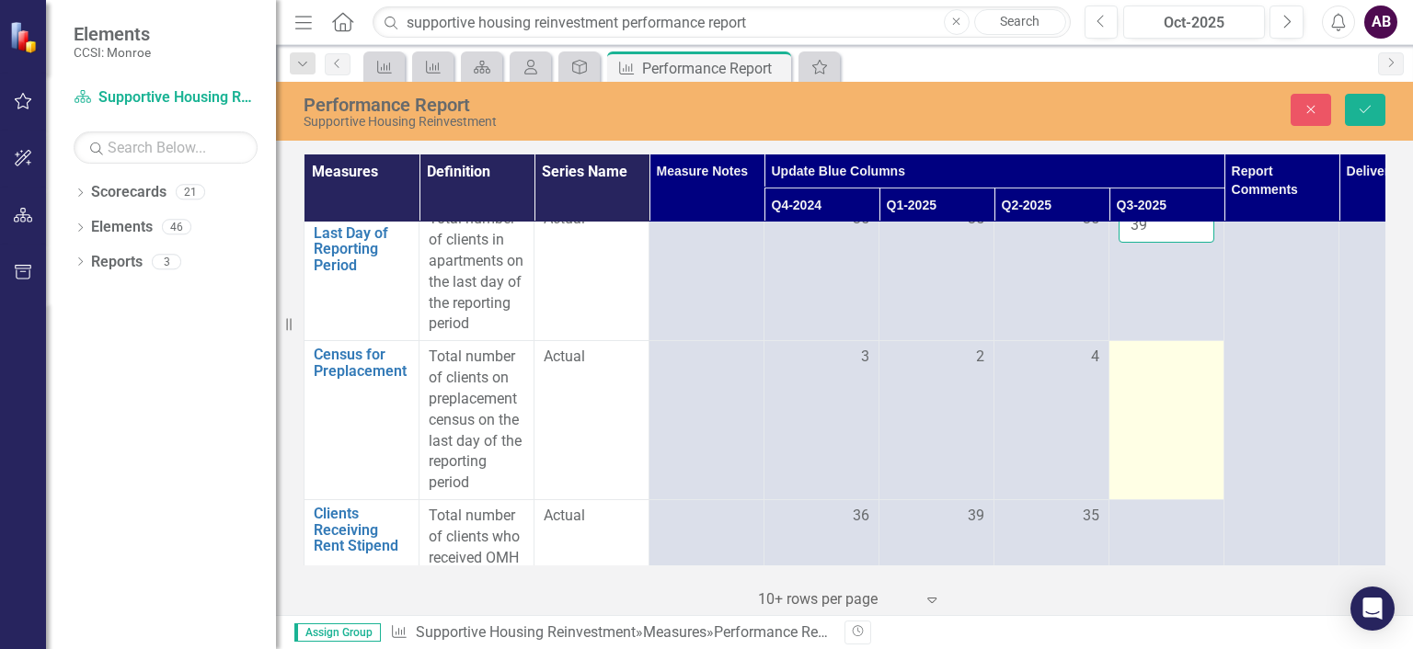
type input "39"
click at [1152, 356] on div at bounding box center [1166, 358] width 96 height 22
click at [1152, 356] on input "number" at bounding box center [1166, 364] width 96 height 34
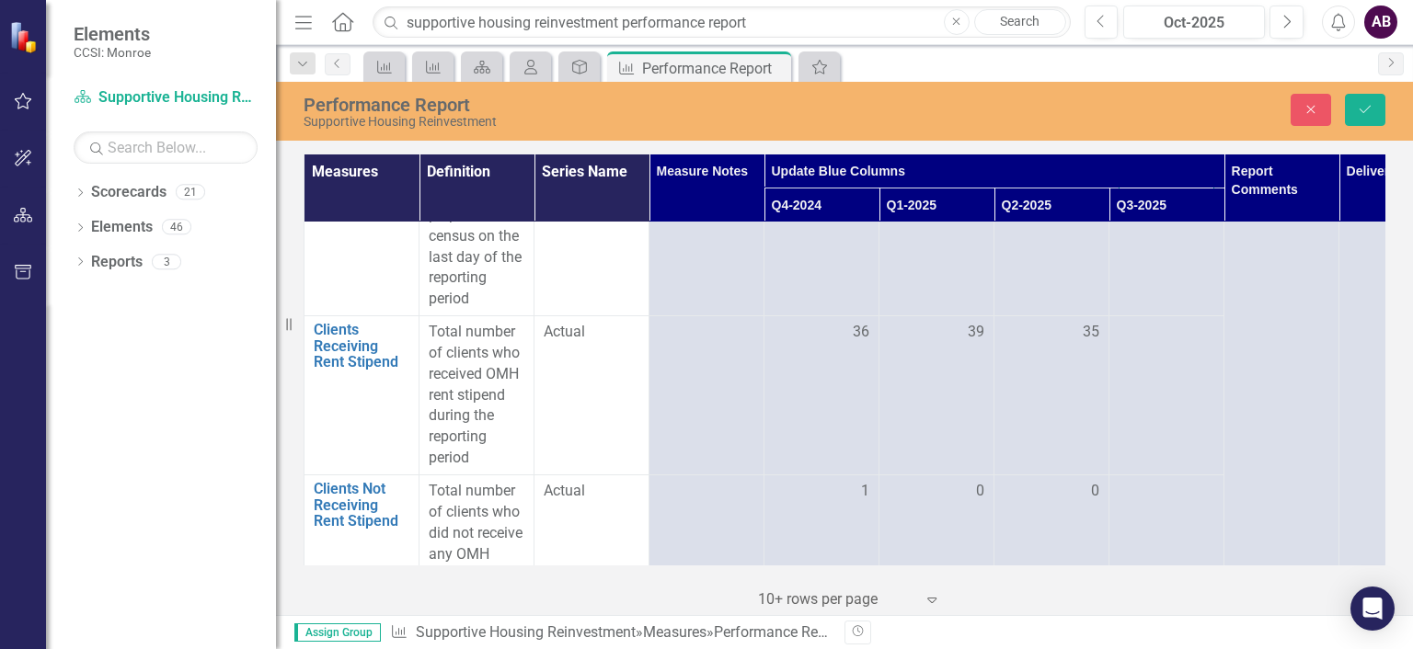
scroll to position [438, 0]
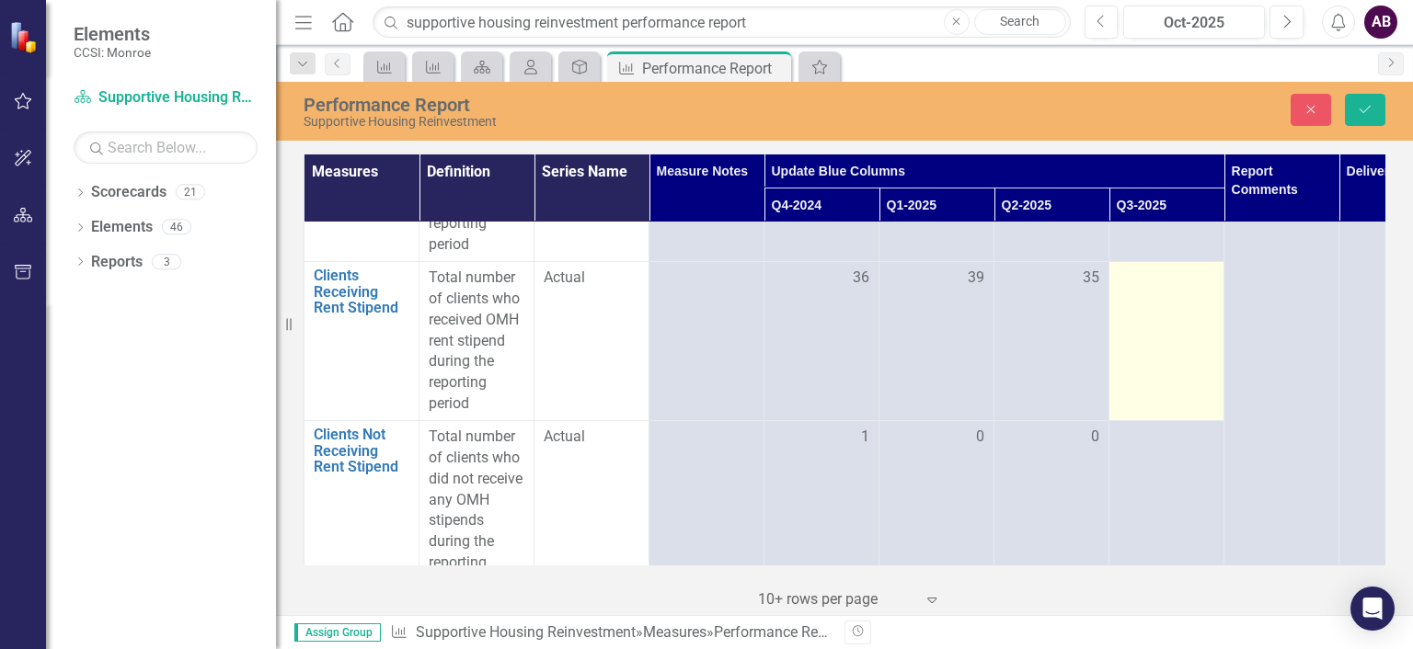
type input "3"
click at [1158, 293] on td at bounding box center [1166, 341] width 115 height 159
click at [1170, 284] on input "number" at bounding box center [1166, 285] width 96 height 34
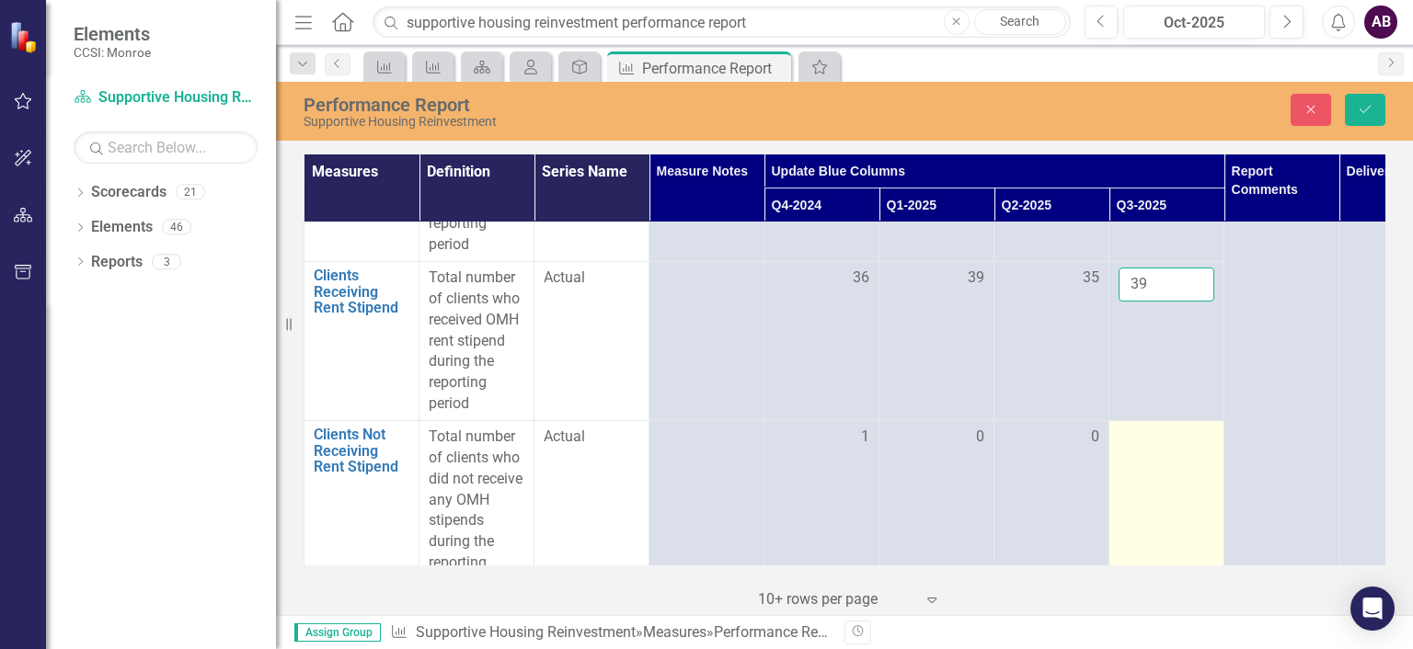
type input "39"
click at [1163, 453] on td at bounding box center [1166, 511] width 115 height 180
click at [1164, 449] on input "number" at bounding box center [1166, 444] width 96 height 34
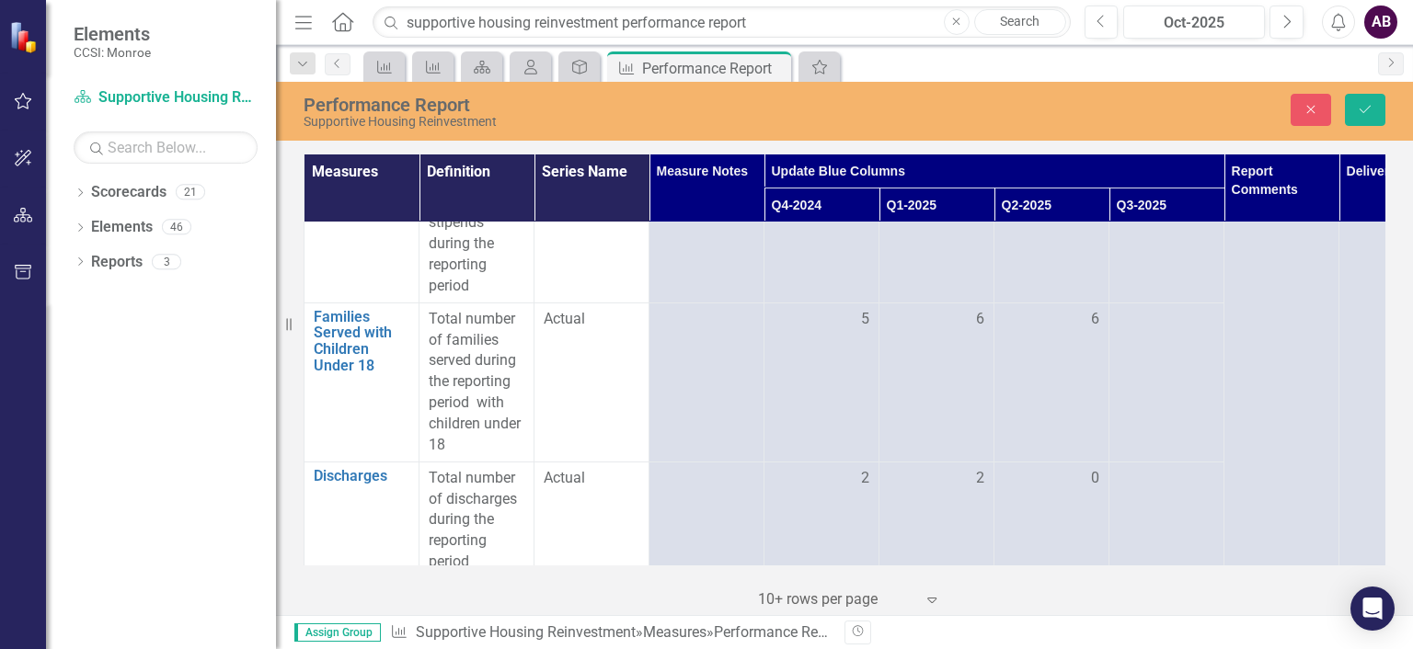
scroll to position [751, 0]
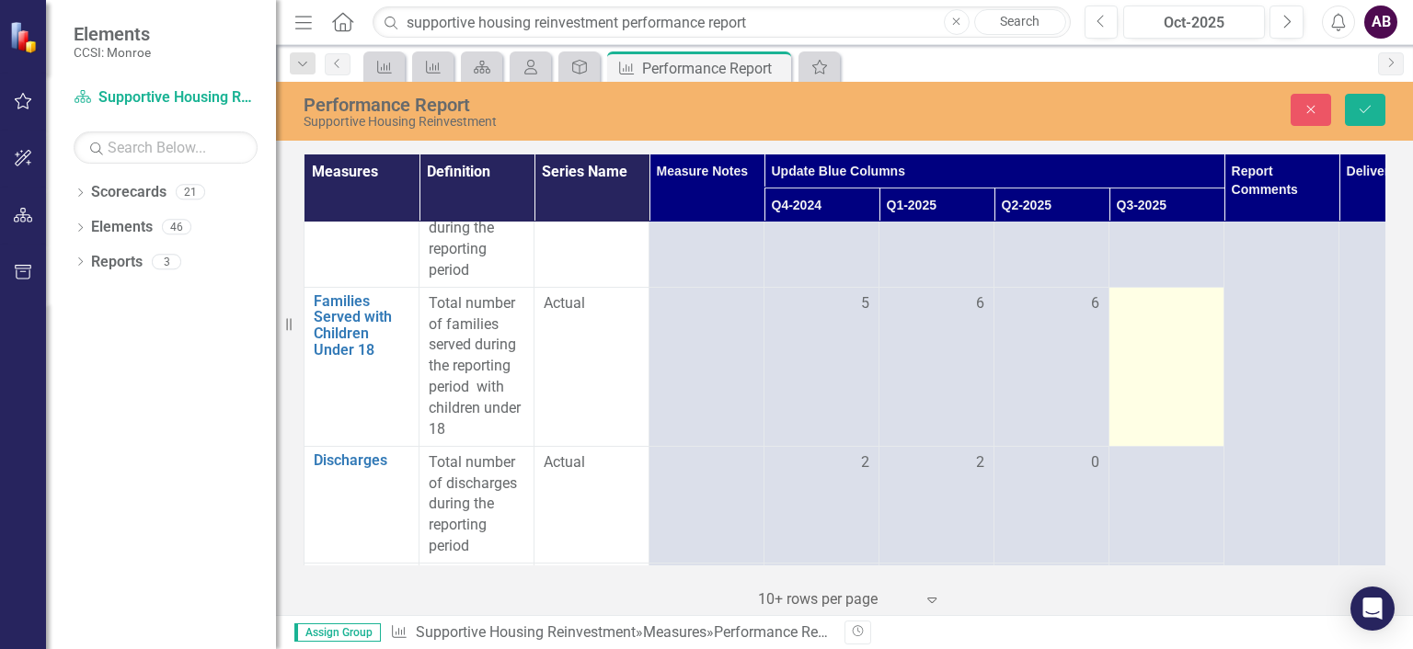
type input "0"
click at [1192, 302] on div at bounding box center [1166, 304] width 96 height 22
click at [1176, 311] on input "number" at bounding box center [1166, 310] width 96 height 34
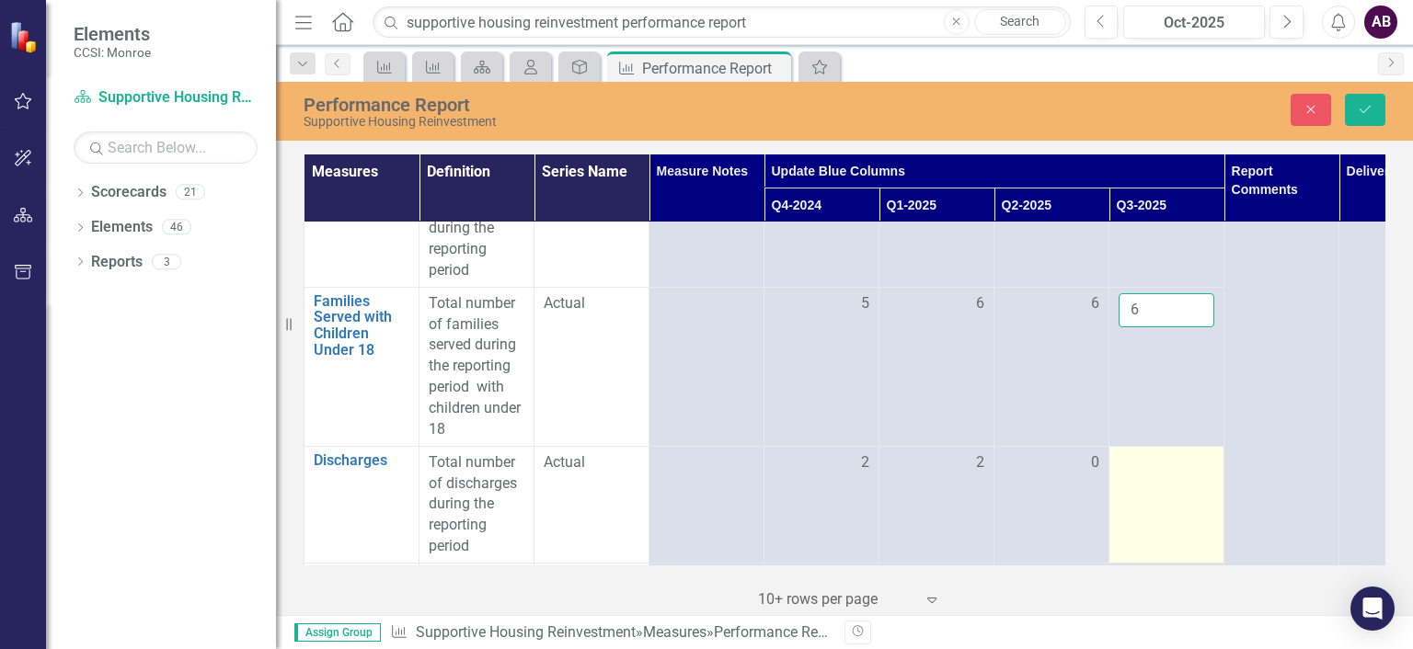
type input "6"
click at [1161, 470] on div at bounding box center [1166, 464] width 96 height 22
click at [1161, 470] on input "number" at bounding box center [1166, 470] width 96 height 34
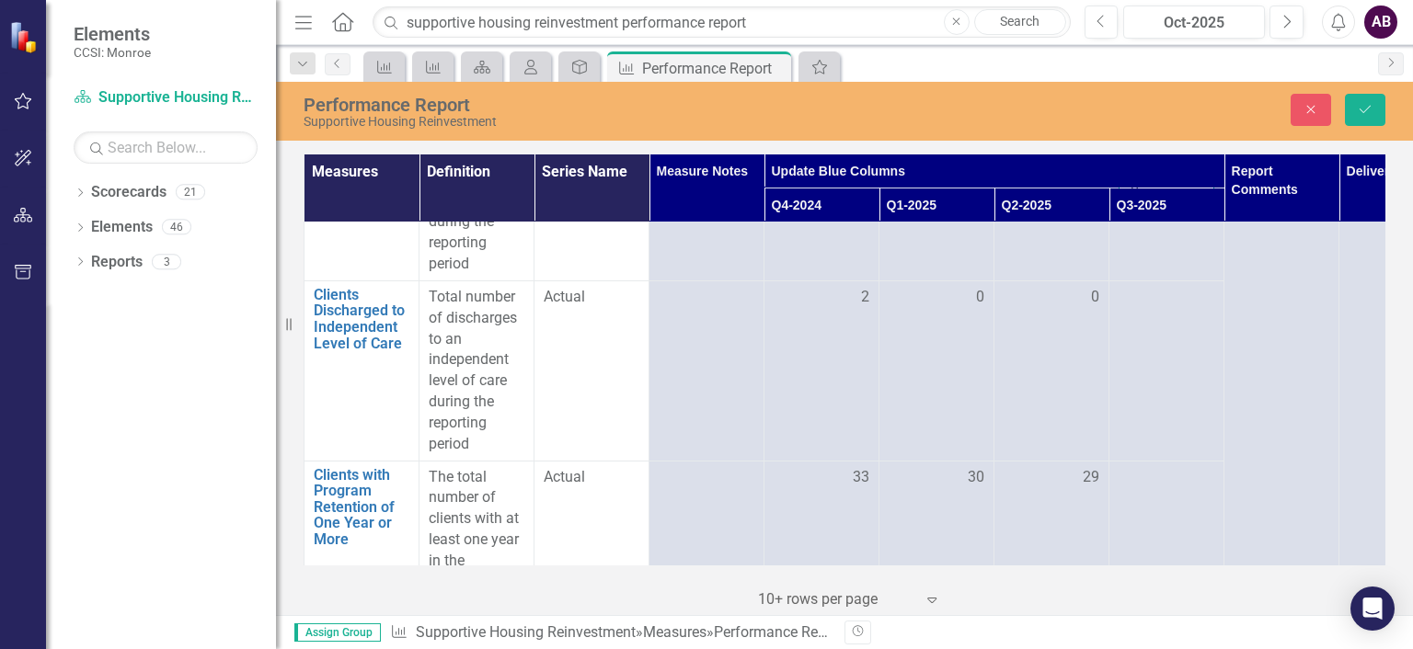
scroll to position [1038, 0]
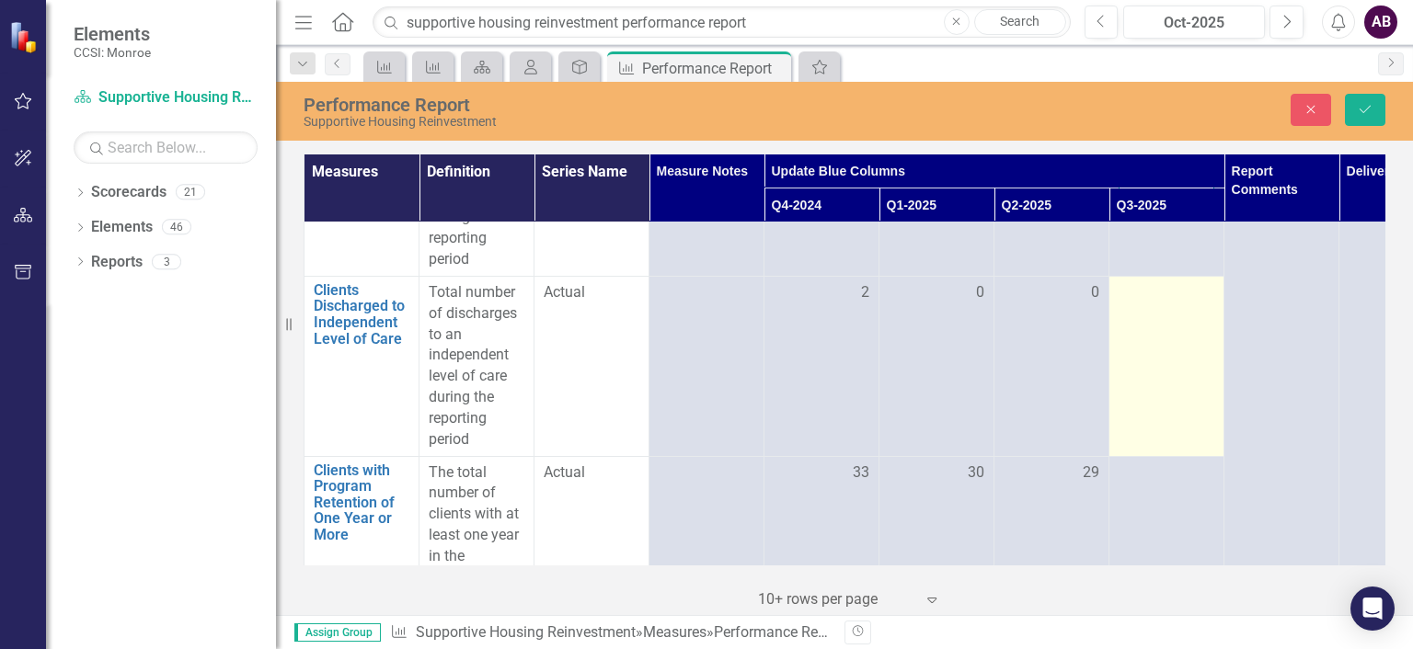
type input "0"
click at [1181, 305] on td at bounding box center [1166, 366] width 115 height 180
click at [1176, 299] on input "number" at bounding box center [1166, 299] width 96 height 34
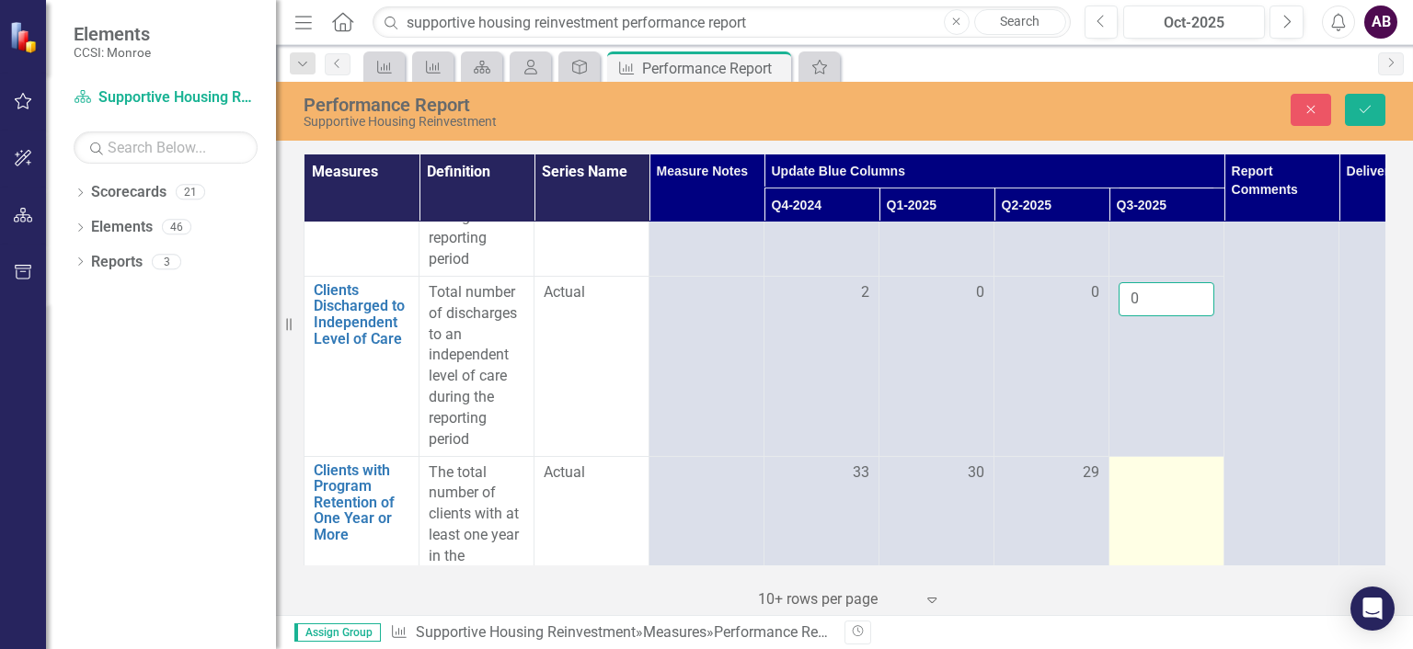
type input "0"
click at [1164, 491] on td at bounding box center [1166, 567] width 115 height 222
click at [1164, 471] on input "number" at bounding box center [1166, 480] width 96 height 34
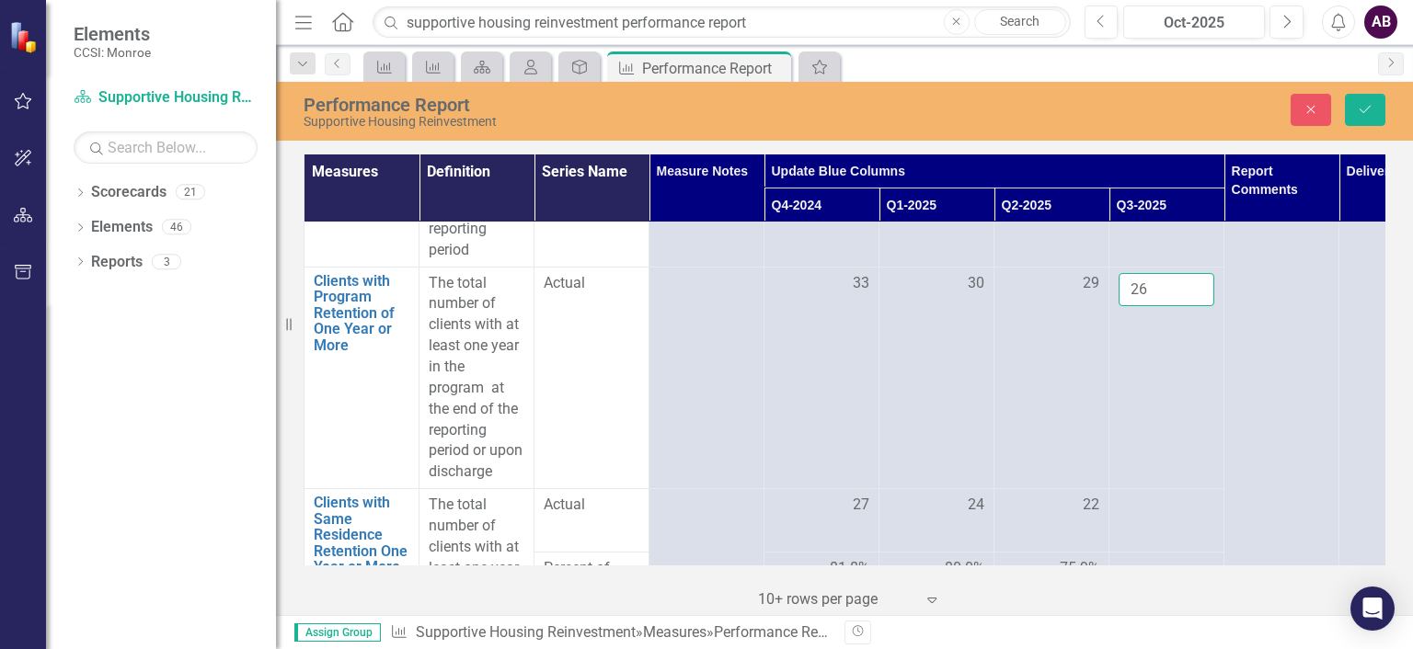
scroll to position [1271, 0]
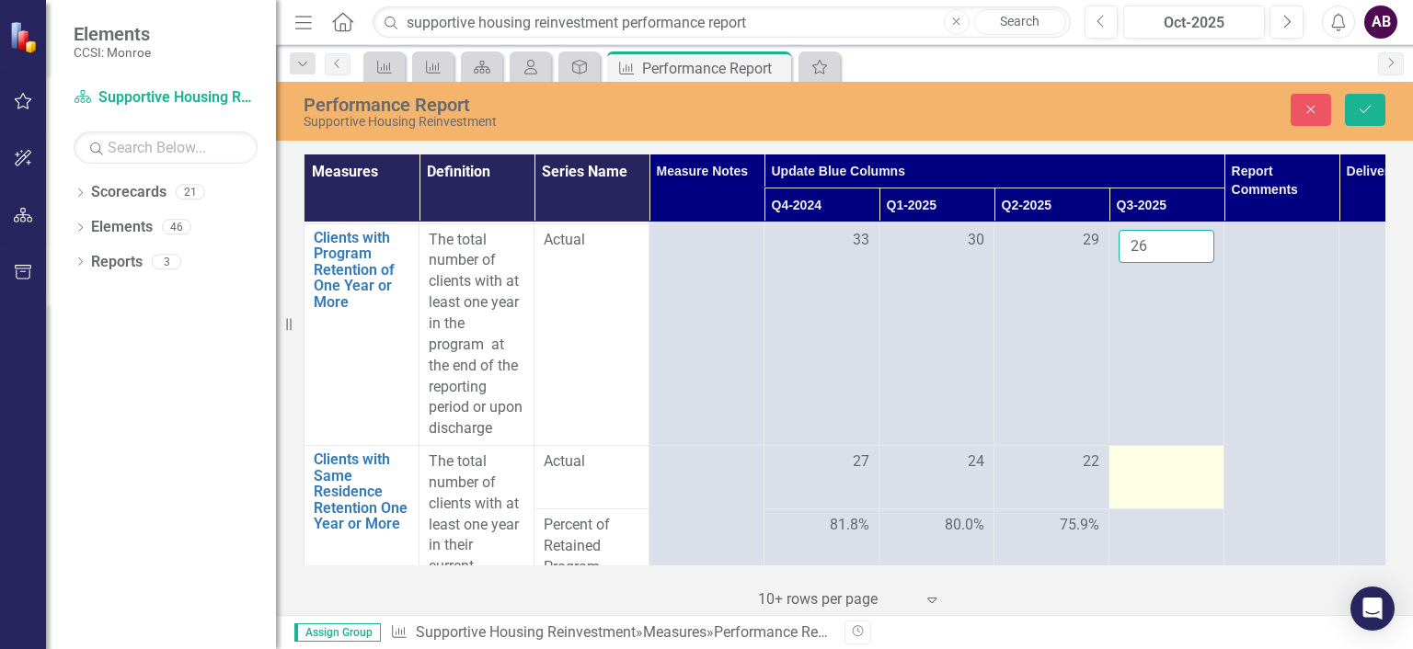
type input "26"
click at [1163, 467] on div at bounding box center [1166, 463] width 96 height 22
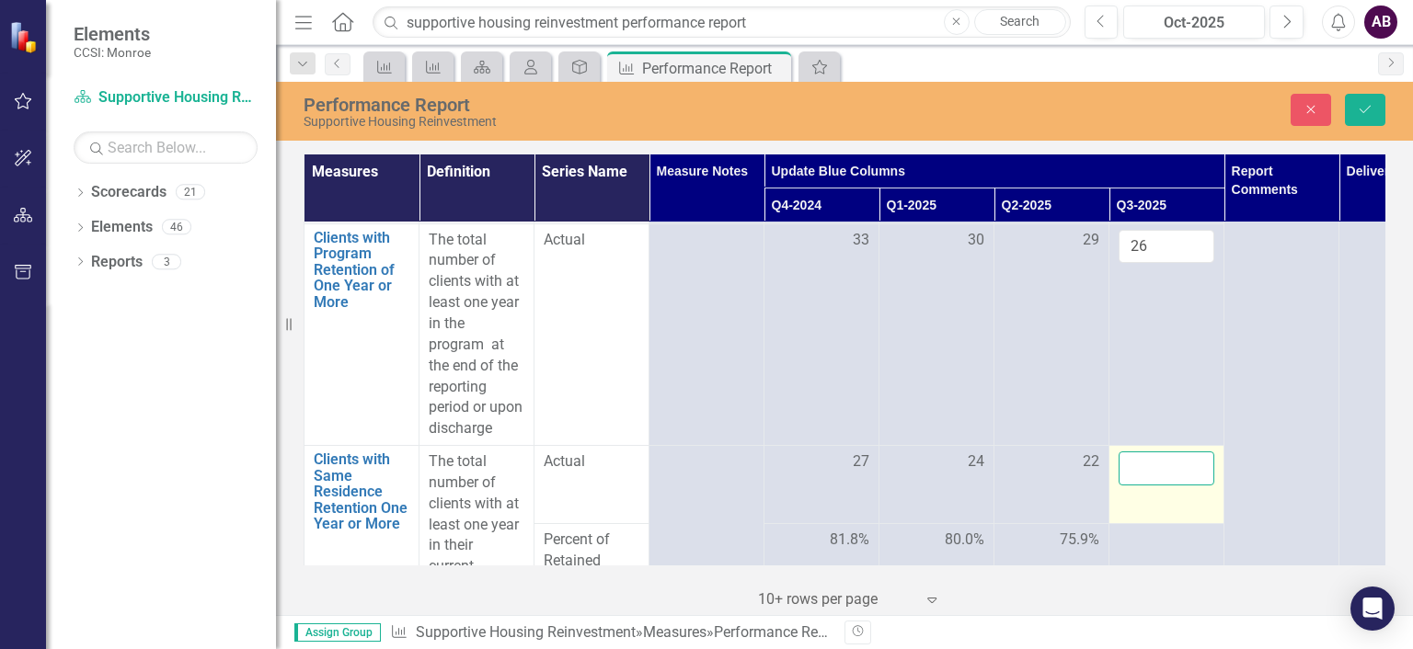
click at [1163, 467] on input "number" at bounding box center [1166, 469] width 96 height 34
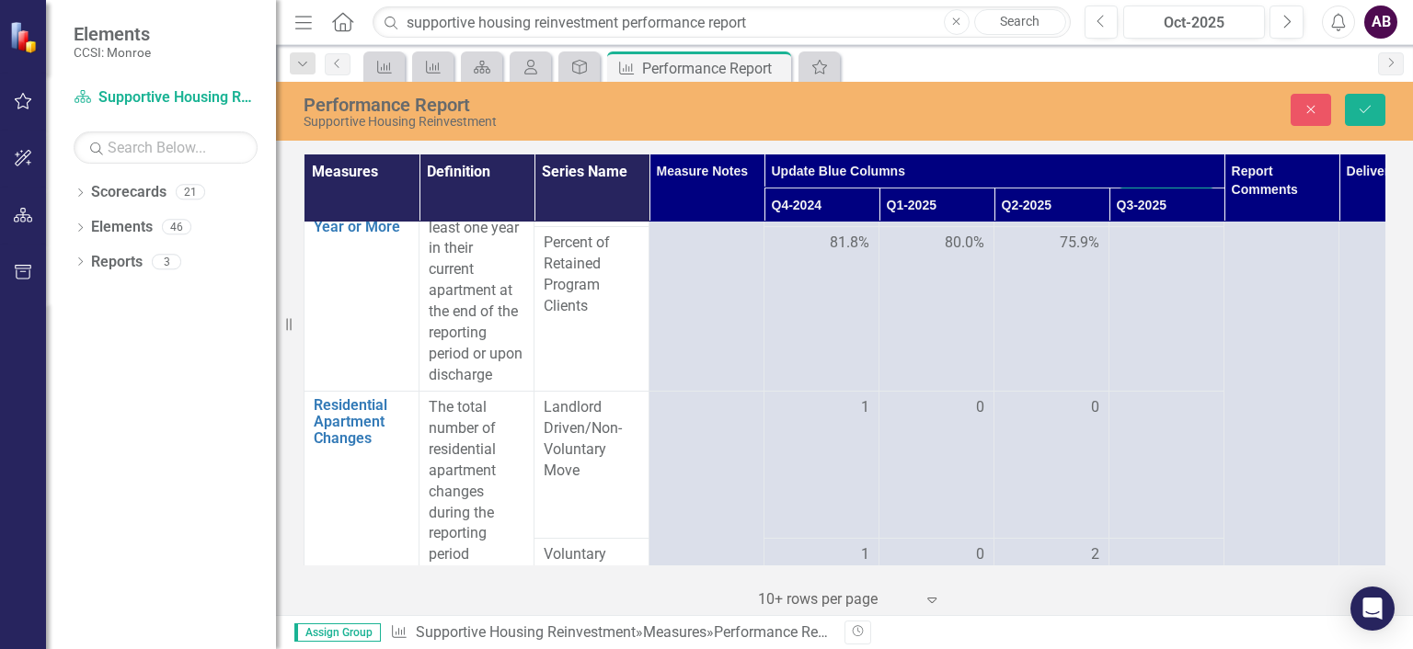
scroll to position [1618, 0]
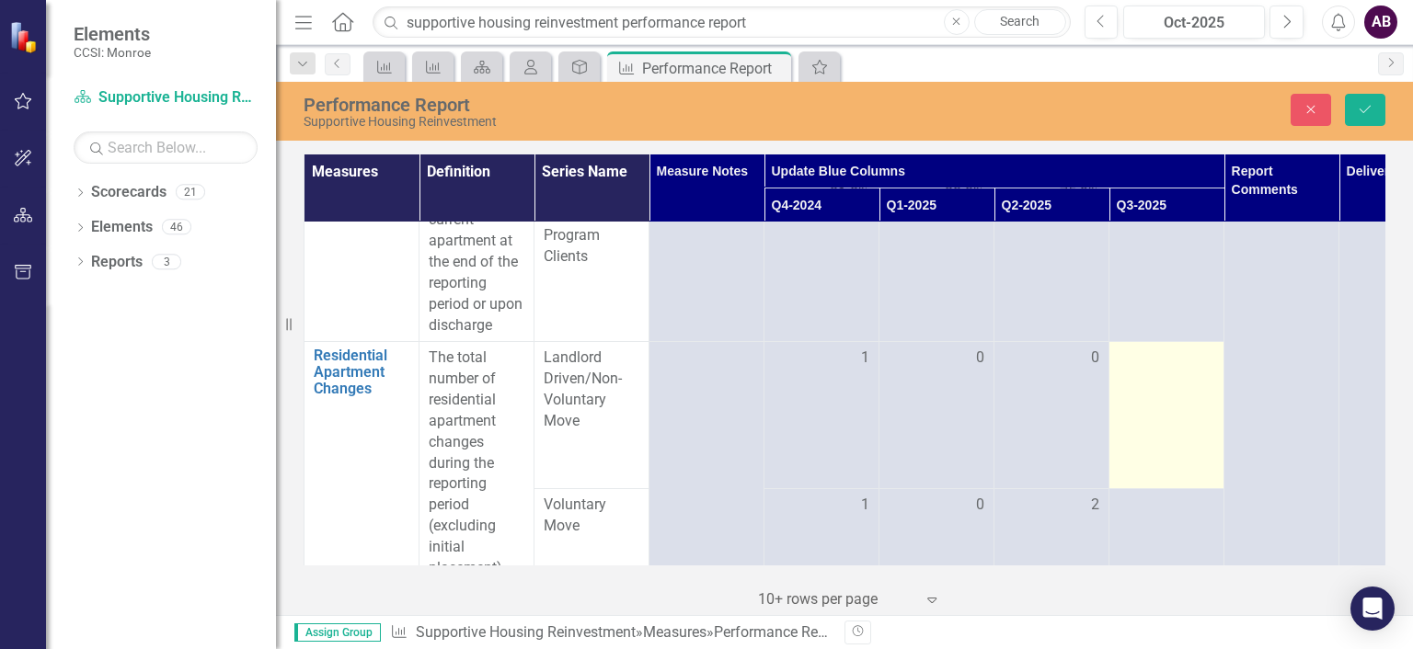
type input "20"
click at [1154, 367] on div at bounding box center [1166, 359] width 96 height 22
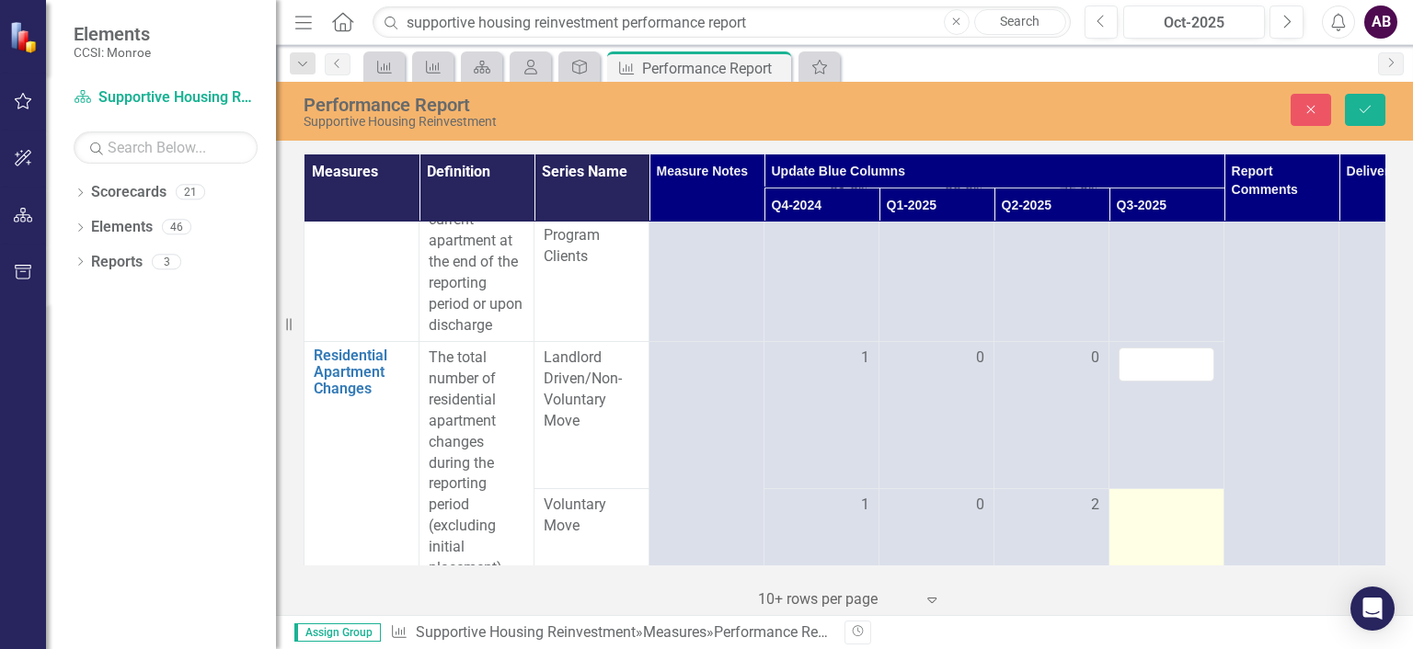
click at [1176, 508] on div at bounding box center [1166, 506] width 96 height 22
click at [1176, 508] on input "number" at bounding box center [1166, 512] width 96 height 34
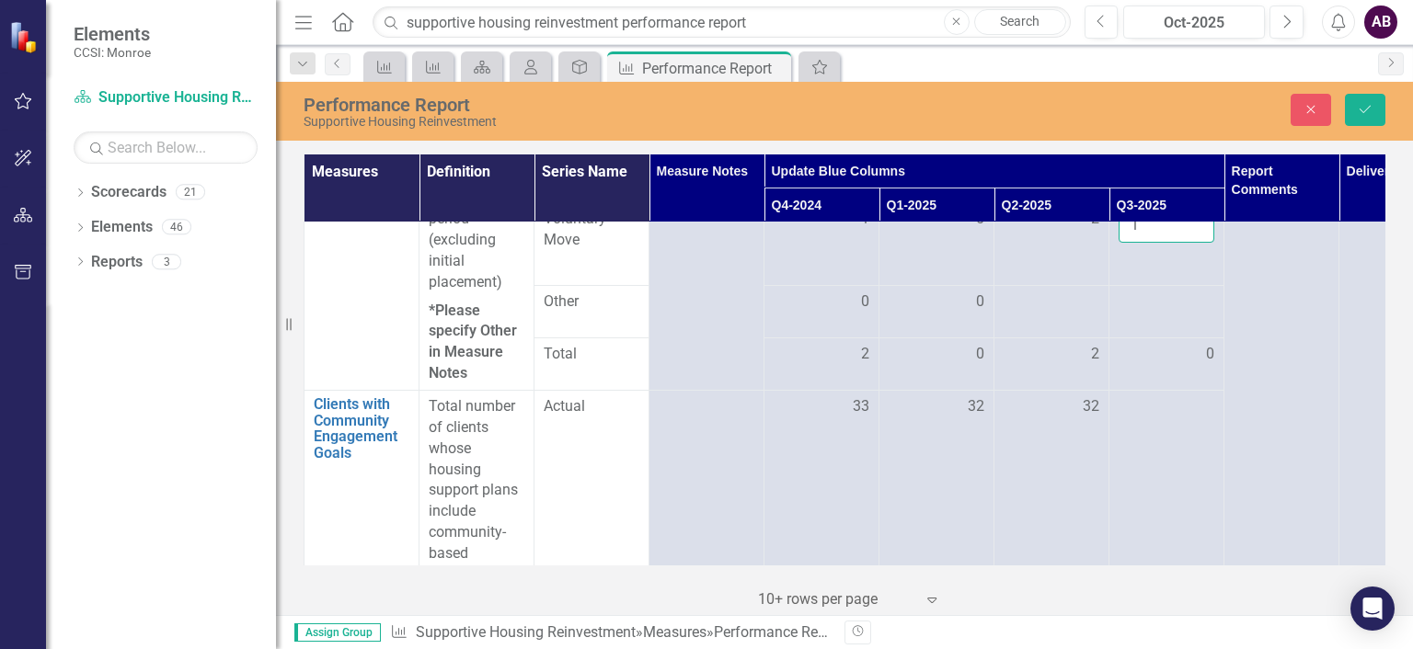
scroll to position [1910, 0]
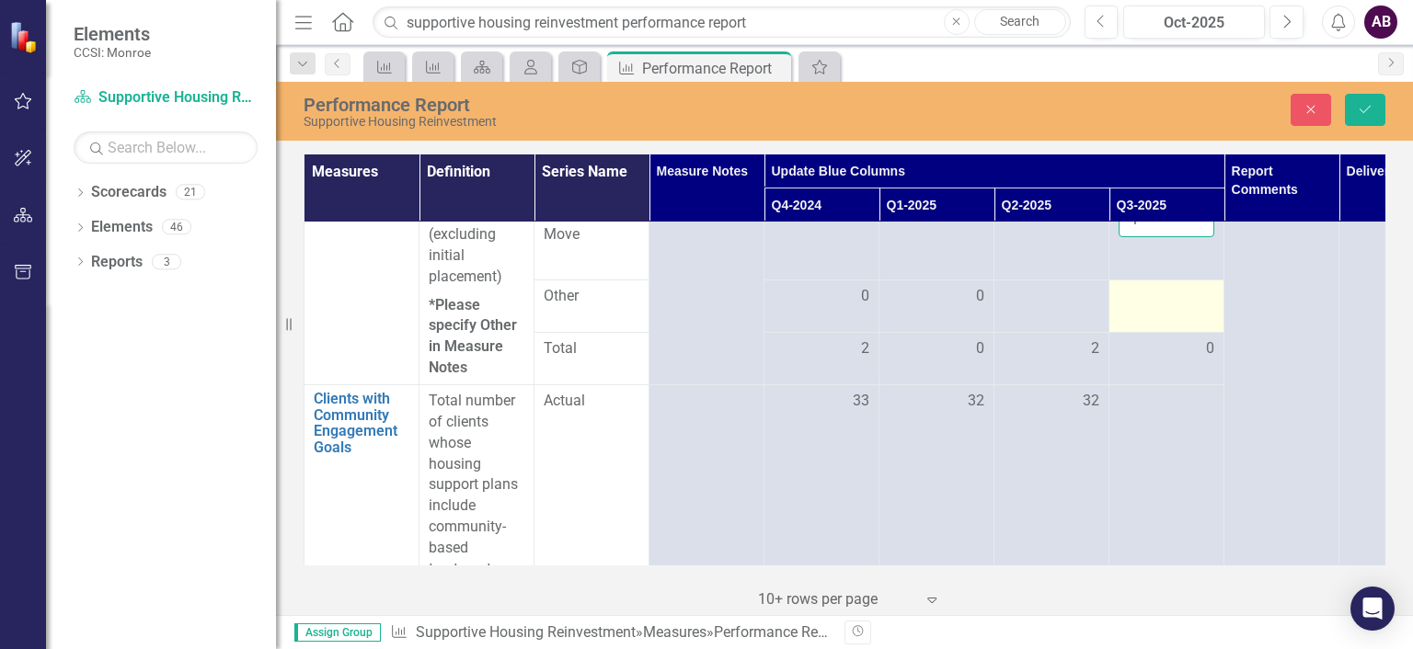
type input "1"
click at [1177, 304] on div at bounding box center [1166, 297] width 96 height 22
click at [1177, 304] on input "number" at bounding box center [1166, 292] width 96 height 34
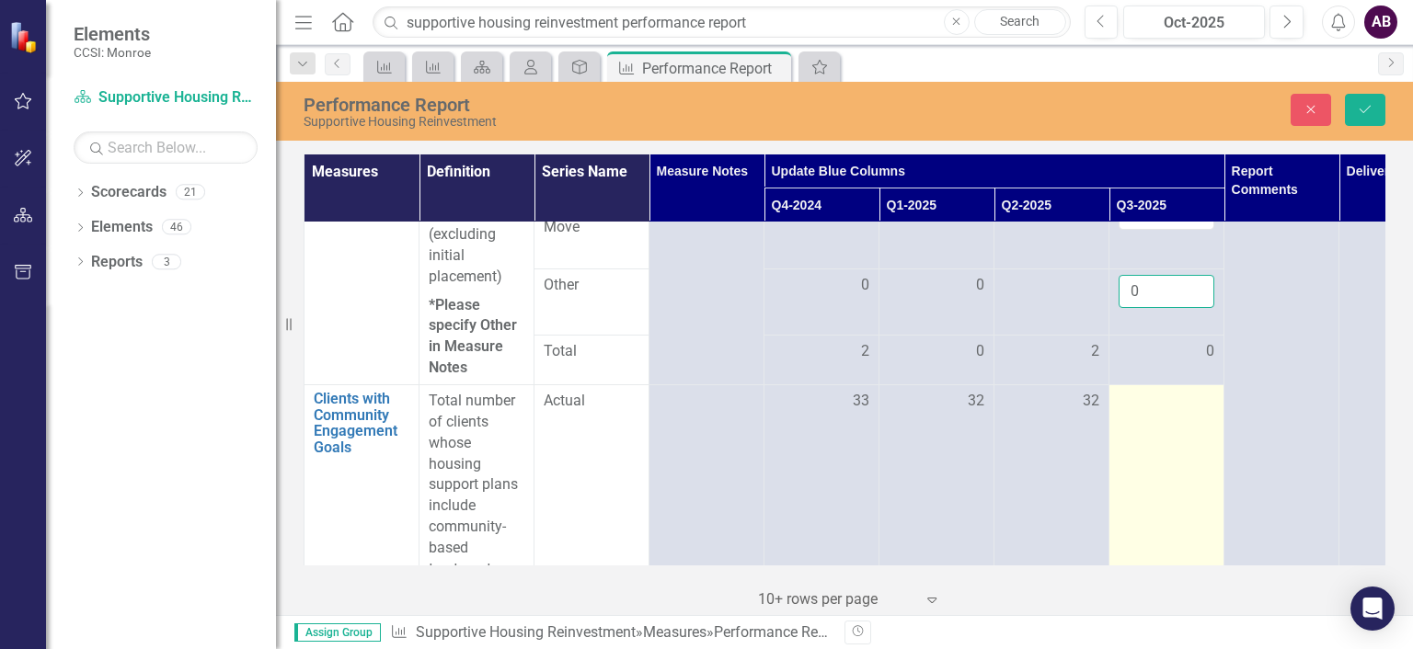
type input "0"
click at [1203, 419] on td at bounding box center [1166, 517] width 115 height 264
click at [1172, 406] on input "number" at bounding box center [1166, 408] width 96 height 34
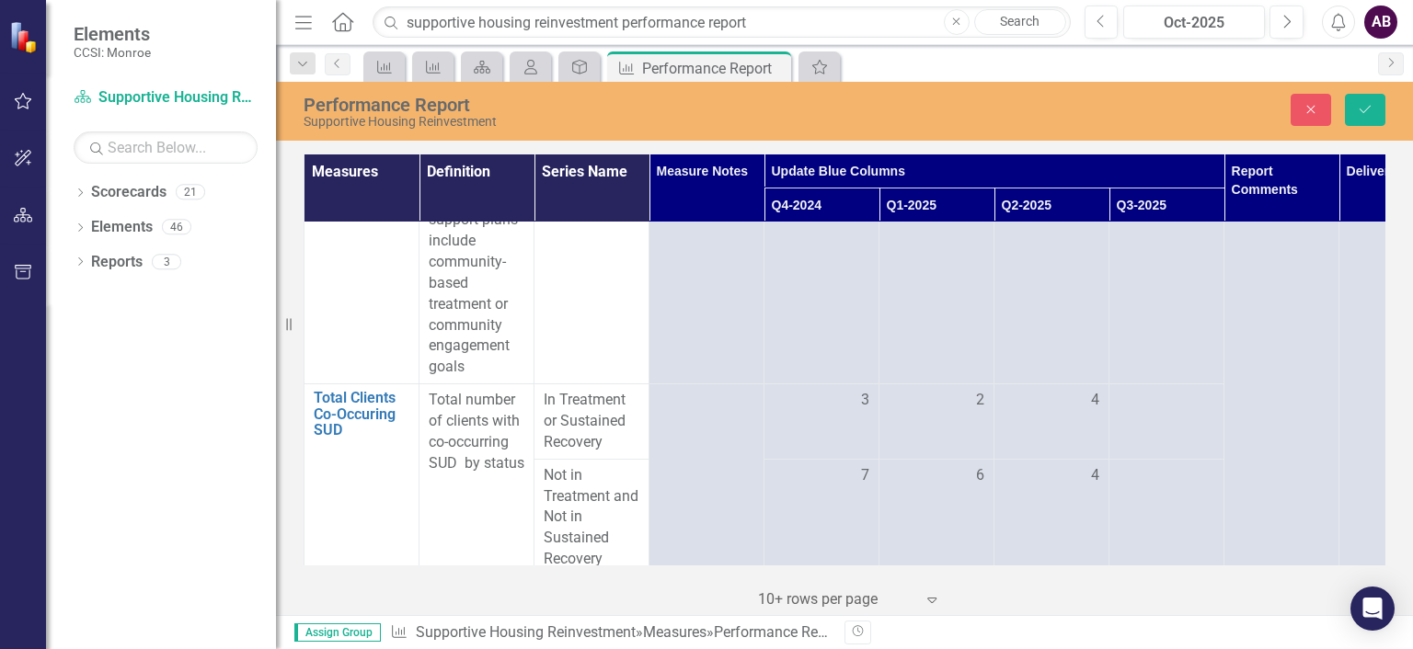
scroll to position [2181, 0]
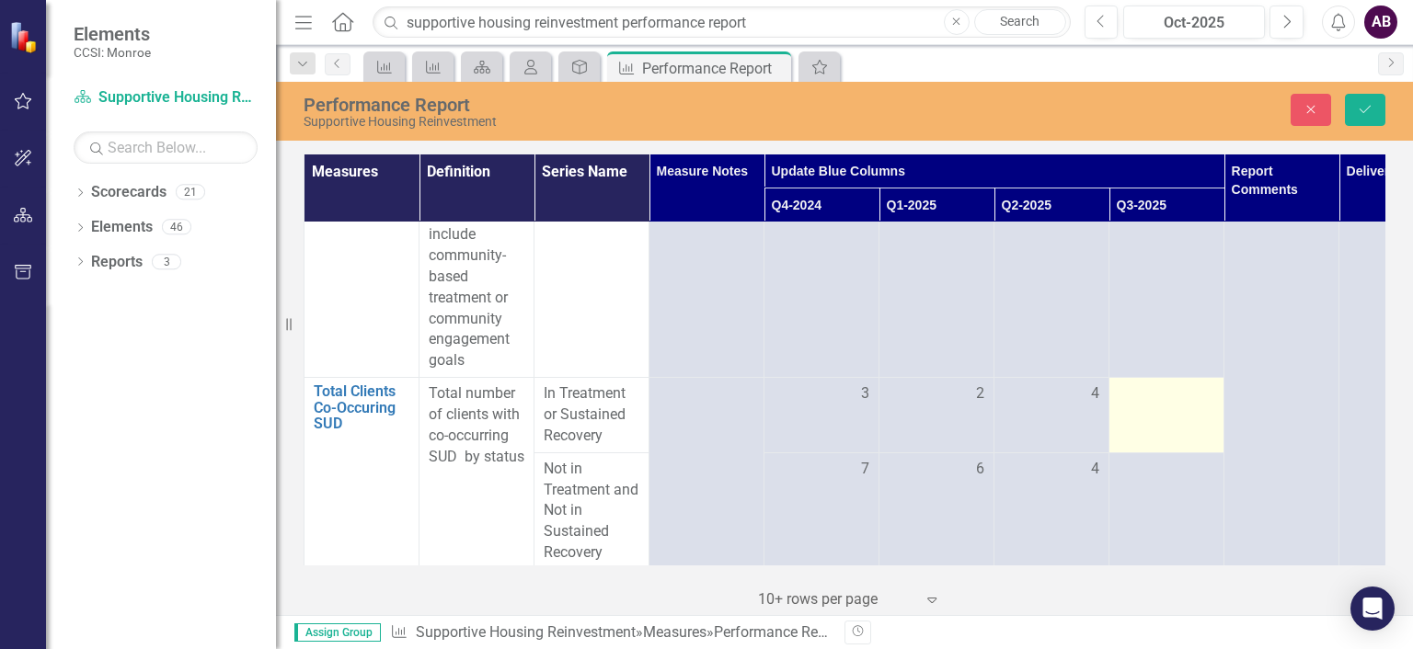
type input "35"
click at [1181, 409] on td at bounding box center [1166, 415] width 115 height 75
click at [1181, 391] on input "number" at bounding box center [1166, 401] width 96 height 34
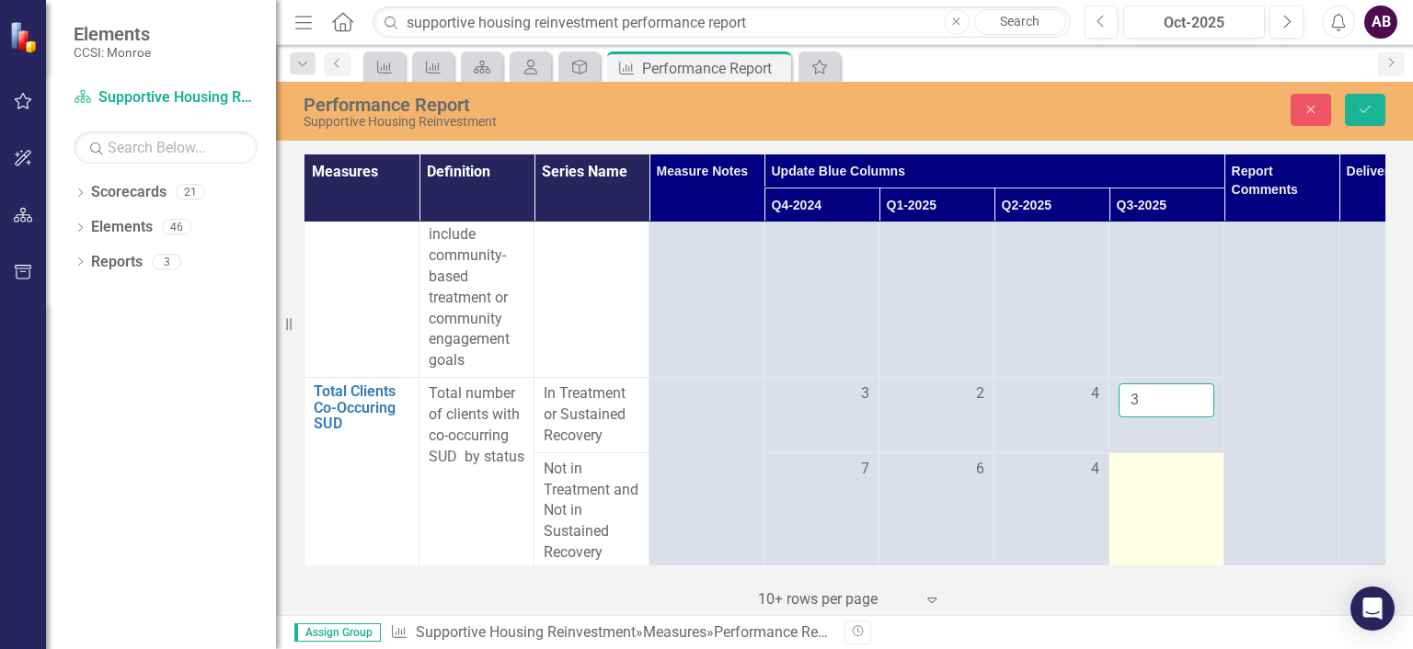
type input "3"
click at [1159, 480] on td at bounding box center [1166, 511] width 115 height 117
click at [1162, 480] on input "number" at bounding box center [1166, 476] width 96 height 34
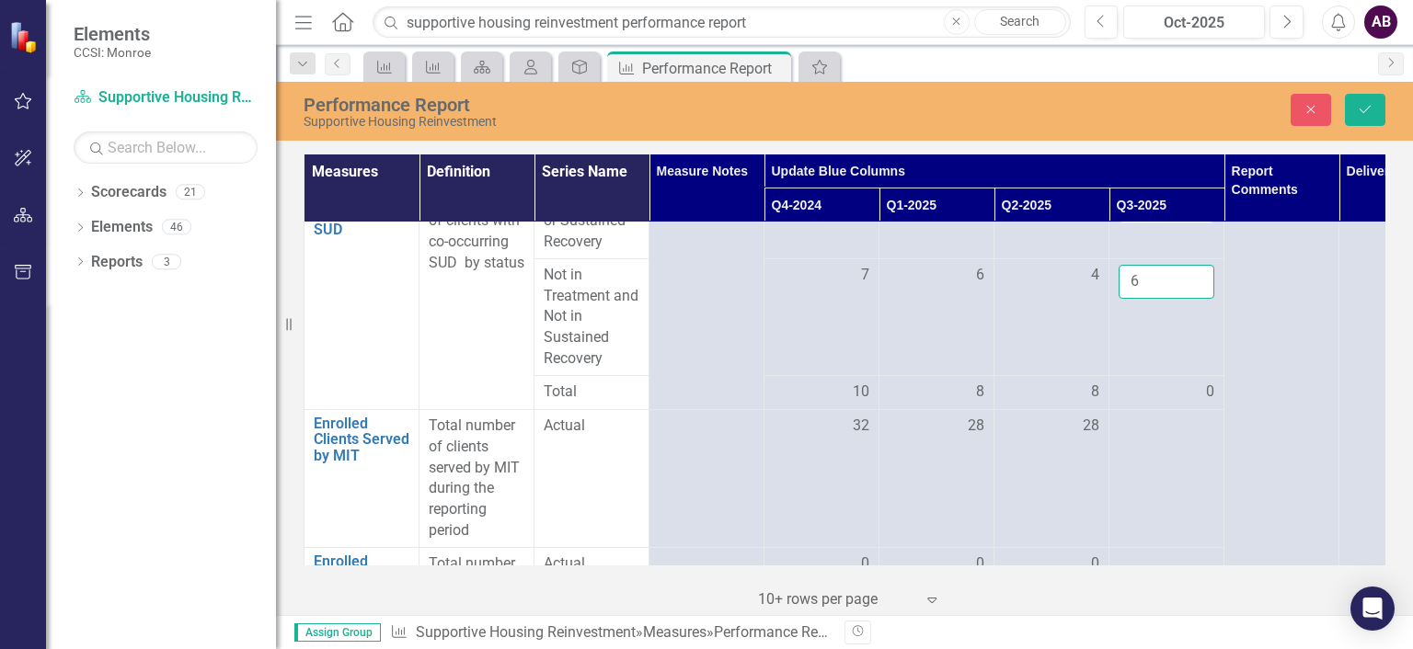
scroll to position [2402, 0]
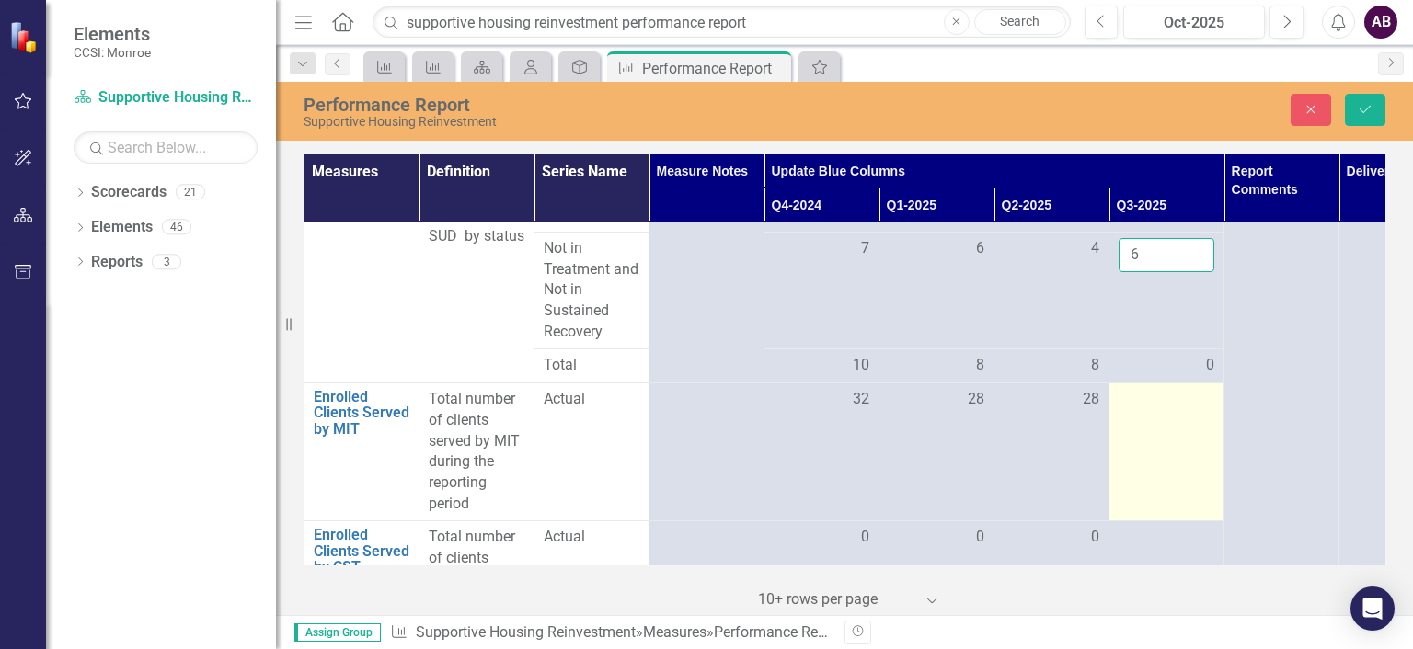
type input "6"
click at [1149, 412] on td at bounding box center [1166, 452] width 115 height 138
click at [1149, 412] on input "number" at bounding box center [1166, 406] width 96 height 34
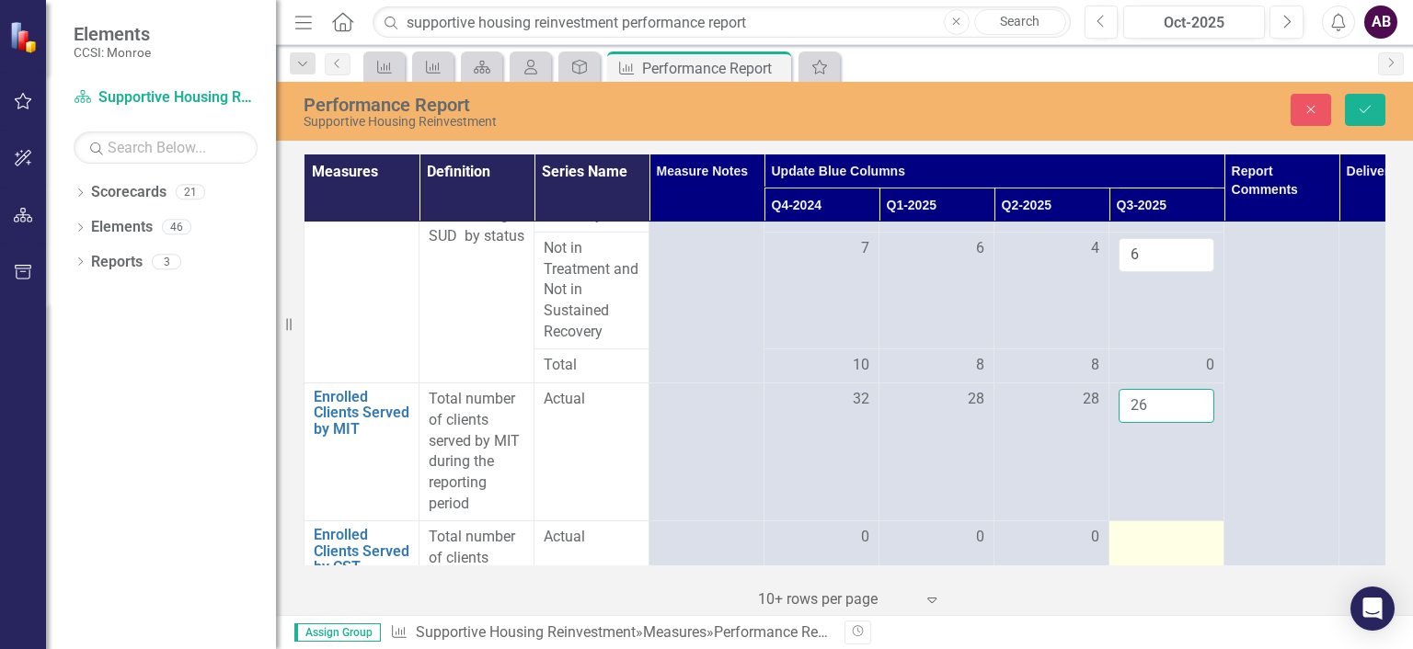
type input "26"
click at [1154, 539] on div at bounding box center [1166, 538] width 96 height 22
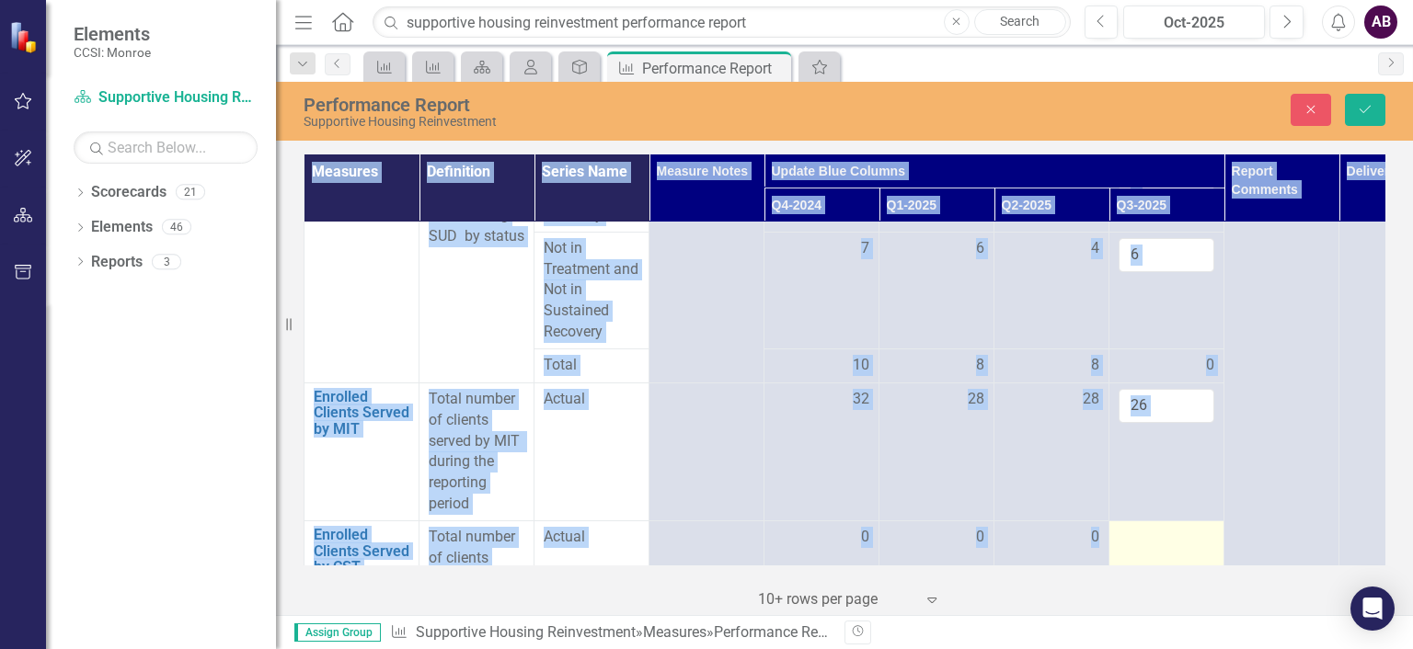
click at [1154, 539] on div at bounding box center [1166, 538] width 96 height 22
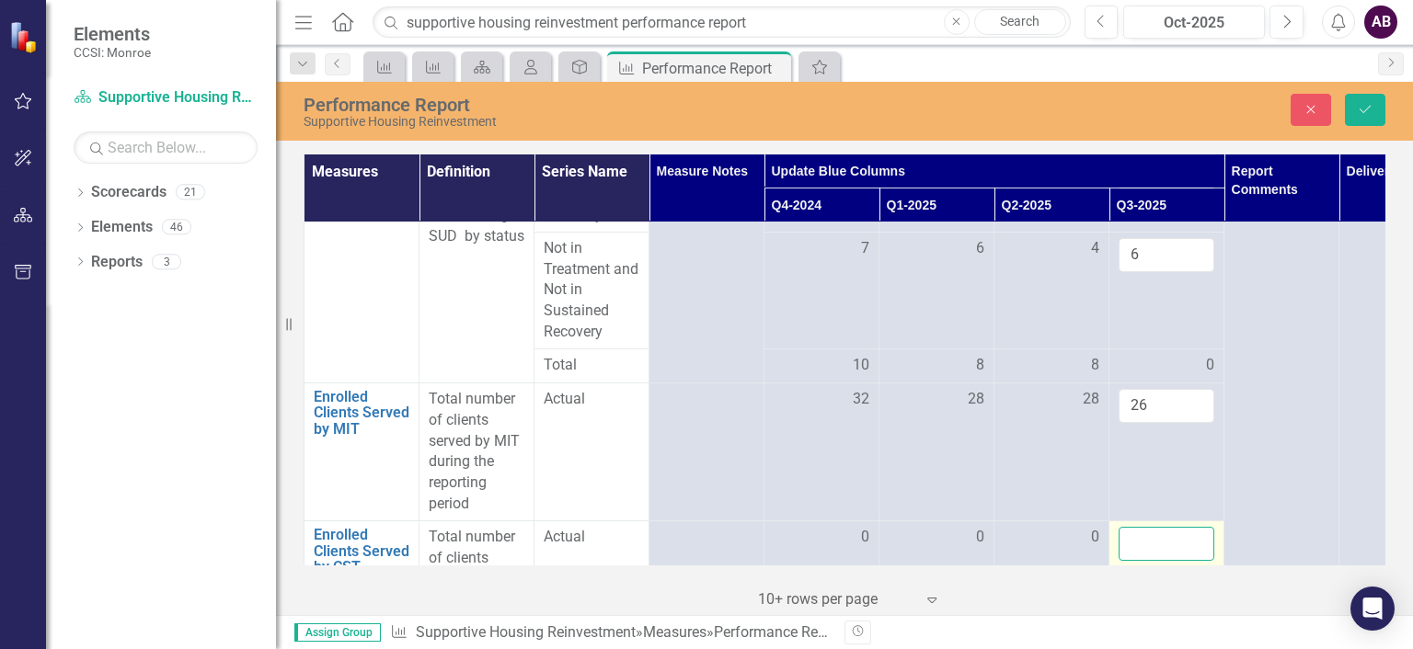
click at [1154, 539] on input "number" at bounding box center [1166, 544] width 96 height 34
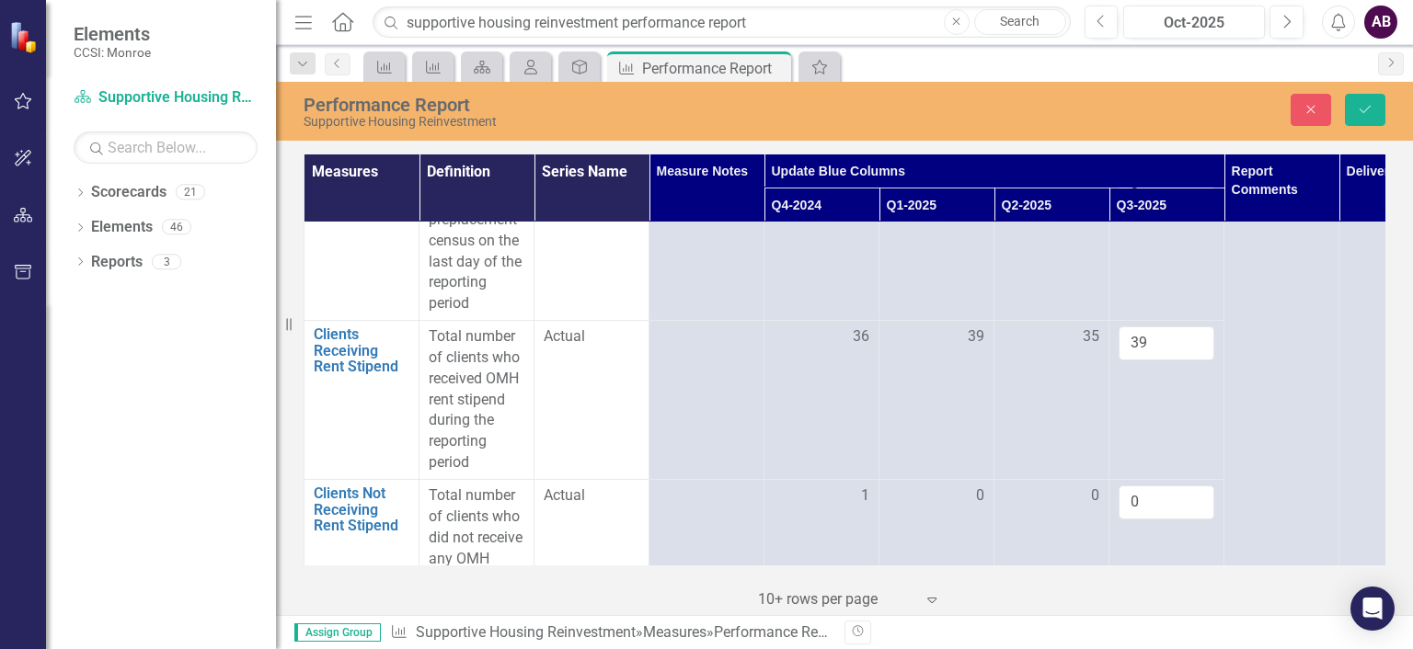
scroll to position [195, 0]
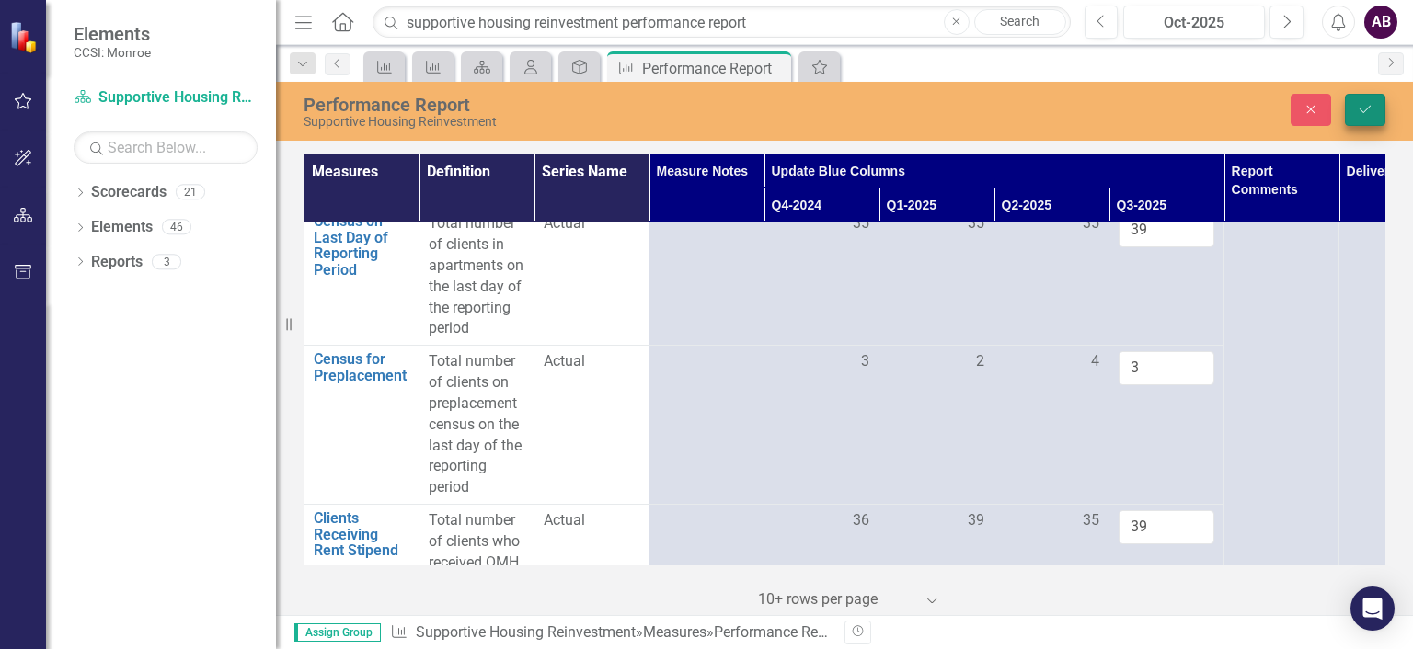
type input "0"
click at [1362, 104] on icon "Save" at bounding box center [1365, 109] width 17 height 13
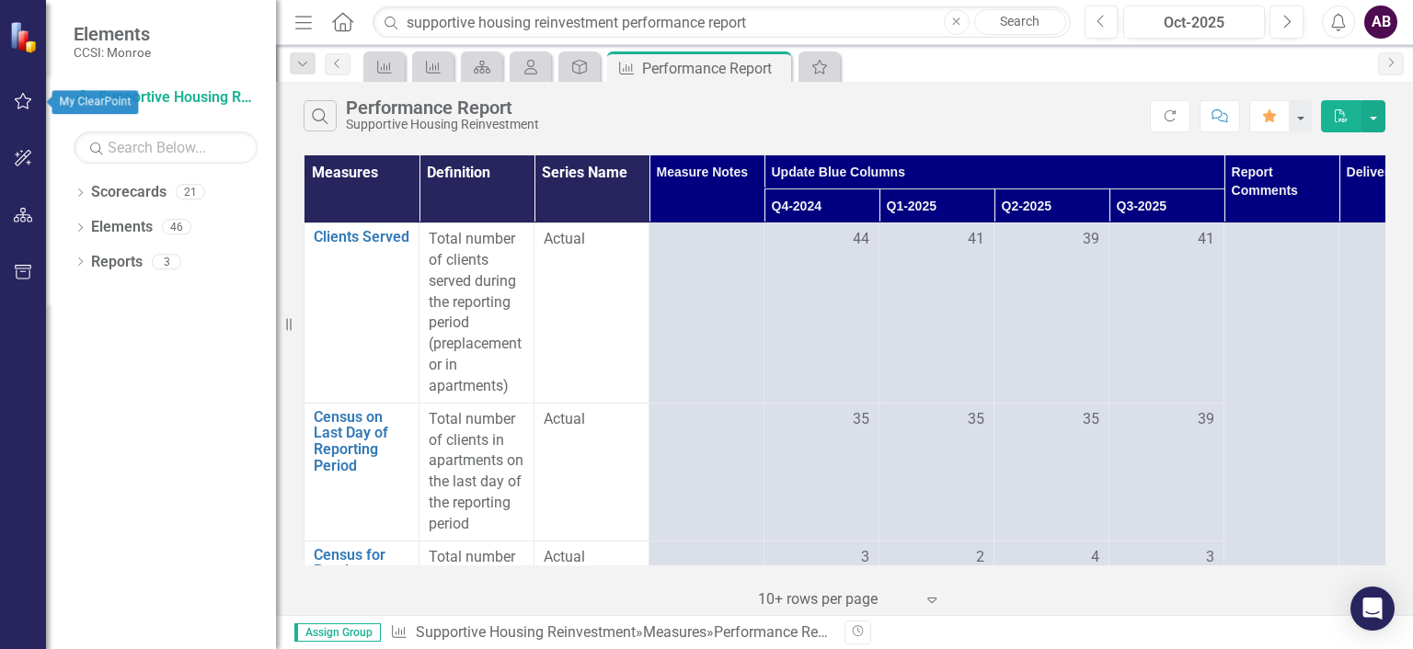
click at [25, 91] on button "button" at bounding box center [23, 102] width 41 height 39
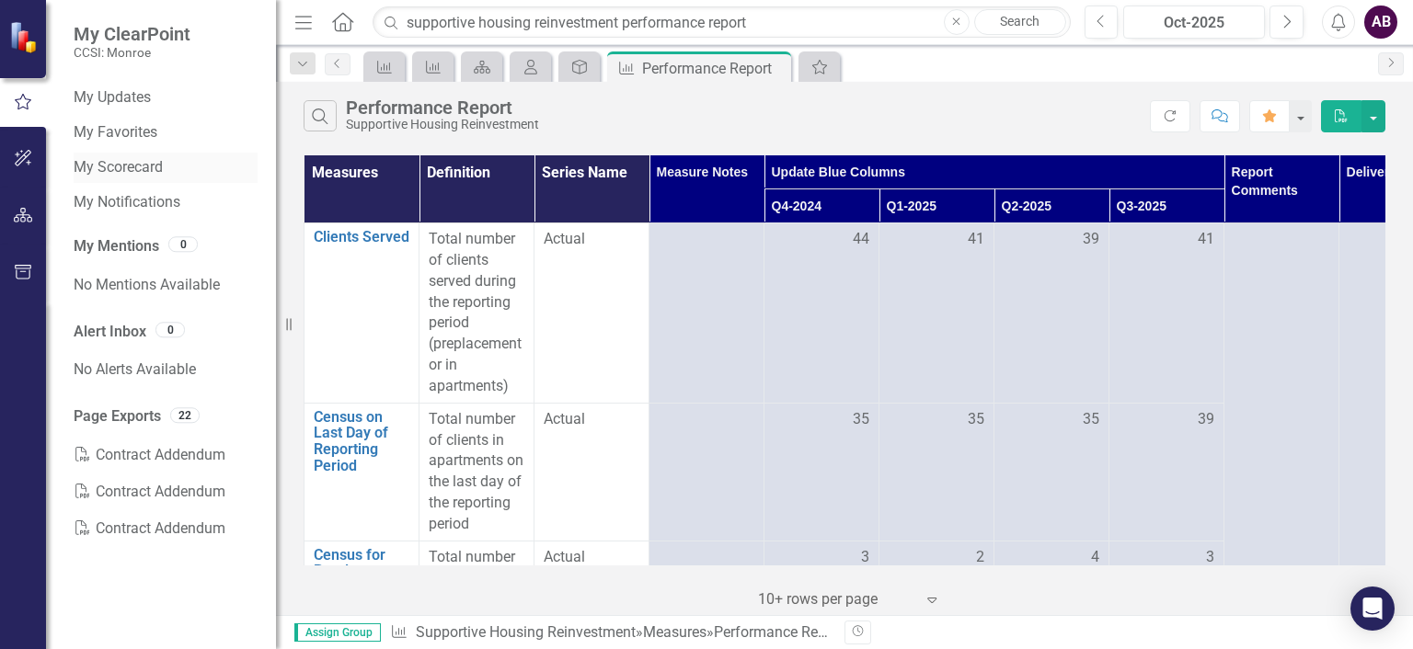
click at [116, 166] on link "My Scorecard" at bounding box center [166, 167] width 184 height 21
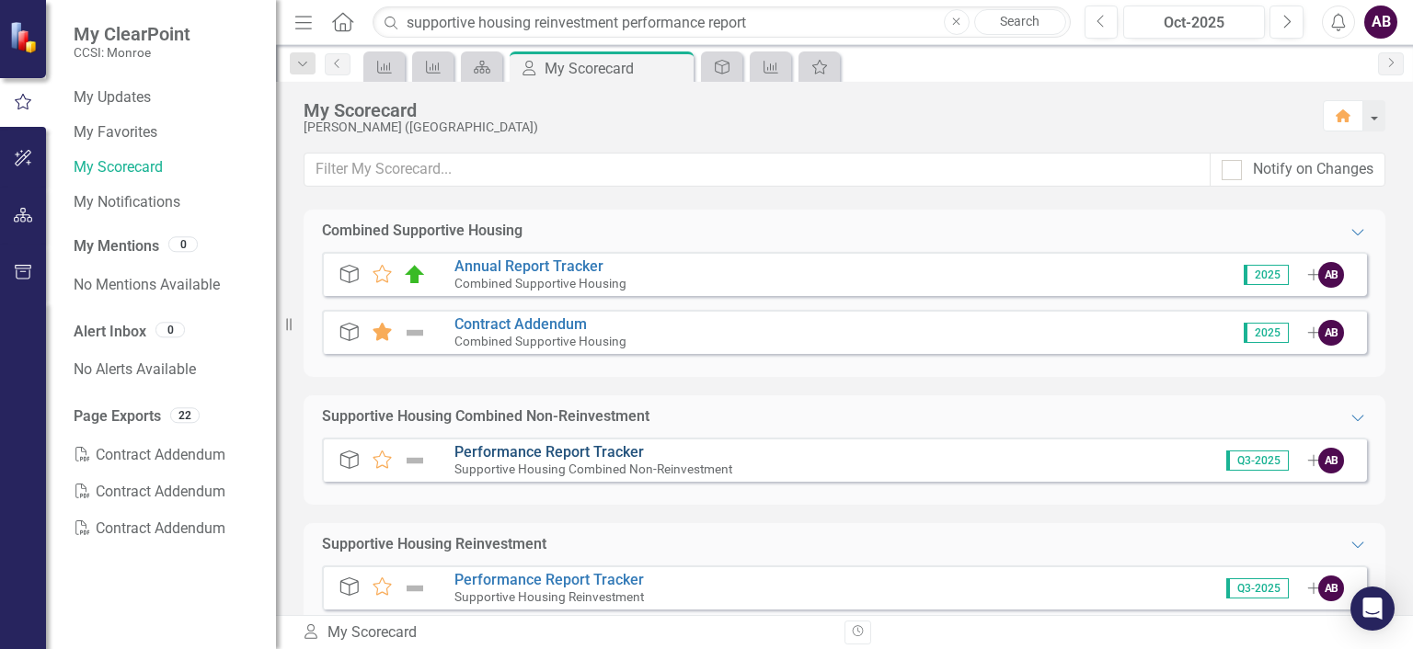
click at [556, 449] on link "Performance Report Tracker" at bounding box center [548, 451] width 189 height 17
